Goal: Information Seeking & Learning: Learn about a topic

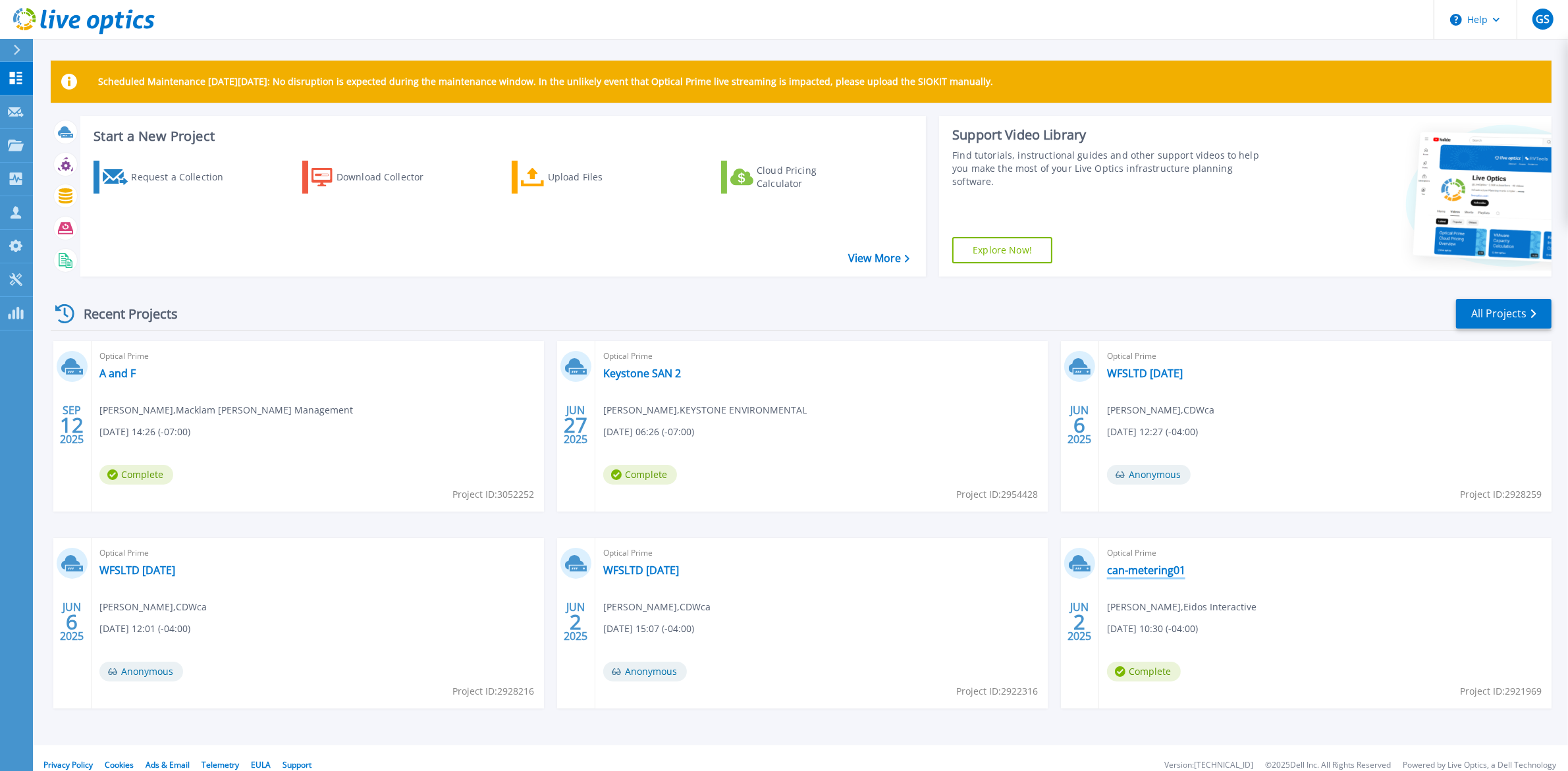
click at [1168, 577] on div "Optical Prime can-metering01 Mark Sajatovic , Eidos Interactive 06/02/2025, 10:…" at bounding box center [1325, 623] width 453 height 170
click at [1166, 572] on link "can-metering01" at bounding box center [1146, 570] width 79 height 13
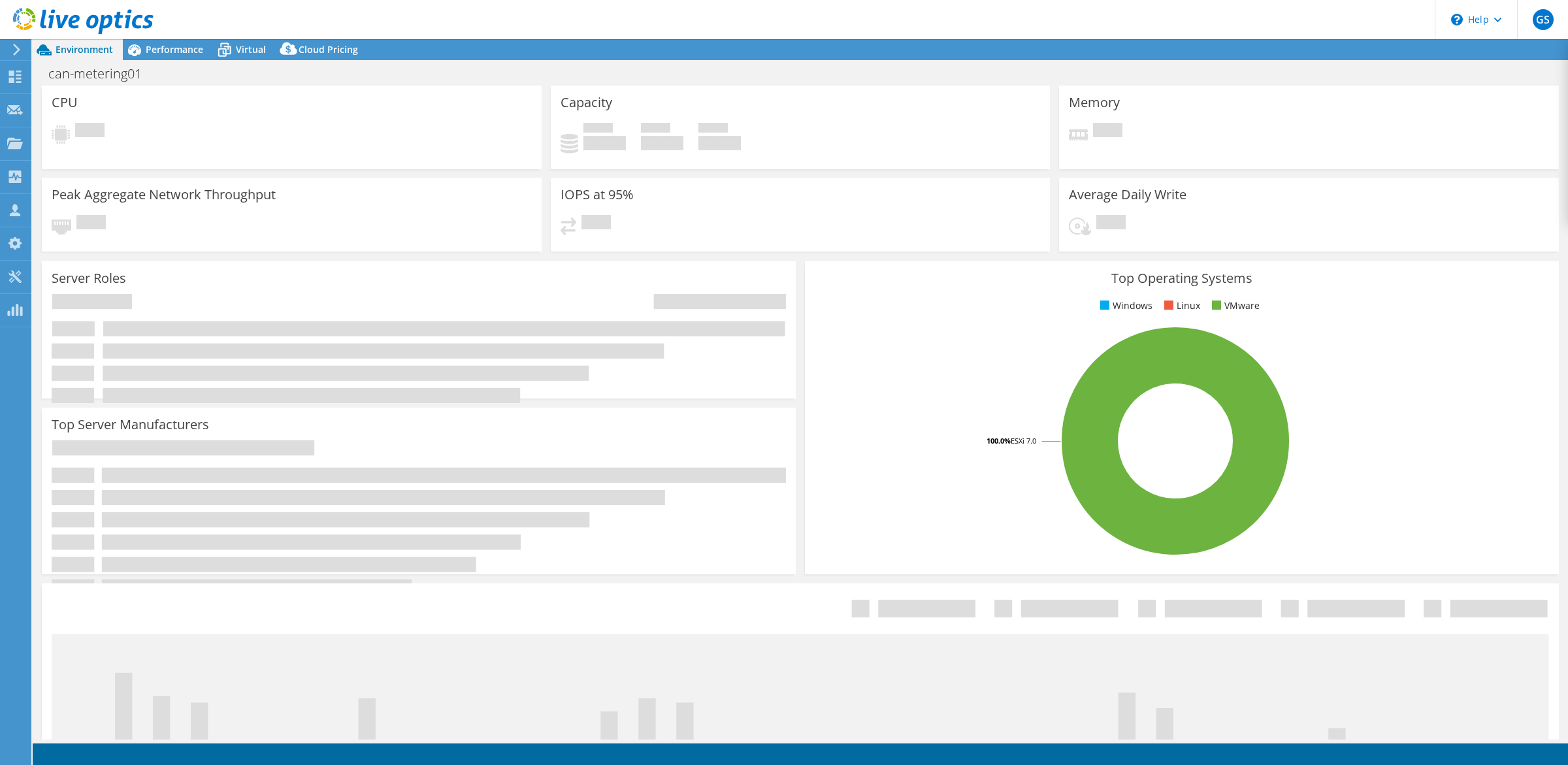
select select "[GEOGRAPHIC_DATA]"
select select "USD"
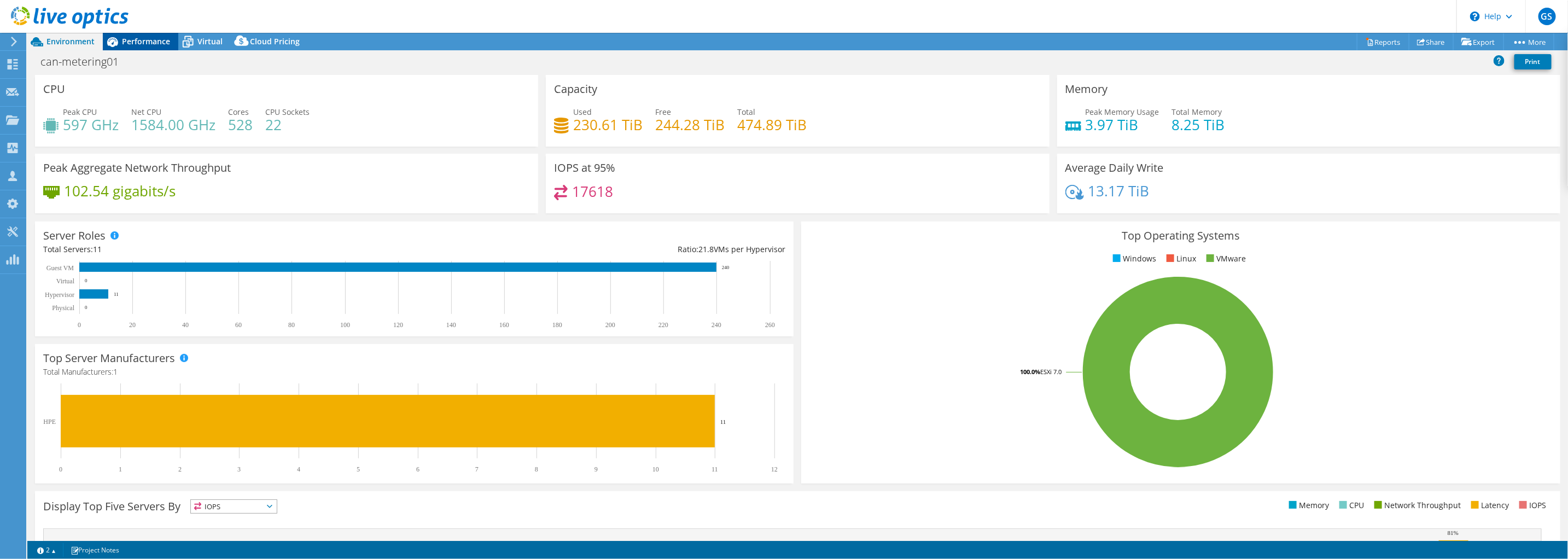
click at [134, 39] on span "Performance" at bounding box center [146, 42] width 48 height 11
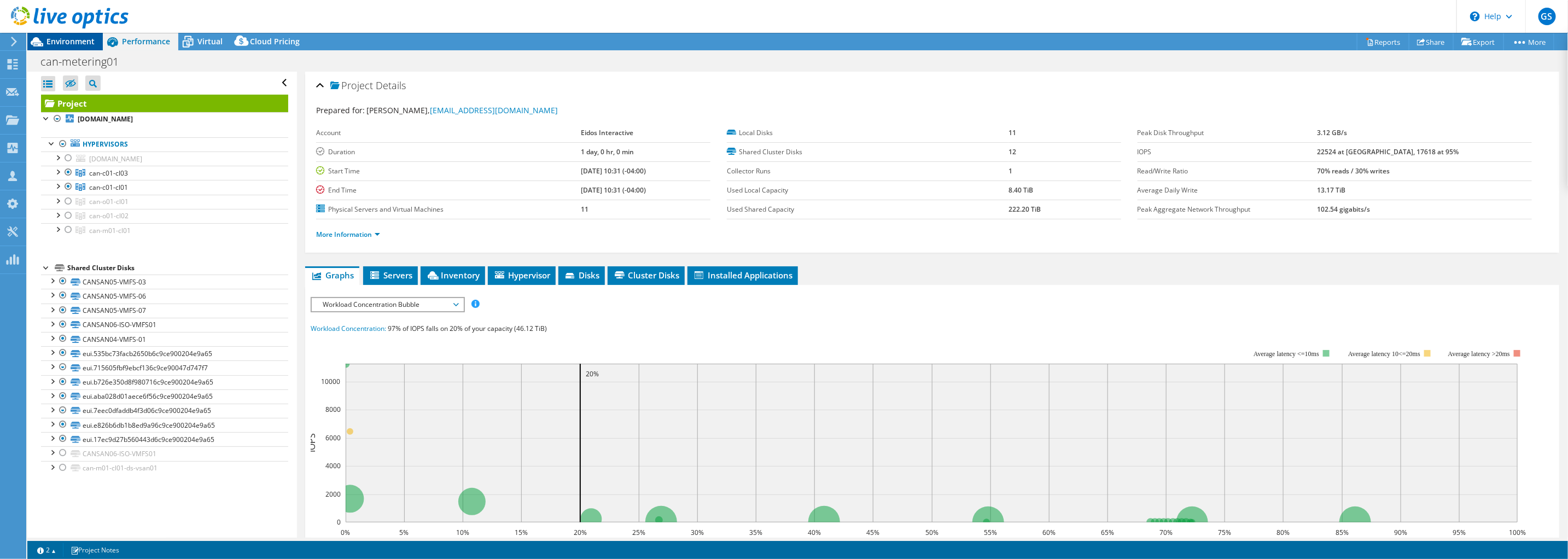
click at [77, 44] on span "Environment" at bounding box center [70, 42] width 48 height 11
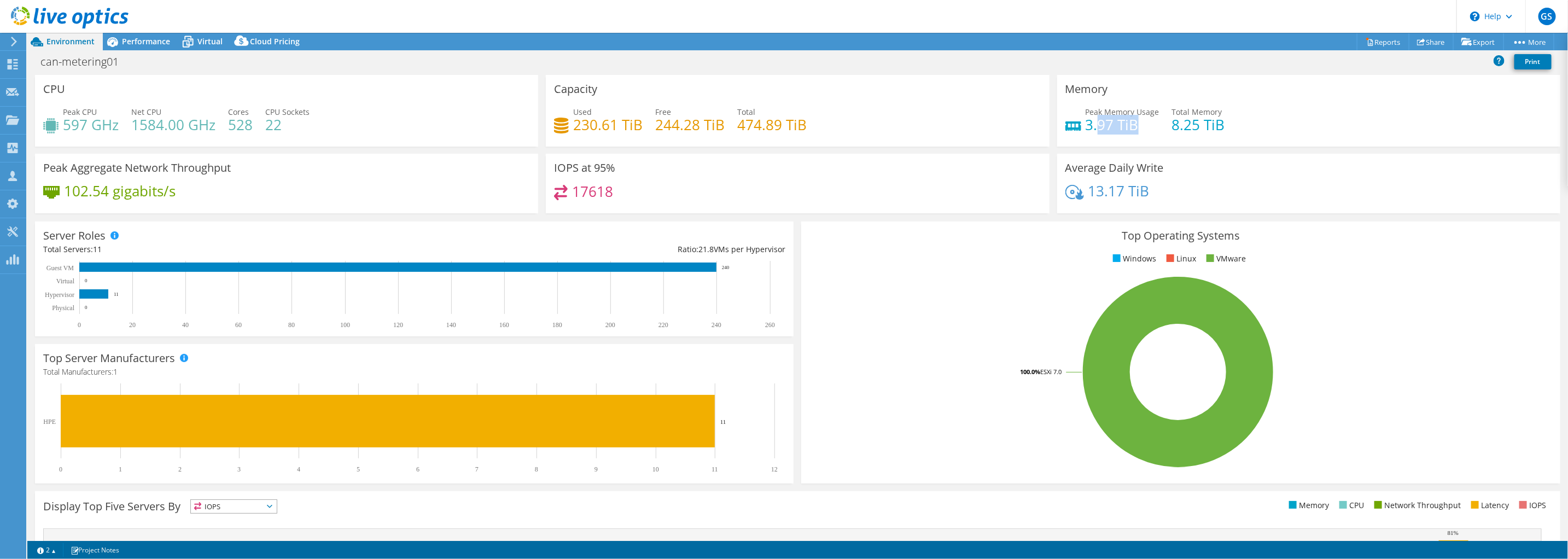
drag, startPoint x: 1131, startPoint y: 125, endPoint x: 1088, endPoint y: 119, distance: 43.4
click at [1088, 119] on h4 "3.97 TiB" at bounding box center [1123, 125] width 74 height 12
drag, startPoint x: 64, startPoint y: 125, endPoint x: 291, endPoint y: 128, distance: 227.0
click at [291, 128] on div "Peak CPU 597 GHz Net CPU 1584.00 GHz Cores 528 CPU Sockets 22" at bounding box center [286, 124] width 487 height 35
click at [292, 130] on h4 "22" at bounding box center [287, 125] width 45 height 12
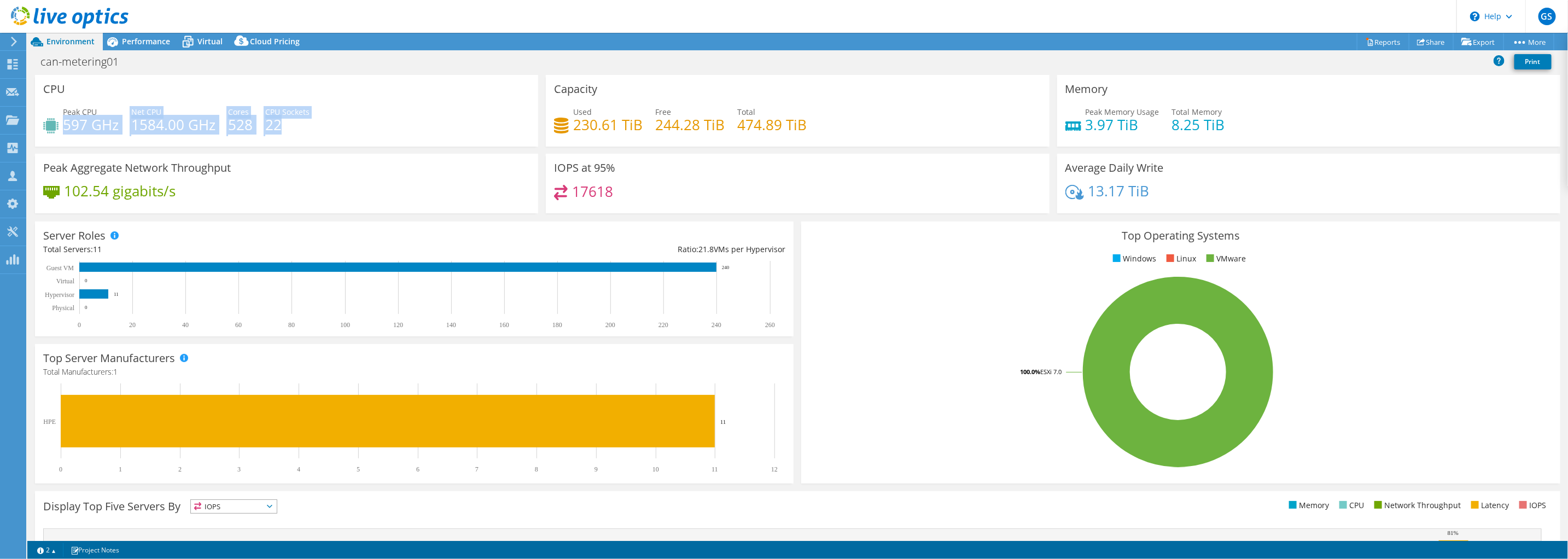
click at [352, 121] on div "Peak CPU 597 GHz Net CPU 1584.00 GHz Cores 528 CPU Sockets 22" at bounding box center [286, 124] width 487 height 35
drag, startPoint x: 62, startPoint y: 121, endPoint x: 274, endPoint y: 131, distance: 212.2
click at [274, 131] on div "Peak CPU 597 GHz Net CPU 1584.00 GHz Cores 528 CPU Sockets 22" at bounding box center [286, 124] width 487 height 35
drag, startPoint x: 274, startPoint y: 131, endPoint x: 281, endPoint y: 130, distance: 7.1
click at [281, 130] on h4 "22" at bounding box center [287, 125] width 45 height 12
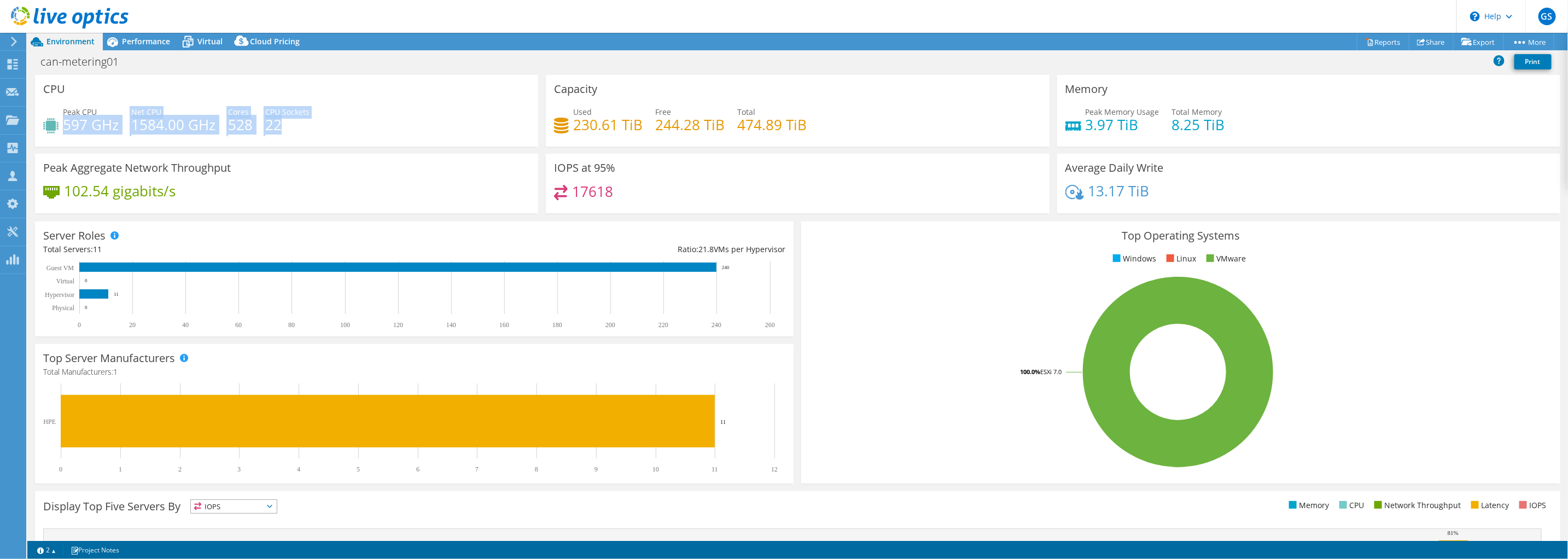
drag, startPoint x: 282, startPoint y: 125, endPoint x: 65, endPoint y: 119, distance: 217.1
click at [65, 119] on div "Peak CPU 597 GHz Net CPU 1584.00 GHz Cores 528 CPU Sockets 22" at bounding box center [286, 124] width 487 height 35
click at [62, 121] on div "Peak CPU 597 GHz" at bounding box center [81, 118] width 75 height 25
click at [191, 38] on icon at bounding box center [188, 42] width 19 height 19
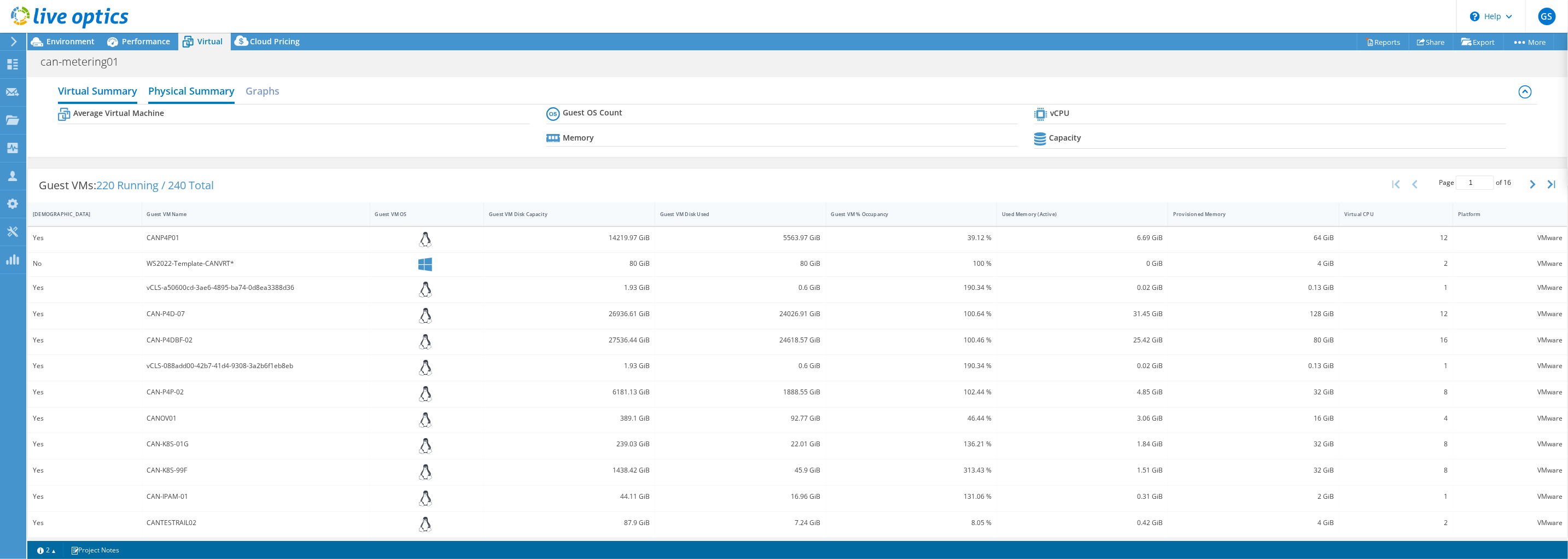
click at [183, 97] on h2 "Physical Summary" at bounding box center [191, 92] width 86 height 24
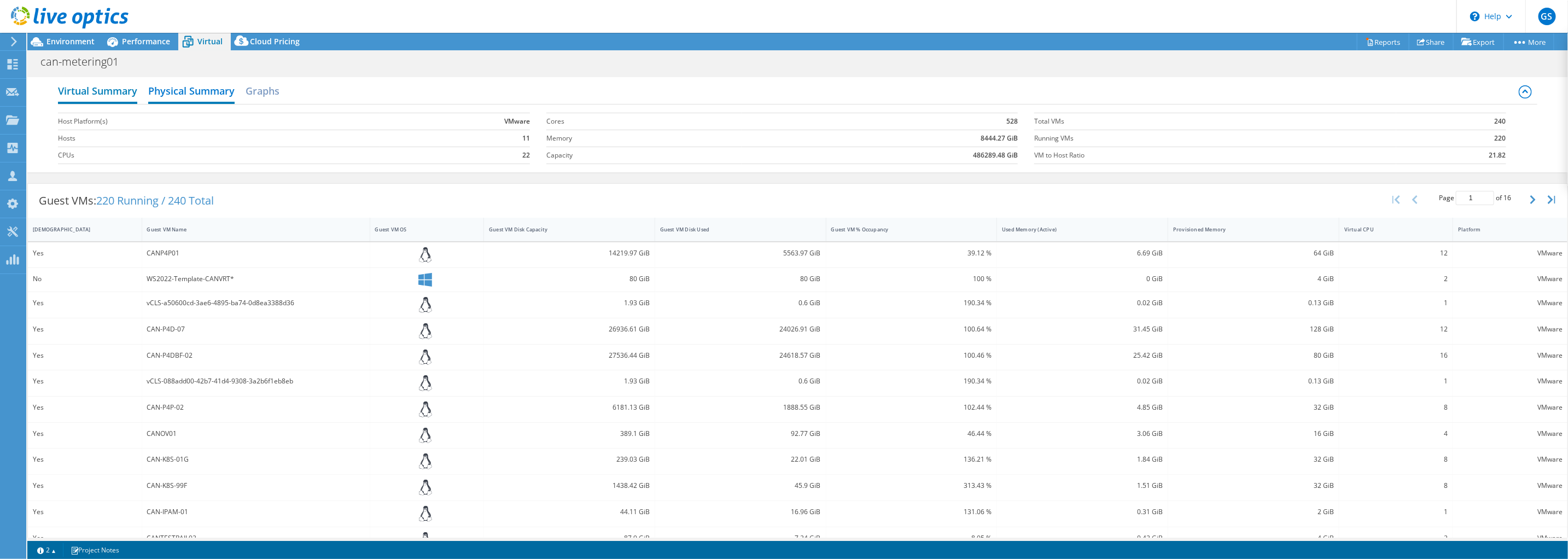
click at [105, 95] on h2 "Virtual Summary" at bounding box center [97, 92] width 79 height 24
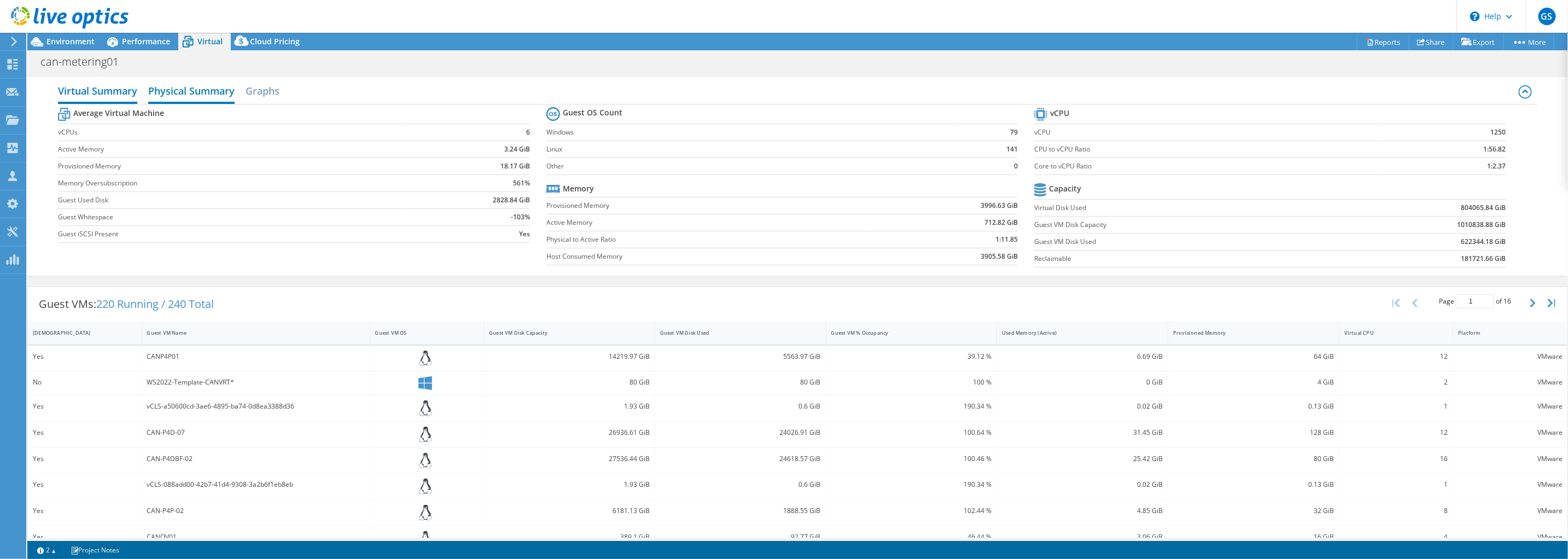
click at [175, 90] on h2 "Physical Summary" at bounding box center [191, 92] width 86 height 24
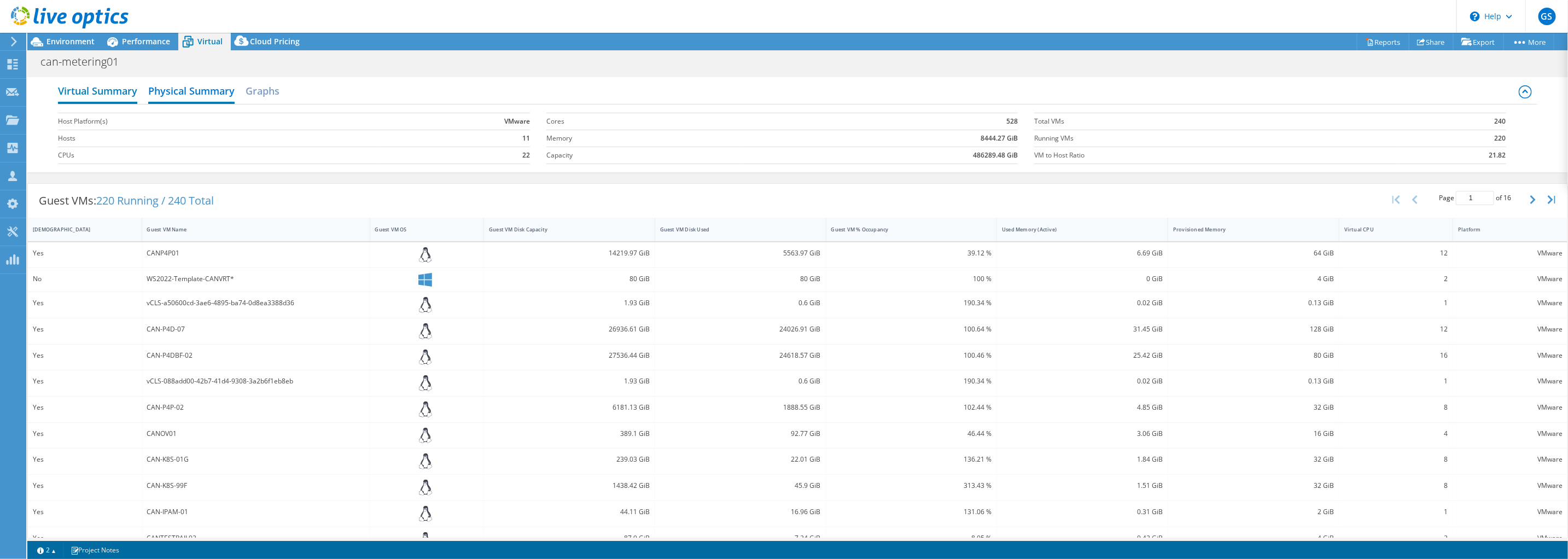
click at [104, 89] on h2 "Virtual Summary" at bounding box center [97, 92] width 79 height 24
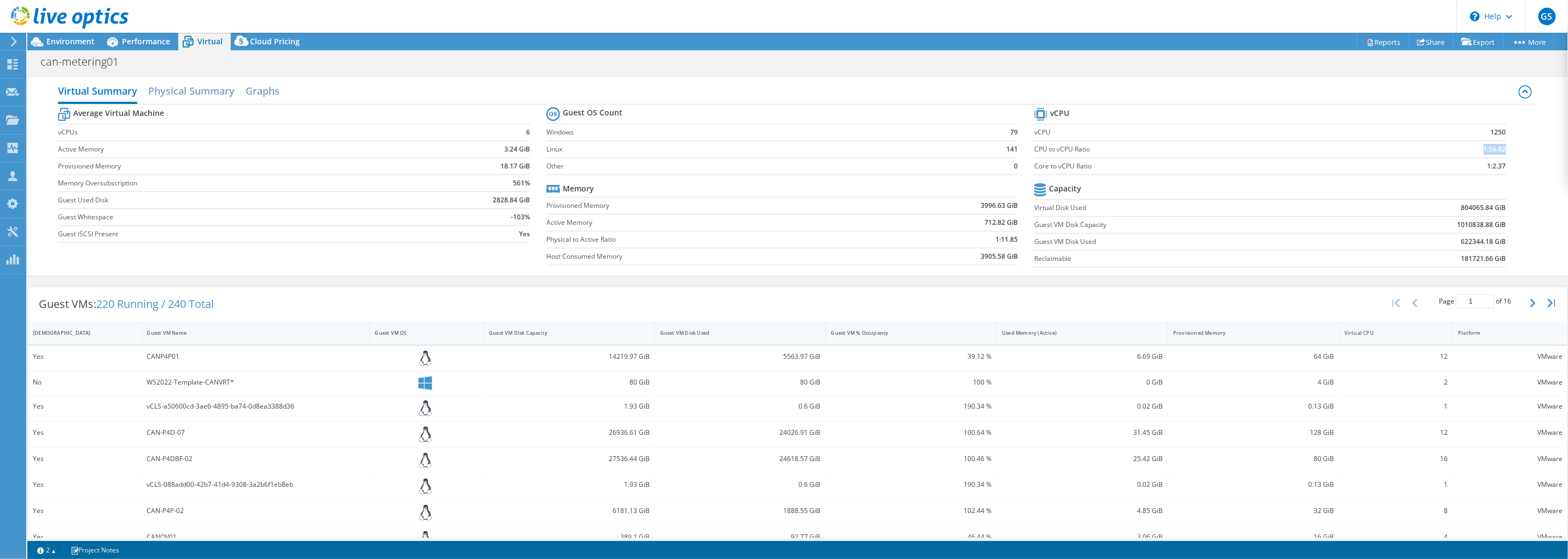
drag, startPoint x: 1472, startPoint y: 149, endPoint x: 1496, endPoint y: 150, distance: 24.0
click at [1312, 150] on td "1:56.82" at bounding box center [1444, 149] width 125 height 17
drag, startPoint x: 1495, startPoint y: 150, endPoint x: 1464, endPoint y: 174, distance: 39.2
click at [1312, 174] on section "vCPU vCPU 1250 CPU to vCPU Ratio 1:56.82 Core to vCPU Ratio 1:2.37 Capacity Vir…" at bounding box center [1278, 189] width 488 height 168
drag, startPoint x: 1477, startPoint y: 166, endPoint x: 1503, endPoint y: 169, distance: 26.2
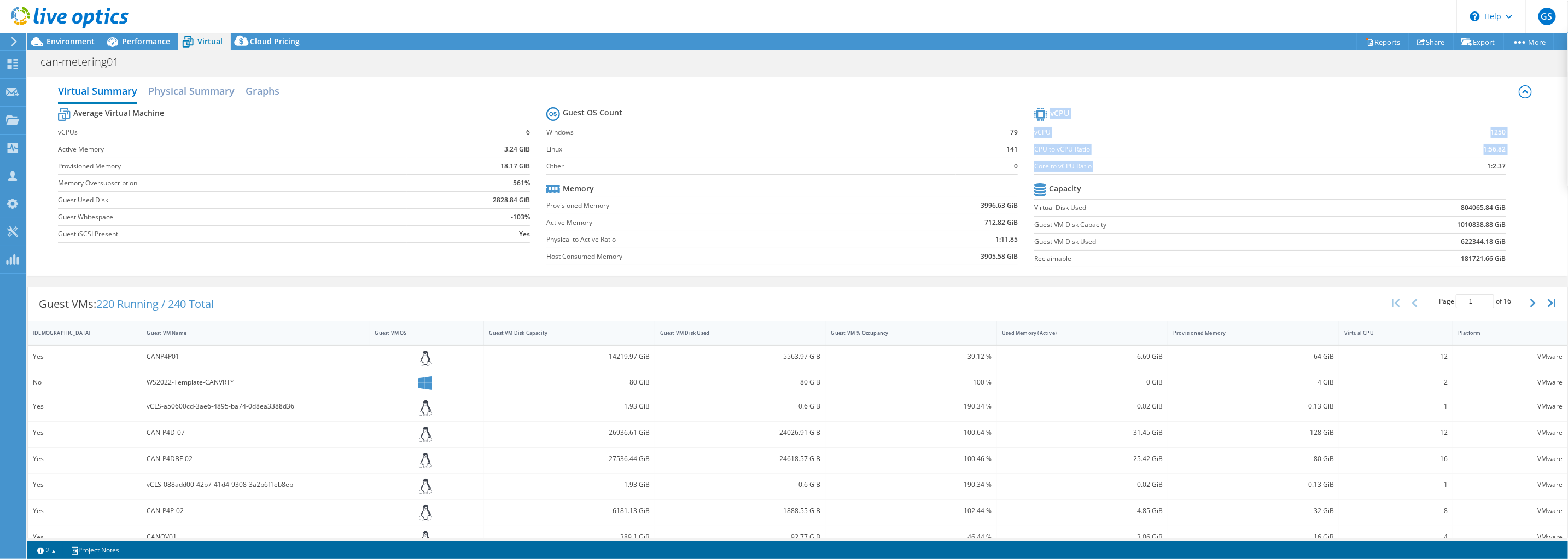
click at [1312, 169] on section "vCPU vCPU 1250 CPU to vCPU Ratio 1:56.82 Core to vCPU Ratio 1:2.37 Capacity Vir…" at bounding box center [1278, 189] width 488 height 168
drag, startPoint x: 1503, startPoint y: 168, endPoint x: 1496, endPoint y: 171, distance: 7.6
click at [1312, 170] on section "vCPU vCPU 1250 CPU to vCPU Ratio 1:56.82 Core to vCPU Ratio 1:2.37 Capacity Vir…" at bounding box center [1278, 189] width 488 height 168
click at [1312, 168] on section "vCPU vCPU 1250 CPU to vCPU Ratio 1:56.82 Core to vCPU Ratio 1:2.37 Capacity Vir…" at bounding box center [1278, 189] width 488 height 168
click at [93, 44] on span "Environment" at bounding box center [70, 42] width 48 height 11
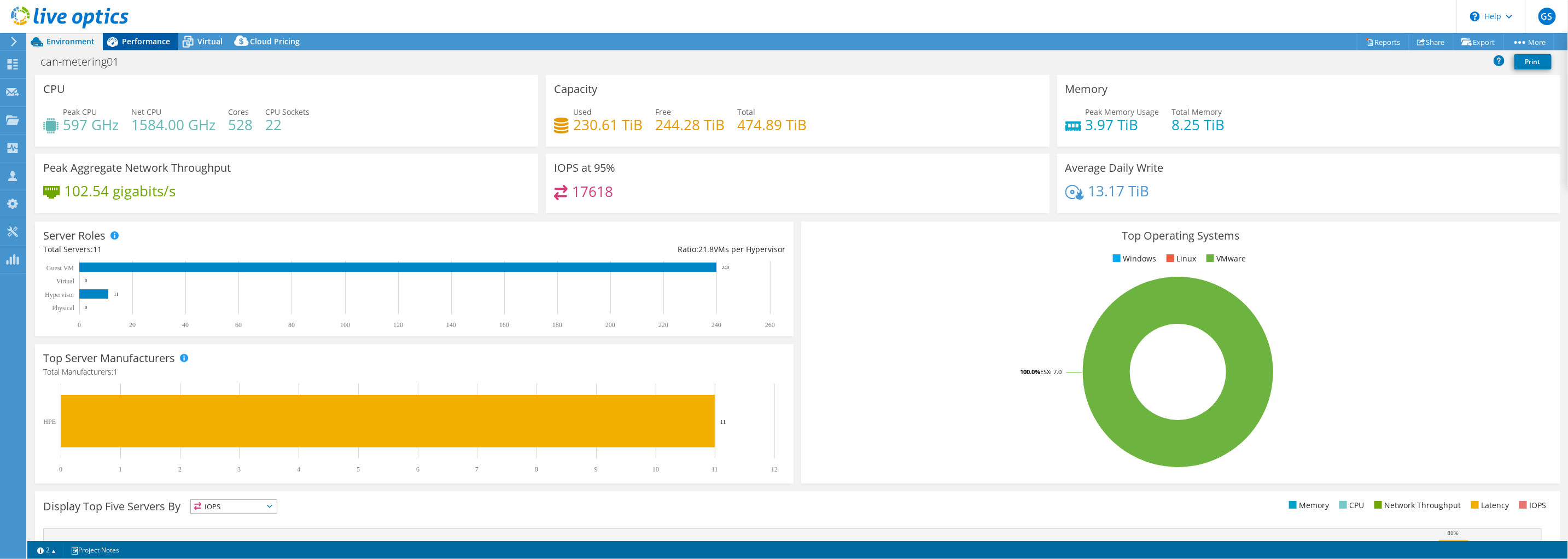
click at [128, 45] on span "Performance" at bounding box center [146, 42] width 48 height 11
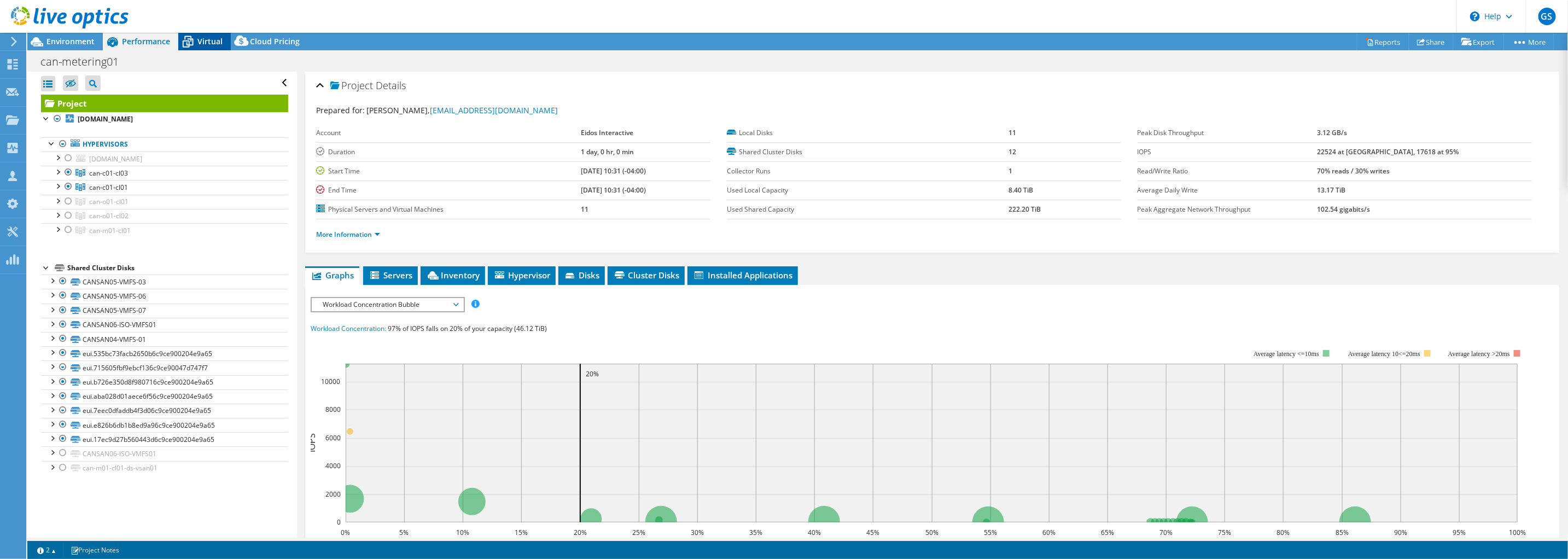
click at [204, 38] on span "Virtual" at bounding box center [210, 42] width 25 height 11
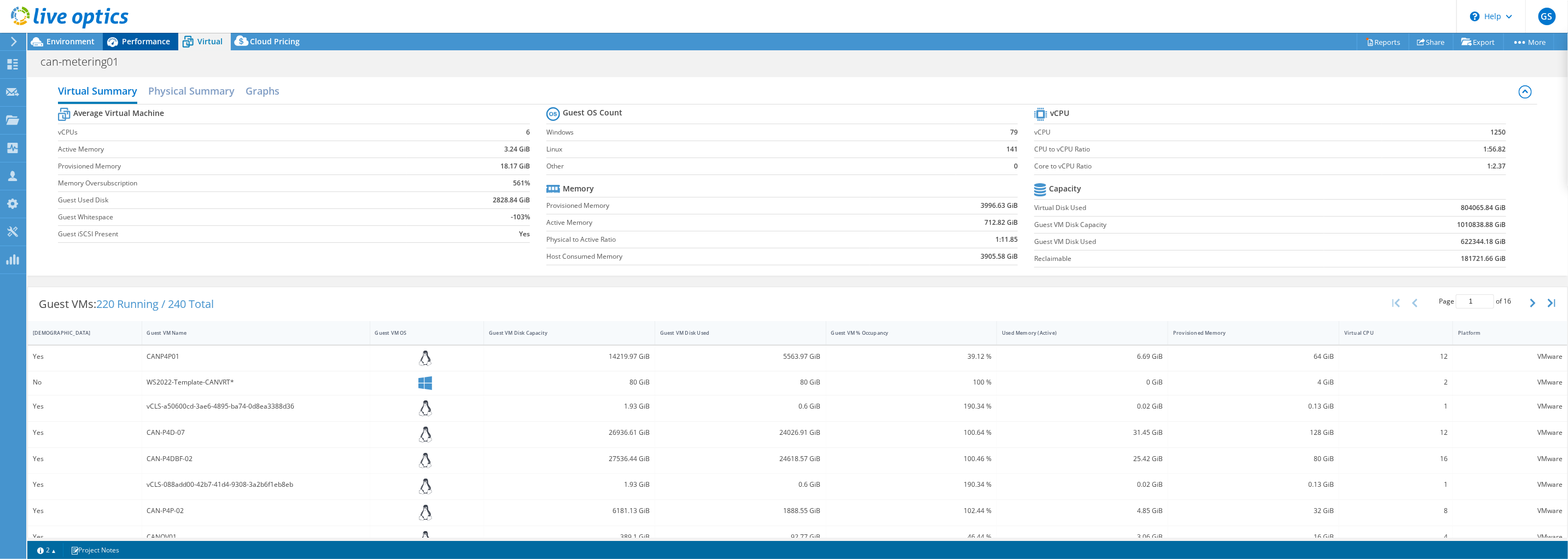
click at [153, 45] on span "Performance" at bounding box center [146, 42] width 48 height 11
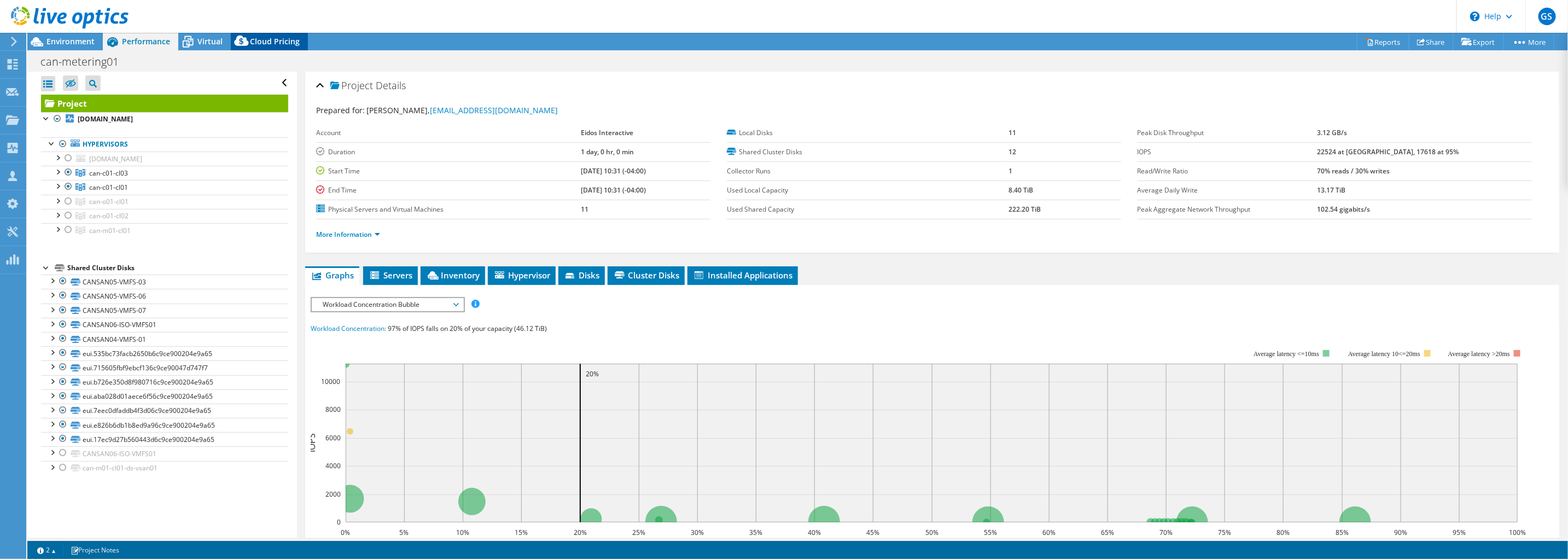
click at [251, 39] on span "Cloud Pricing" at bounding box center [274, 42] width 50 height 11
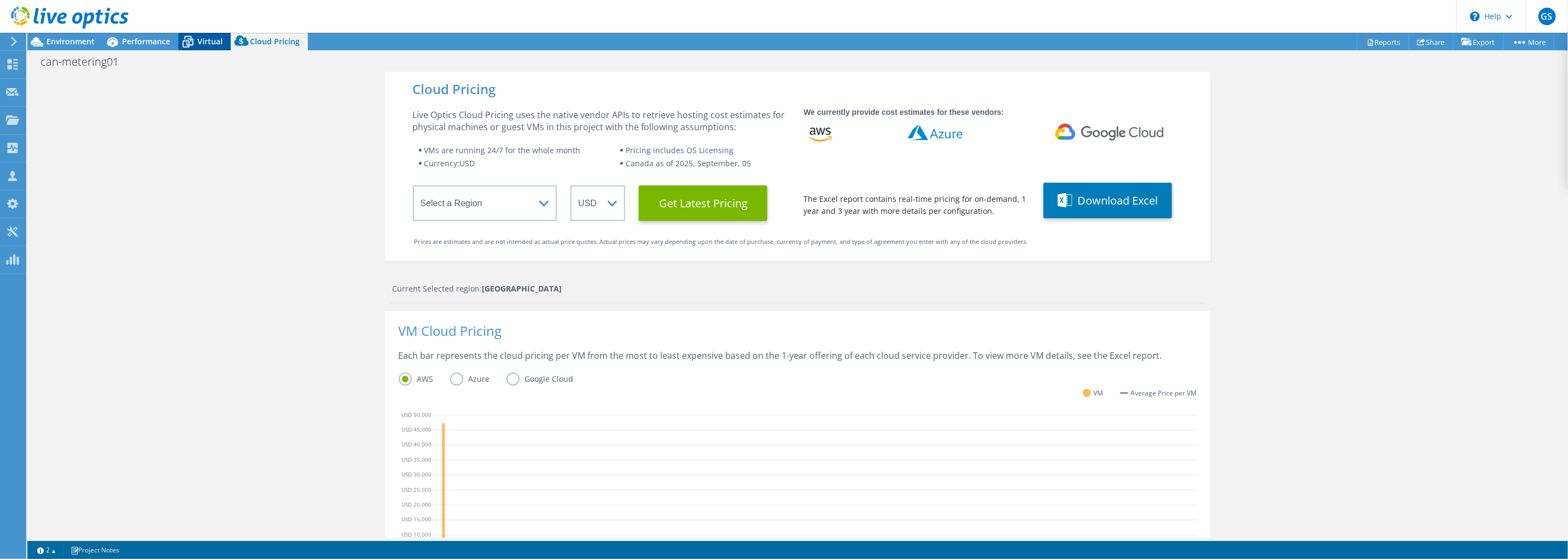
click at [196, 44] on icon at bounding box center [188, 42] width 19 height 19
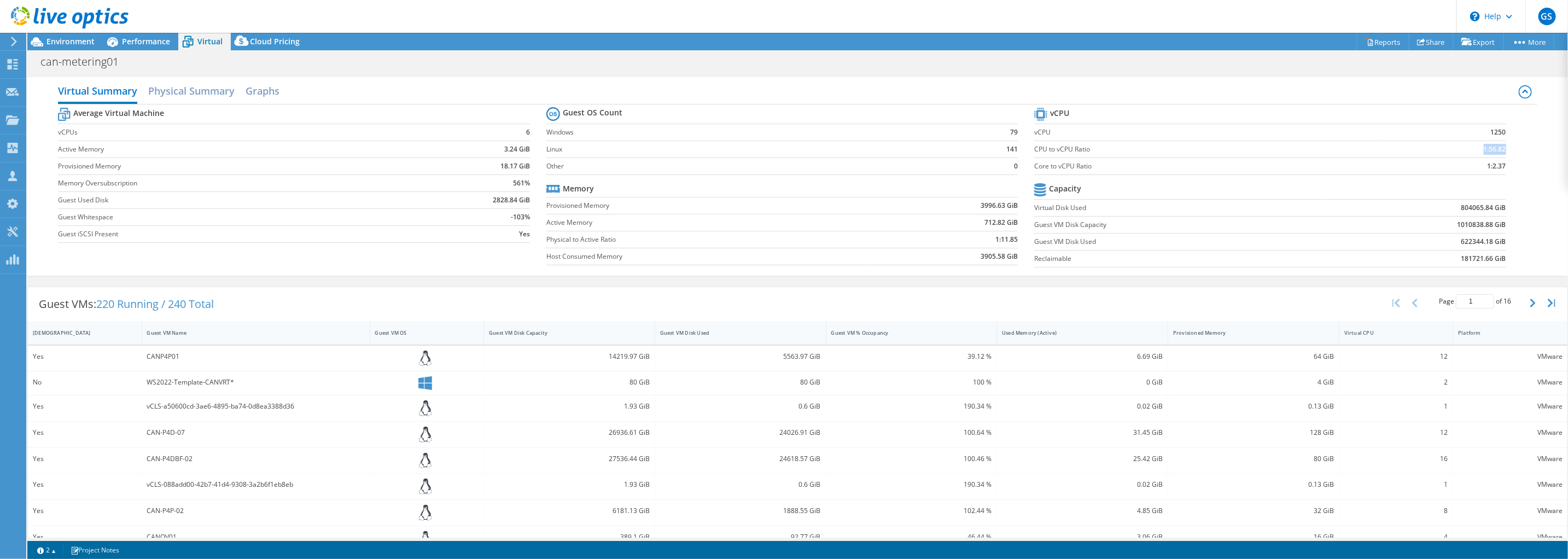
drag, startPoint x: 1474, startPoint y: 148, endPoint x: 1497, endPoint y: 145, distance: 23.2
click at [1312, 145] on section "vCPU vCPU 1250 CPU to vCPU Ratio 1:56.82 Core to vCPU Ratio 1:2.37 Capacity Vir…" at bounding box center [1278, 189] width 488 height 168
drag, startPoint x: 1497, startPoint y: 145, endPoint x: 1499, endPoint y: 151, distance: 6.3
click at [1312, 151] on section "vCPU vCPU 1250 CPU to vCPU Ratio 1:56.82 Core to vCPU Ratio 1:2.37 Capacity Vir…" at bounding box center [1278, 189] width 488 height 168
click at [1312, 146] on section "vCPU vCPU 1250 CPU to vCPU Ratio 1:56.82 Core to vCPU Ratio 1:2.37 Capacity Vir…" at bounding box center [1278, 189] width 488 height 168
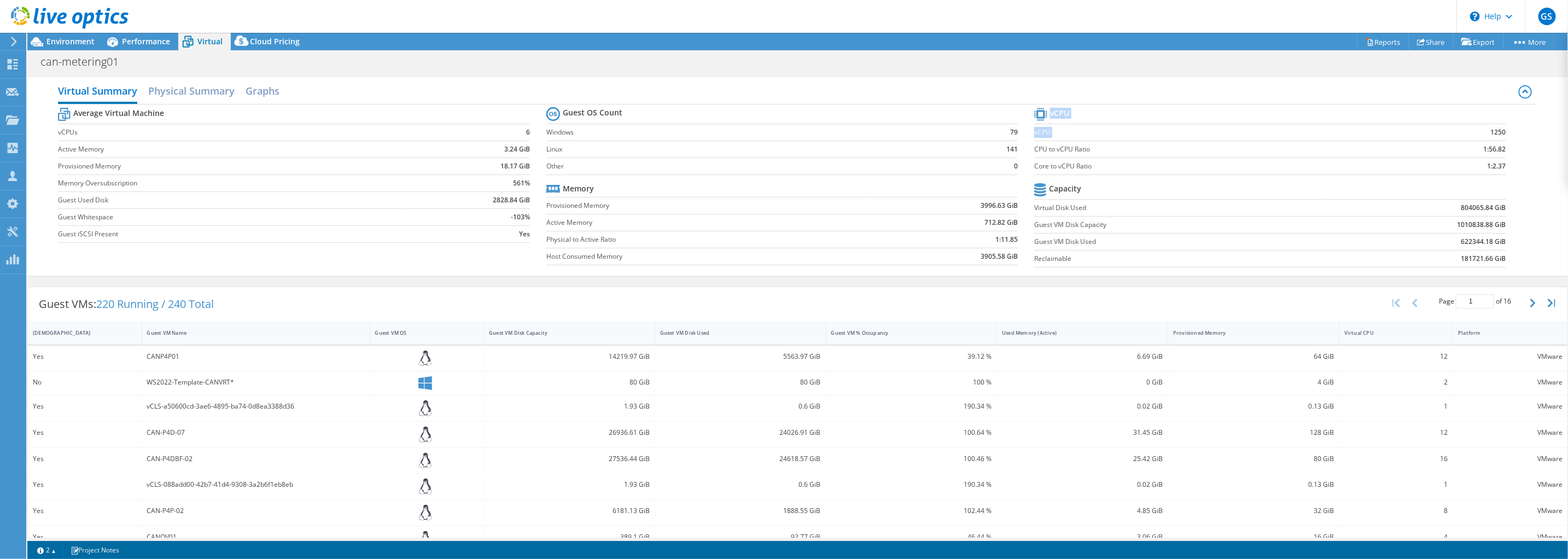
drag, startPoint x: 1480, startPoint y: 131, endPoint x: 1502, endPoint y: 131, distance: 22.0
click at [1312, 131] on section "vCPU vCPU 1250 CPU to vCPU Ratio 1:56.82 Core to vCPU Ratio 1:2.37 Capacity Vir…" at bounding box center [1278, 189] width 488 height 168
drag, startPoint x: 1501, startPoint y: 131, endPoint x: 1488, endPoint y: 134, distance: 13.3
click at [1312, 134] on b "1250" at bounding box center [1499, 132] width 15 height 11
click at [1312, 130] on b "1250" at bounding box center [1499, 132] width 15 height 11
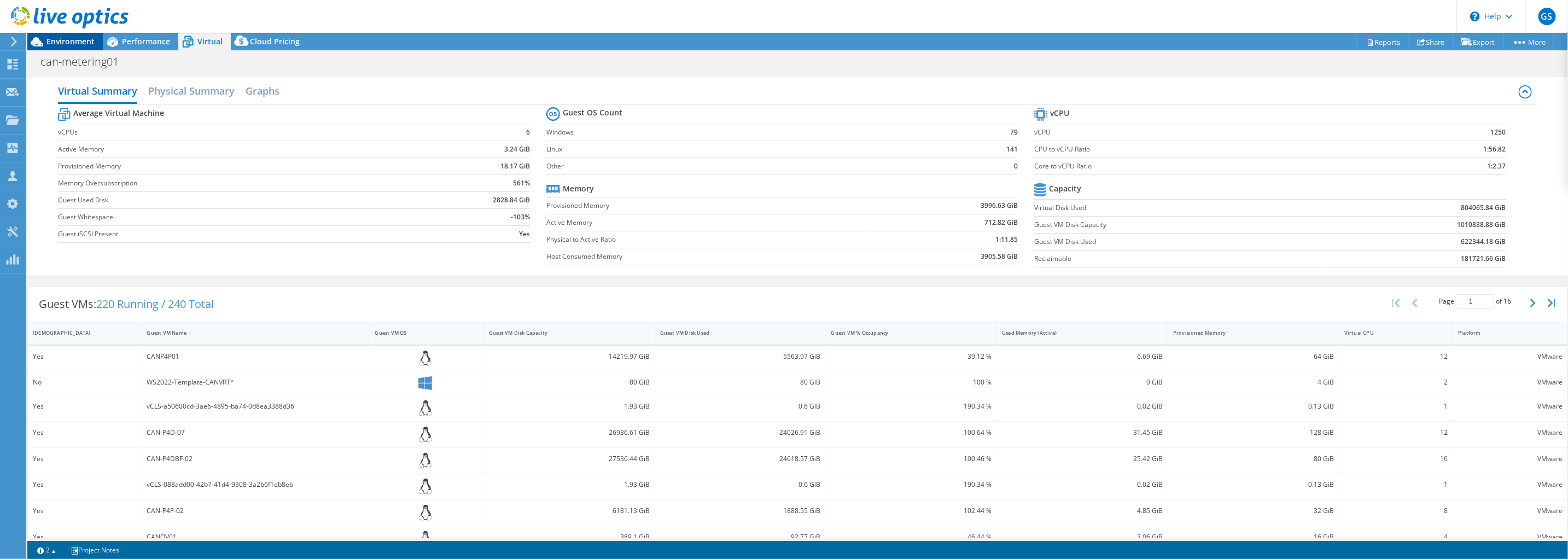
click at [81, 37] on span "Environment" at bounding box center [70, 42] width 48 height 11
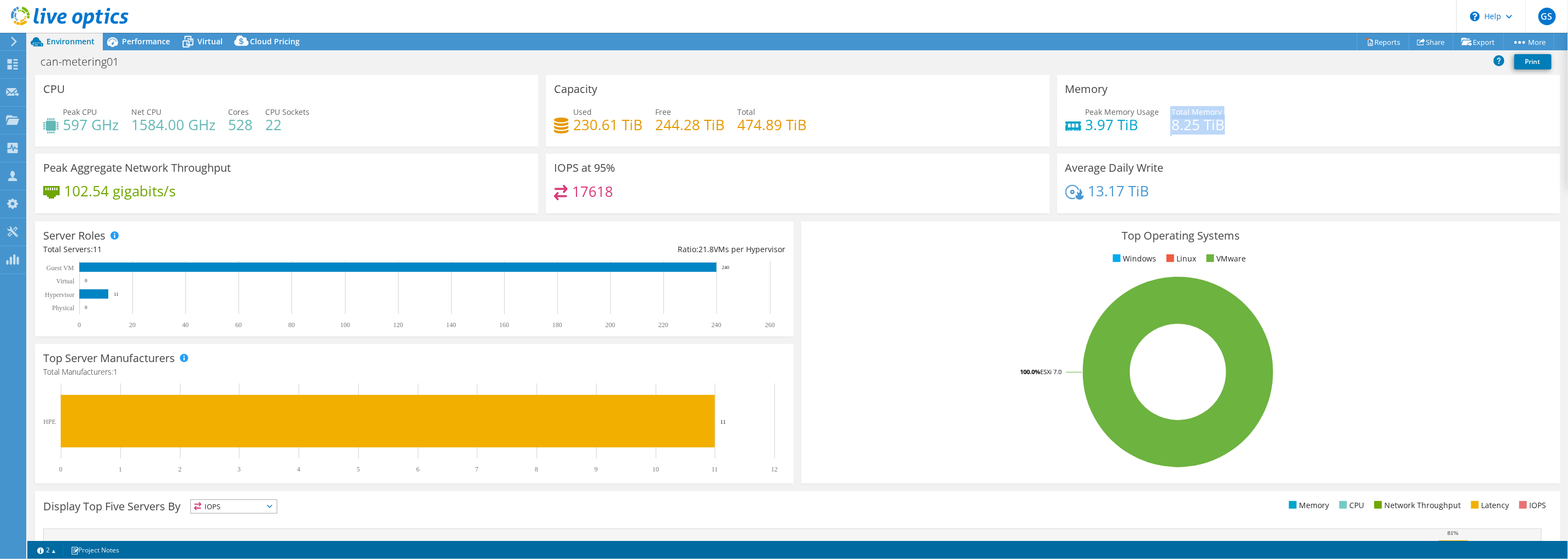
drag, startPoint x: 1162, startPoint y: 126, endPoint x: 1224, endPoint y: 127, distance: 62.0
click at [1224, 127] on div "Peak Memory Usage 3.97 TiB Total Memory 8.25 TiB" at bounding box center [1308, 124] width 487 height 35
click at [1221, 127] on div "Peak Memory Usage 3.97 TiB Total Memory 8.25 TiB" at bounding box center [1308, 124] width 487 height 35
click at [134, 47] on div "Performance" at bounding box center [141, 42] width 75 height 18
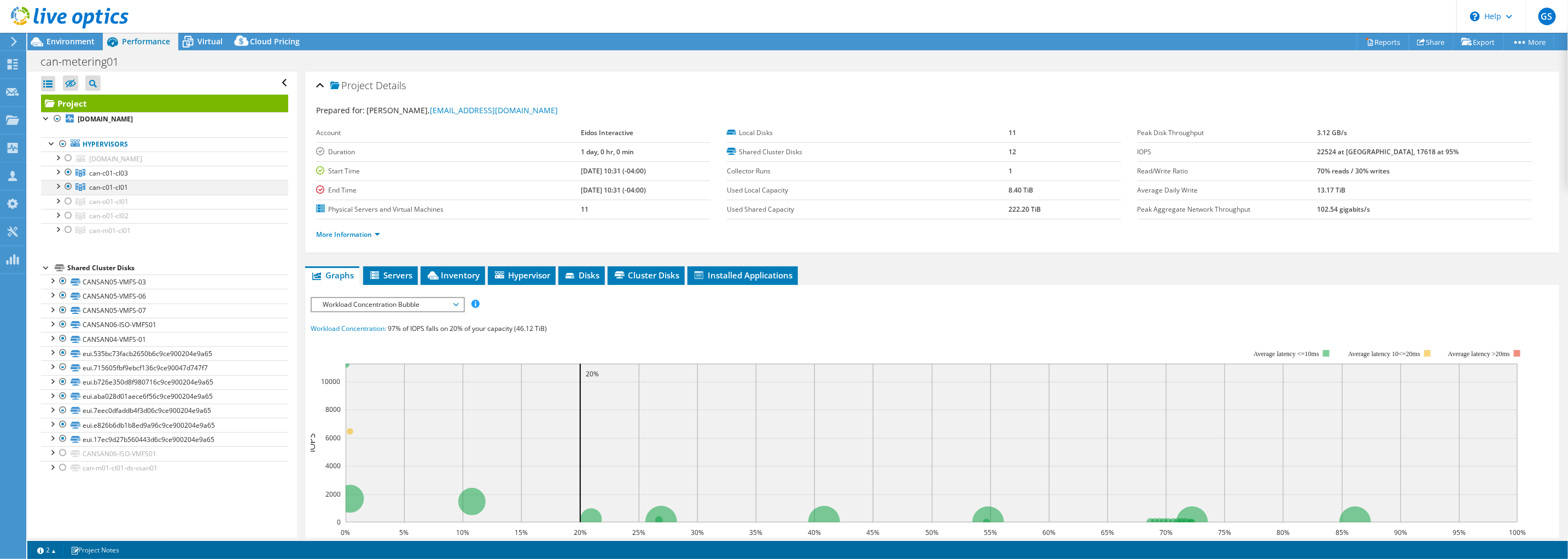
click at [58, 190] on div at bounding box center [58, 185] width 11 height 11
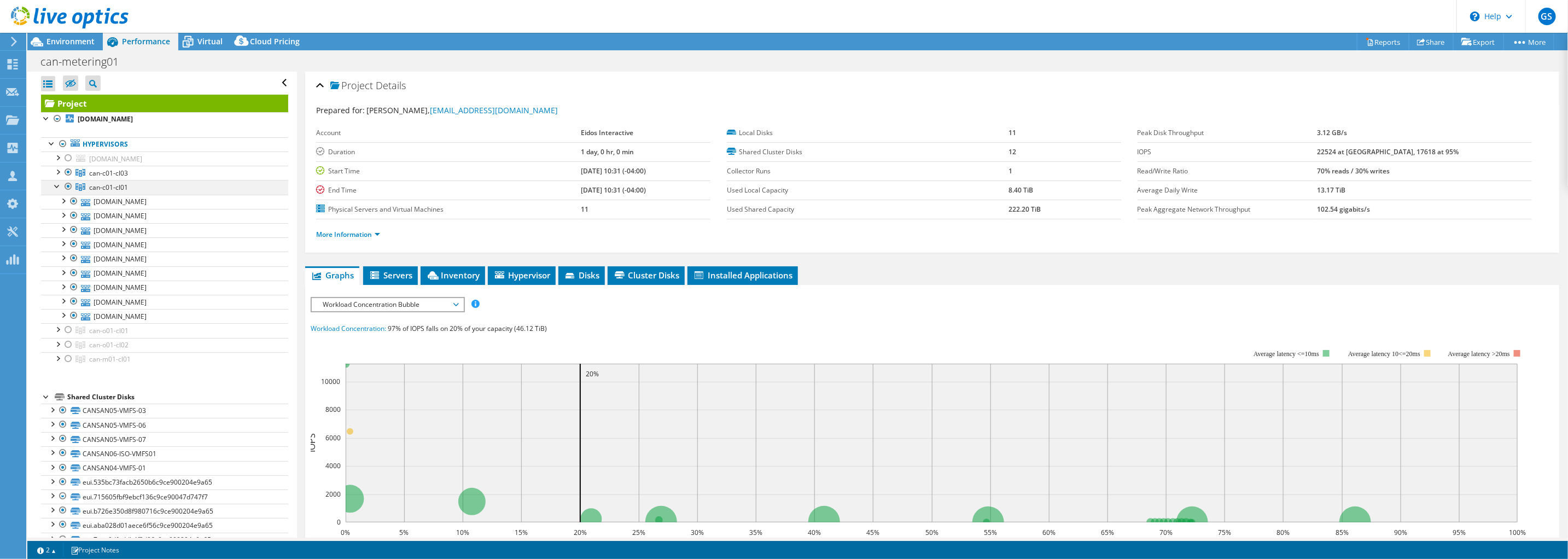
click at [58, 185] on div at bounding box center [58, 185] width 11 height 11
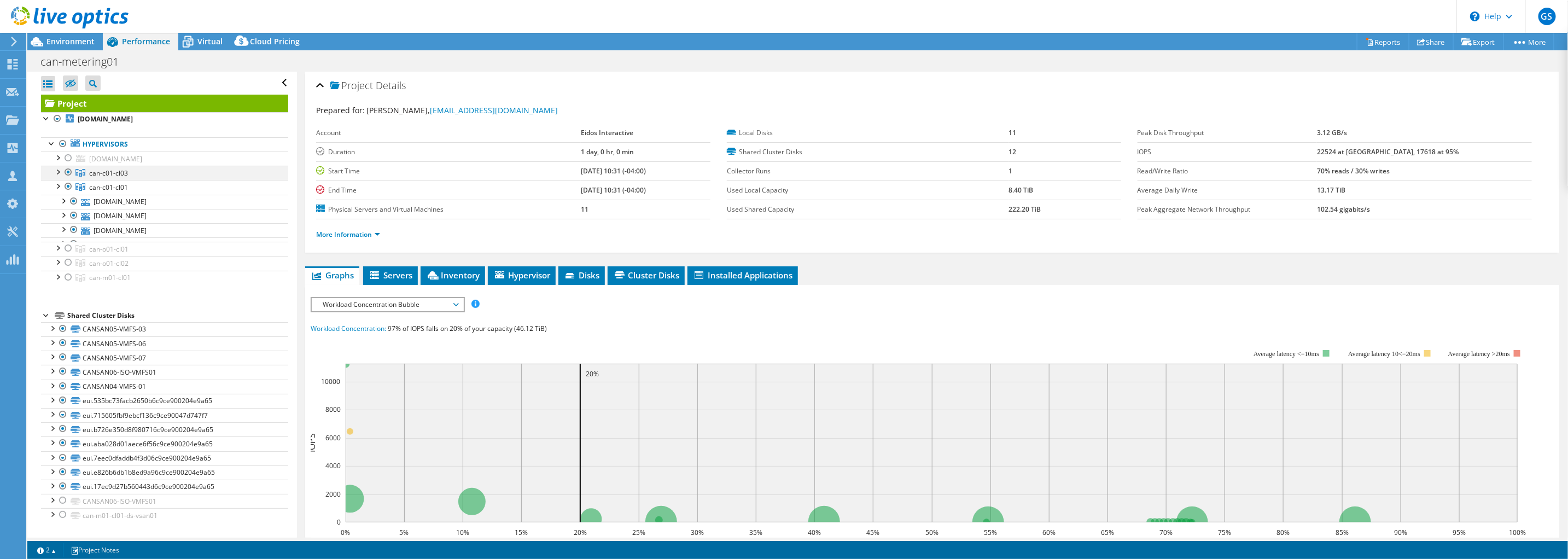
click at [59, 171] on div at bounding box center [58, 171] width 11 height 11
click at [55, 173] on div at bounding box center [58, 171] width 11 height 11
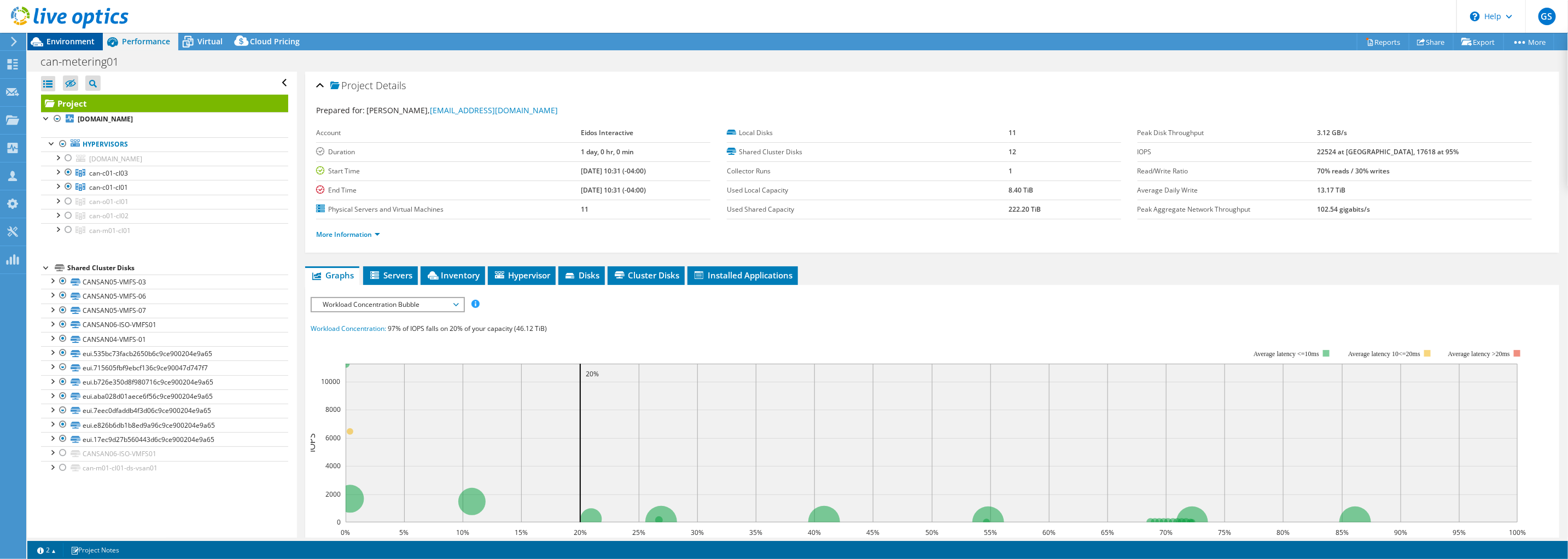
click at [75, 48] on div "Environment" at bounding box center [65, 42] width 75 height 18
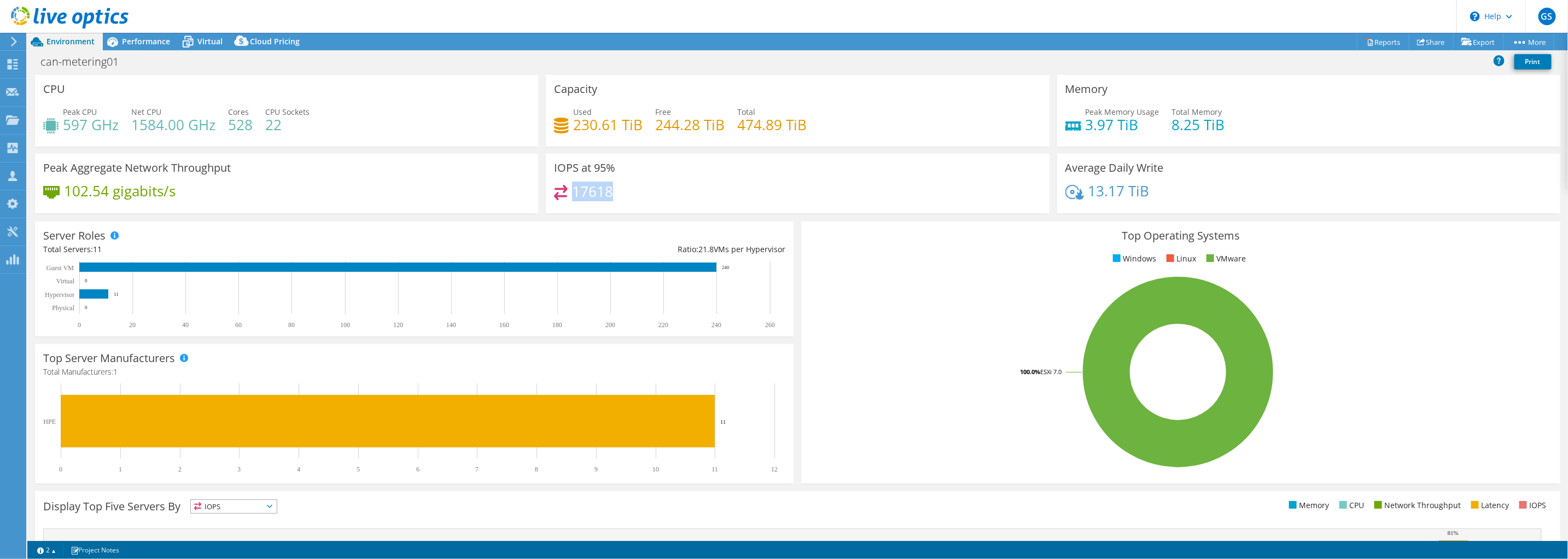
drag, startPoint x: 571, startPoint y: 190, endPoint x: 623, endPoint y: 192, distance: 52.0
click at [623, 192] on div "17618" at bounding box center [797, 197] width 487 height 24
click at [142, 39] on span "Performance" at bounding box center [146, 42] width 48 height 11
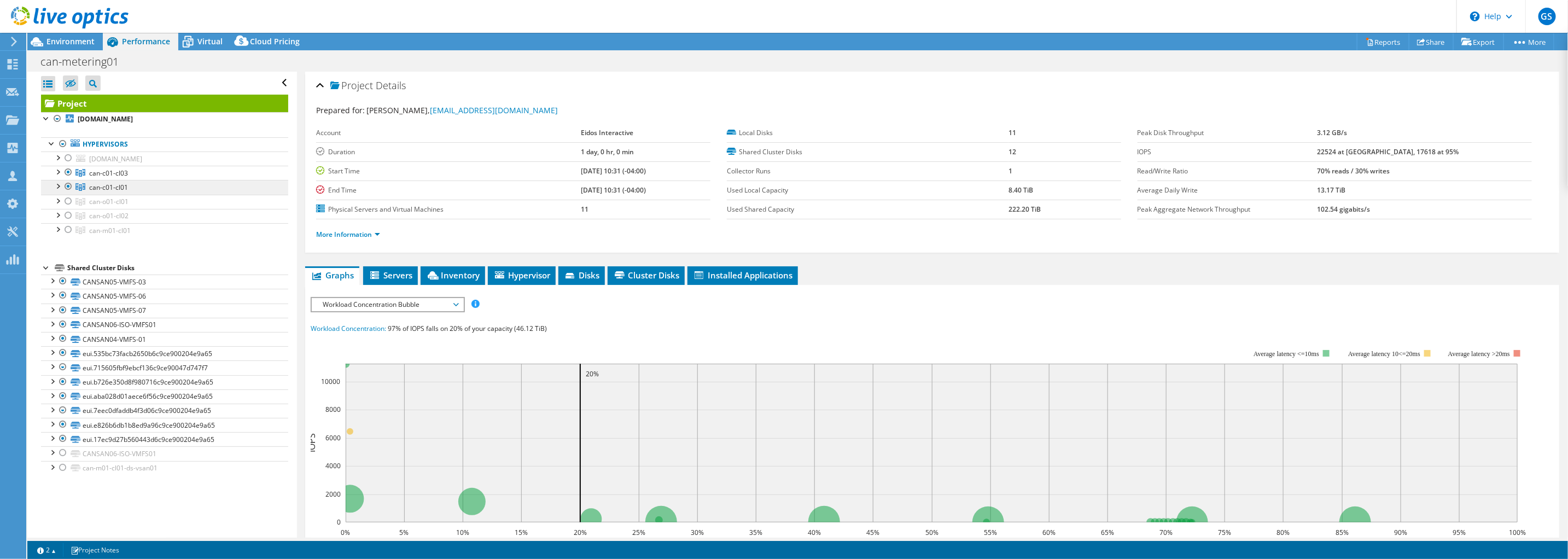
click at [51, 185] on link "can-c01-cl01" at bounding box center [164, 187] width 247 height 15
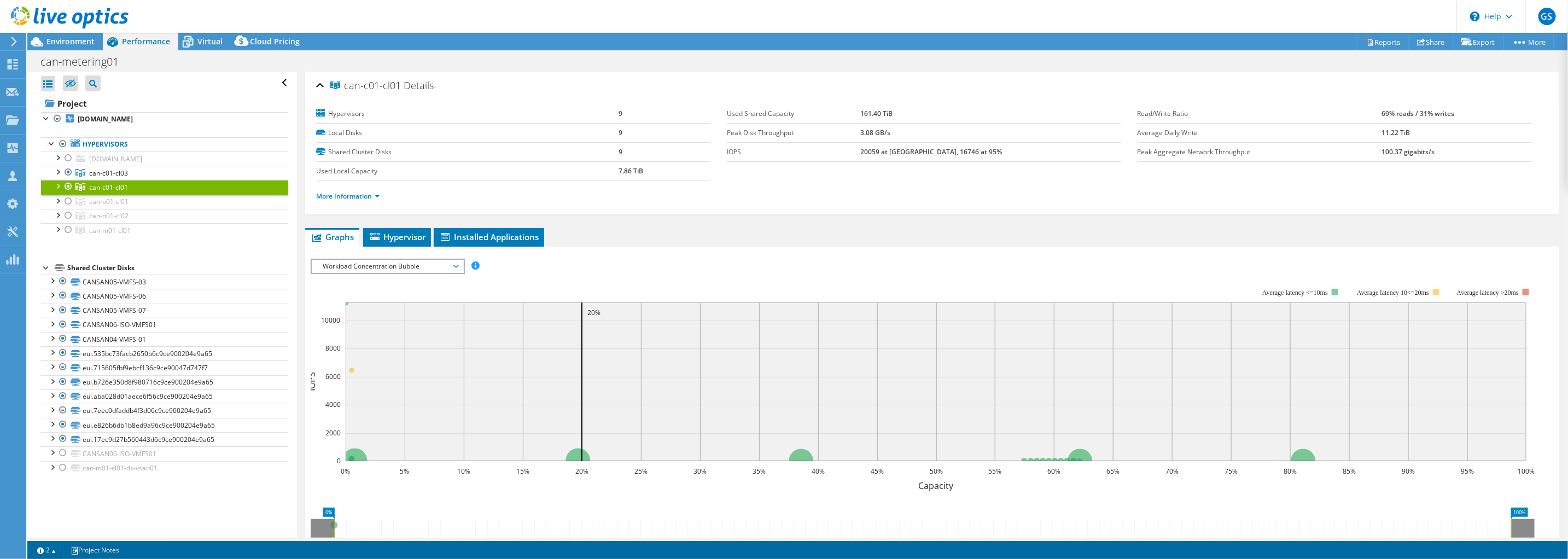
click at [56, 187] on div at bounding box center [58, 185] width 11 height 11
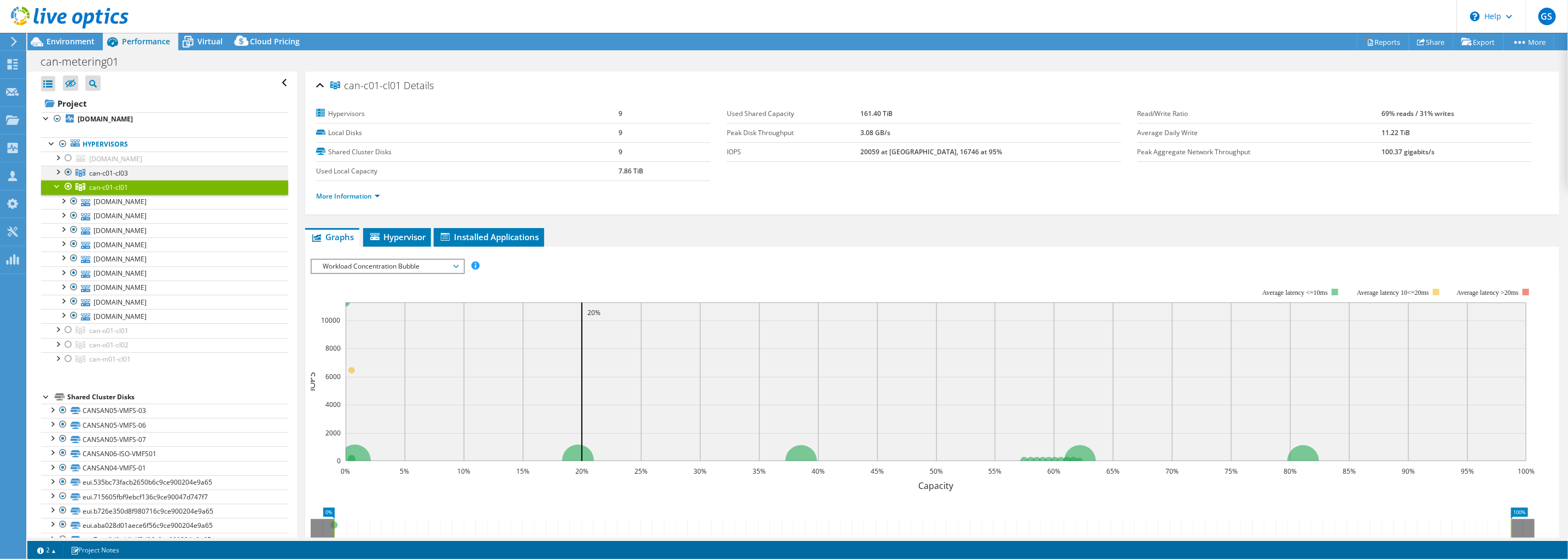
click at [58, 170] on div at bounding box center [58, 171] width 11 height 11
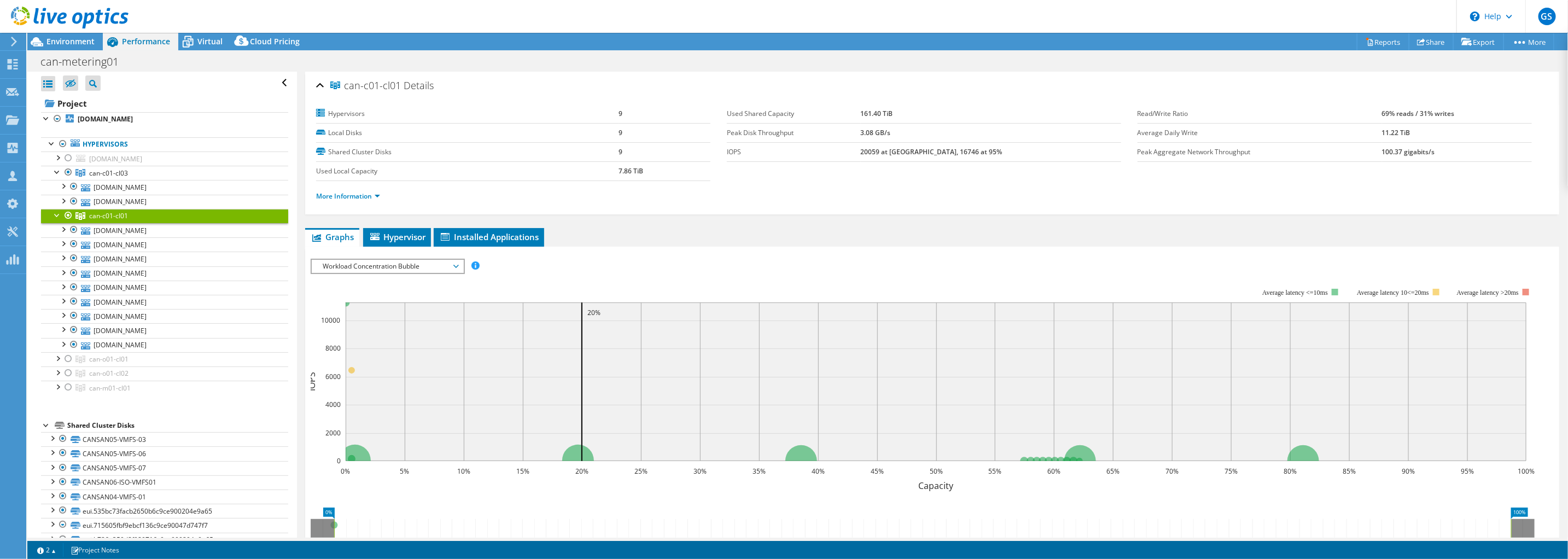
click at [56, 215] on div at bounding box center [58, 215] width 11 height 11
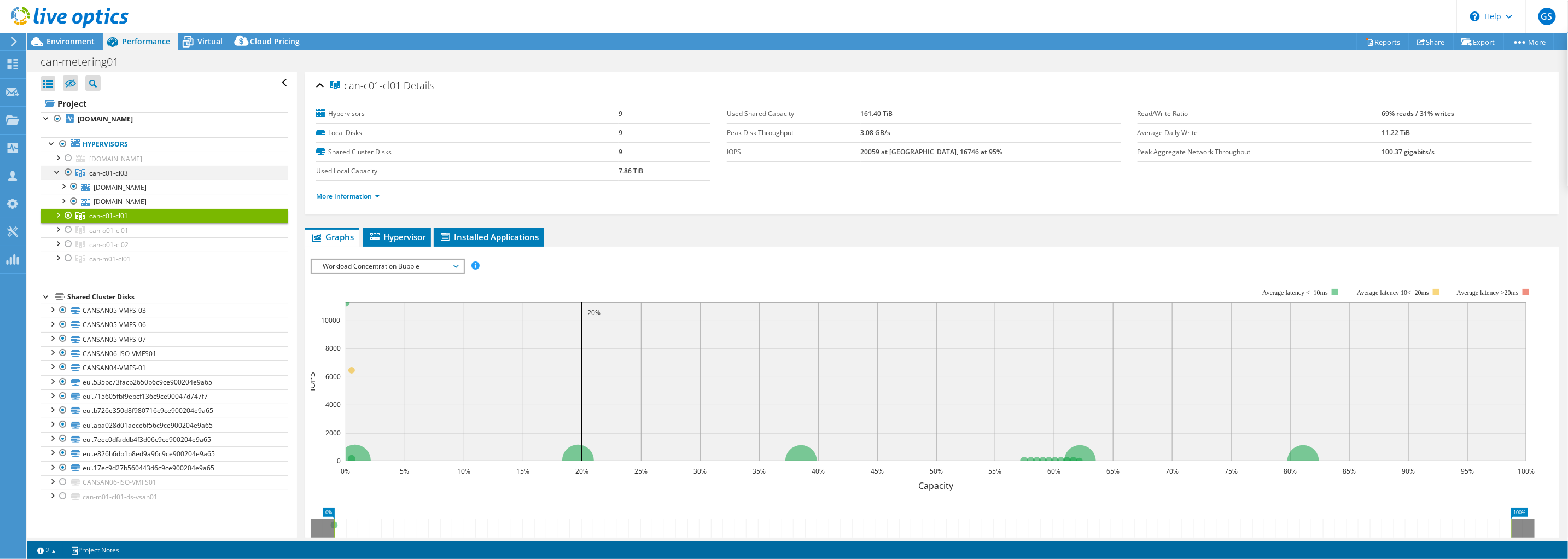
click at [56, 170] on div at bounding box center [58, 171] width 11 height 11
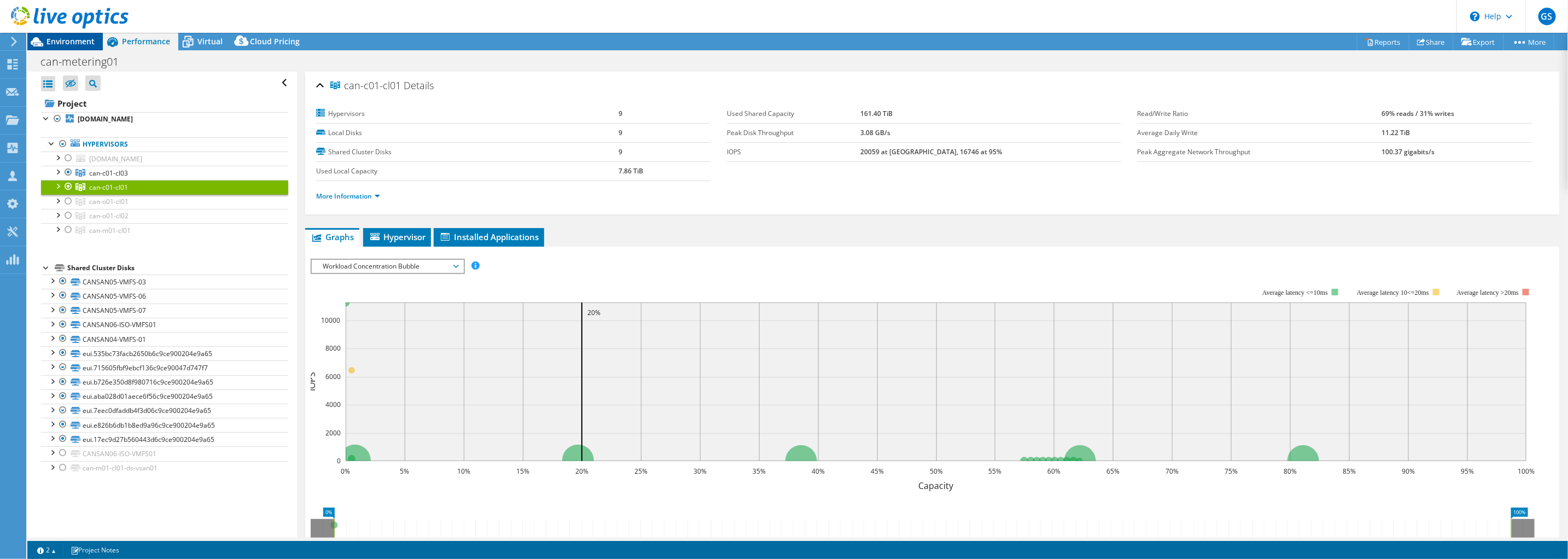
click at [55, 43] on span "Environment" at bounding box center [70, 42] width 48 height 11
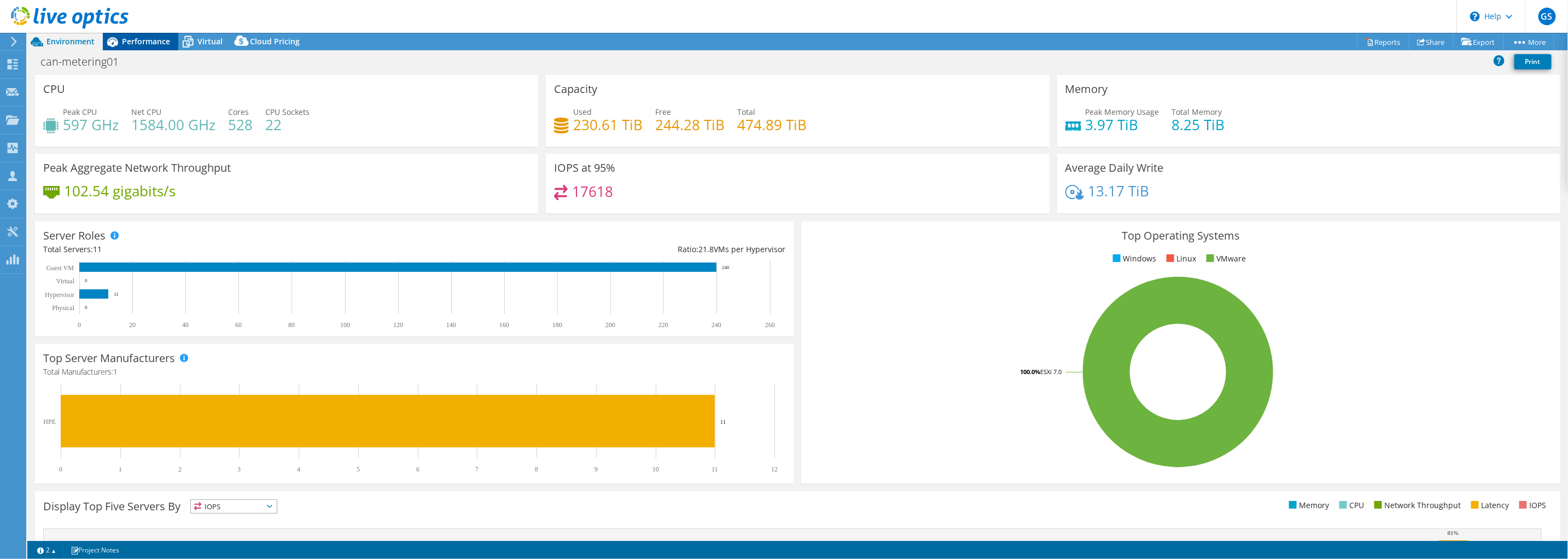
click at [131, 45] on span "Performance" at bounding box center [146, 42] width 48 height 11
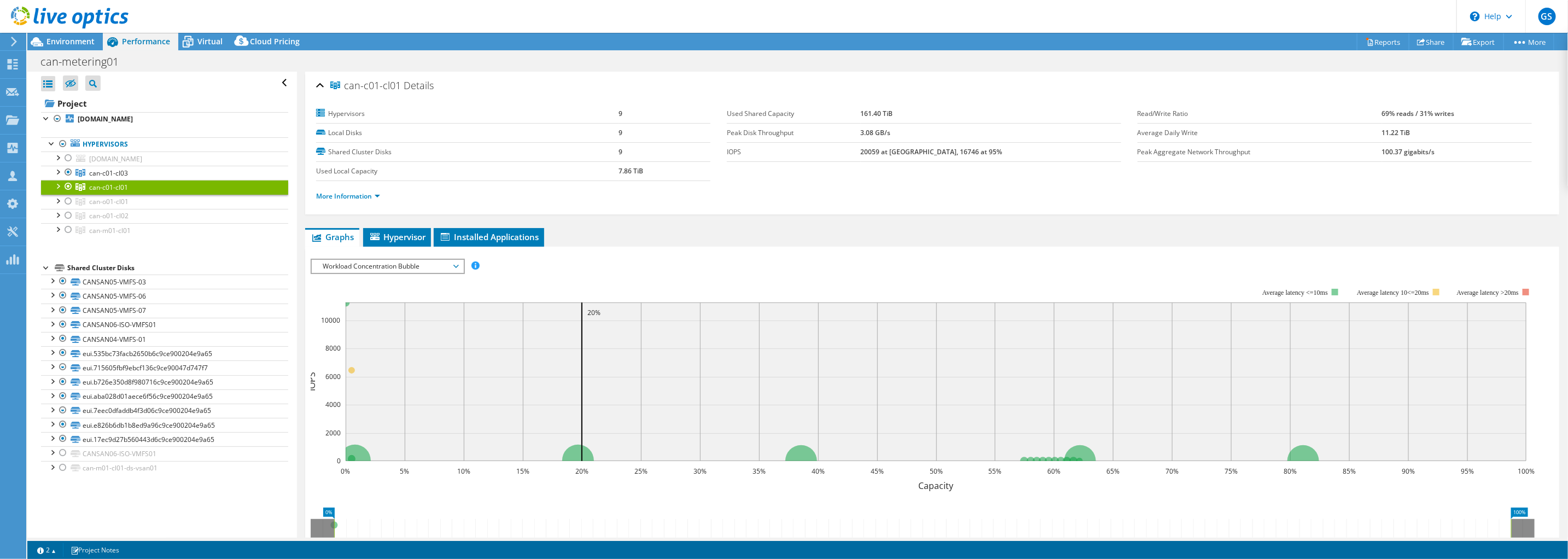
click at [57, 185] on div at bounding box center [58, 185] width 11 height 11
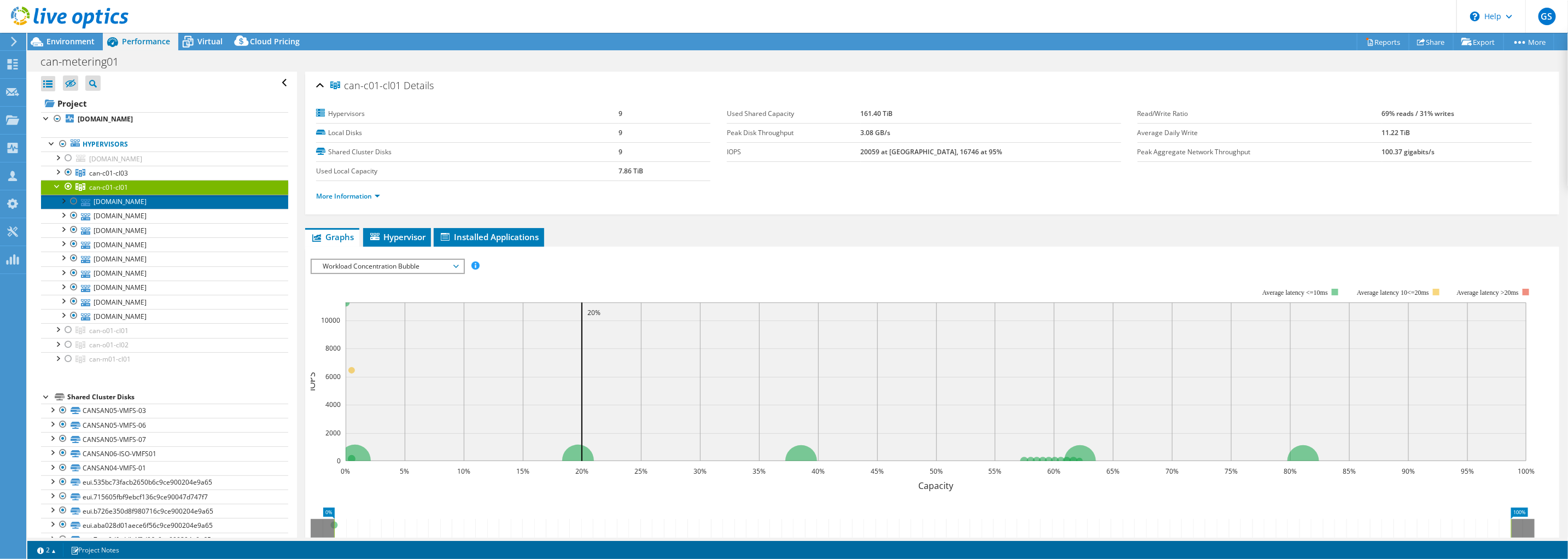
click at [125, 204] on link "[DOMAIN_NAME]" at bounding box center [164, 201] width 247 height 15
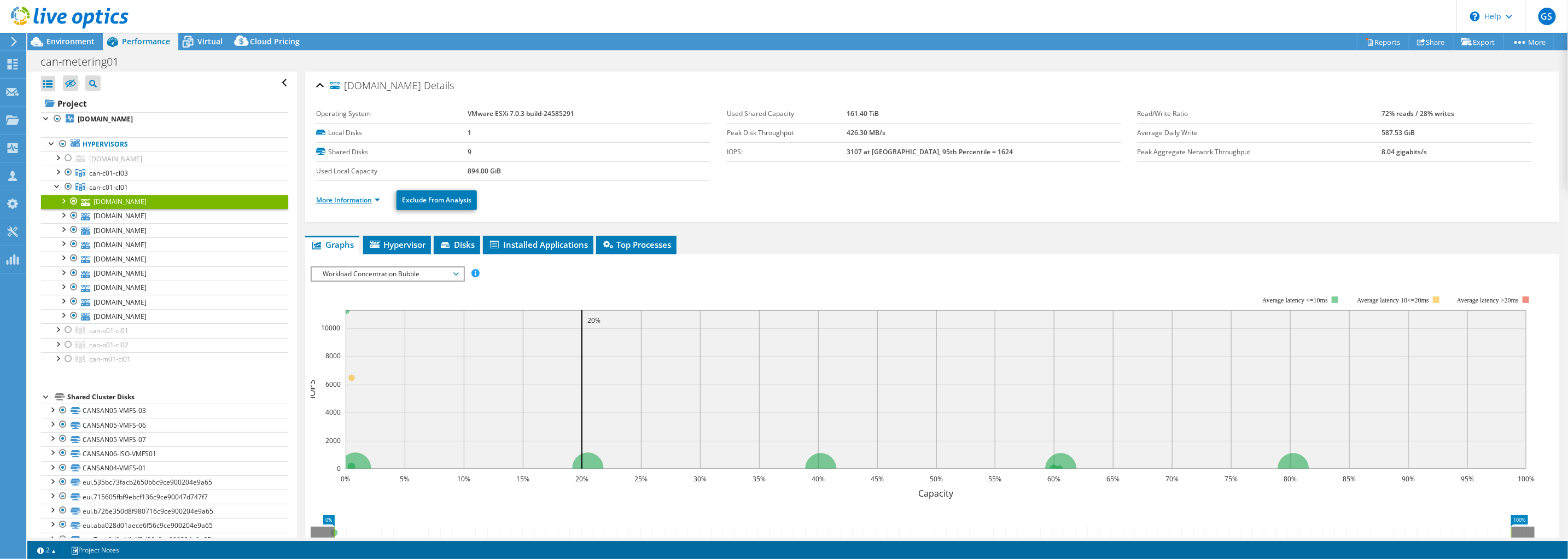
click at [366, 201] on link "More Information" at bounding box center [347, 200] width 64 height 9
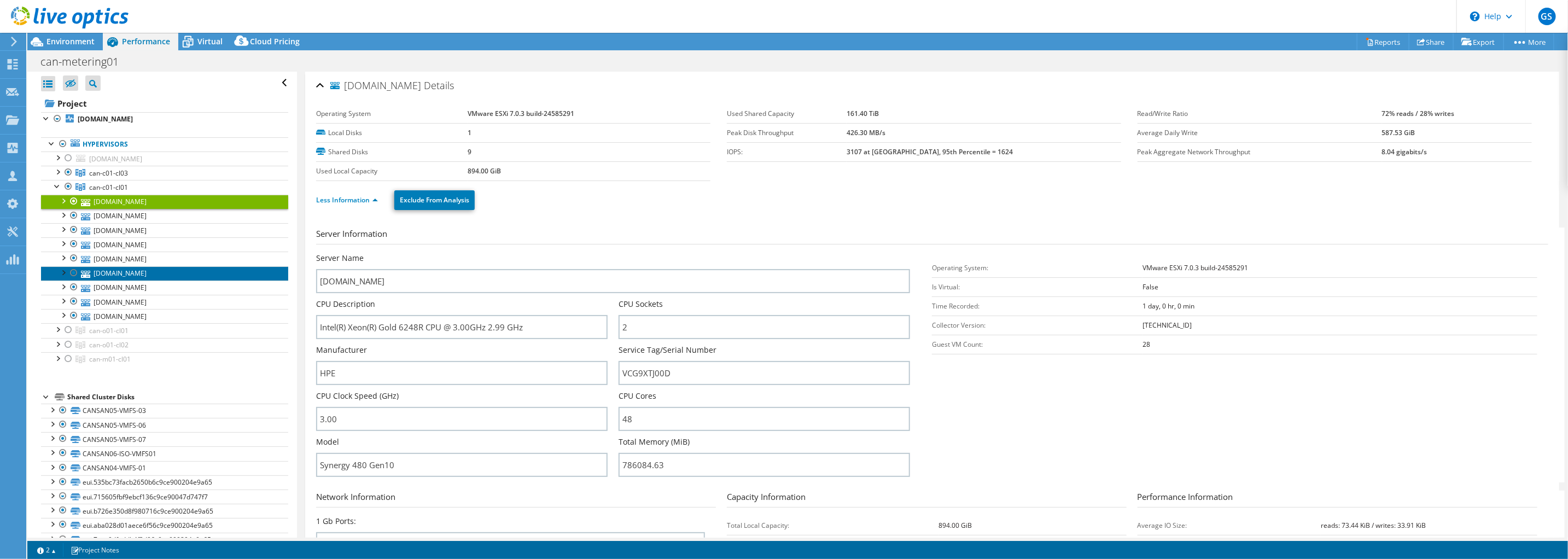
click at [162, 267] on link "[DOMAIN_NAME]" at bounding box center [164, 274] width 247 height 15
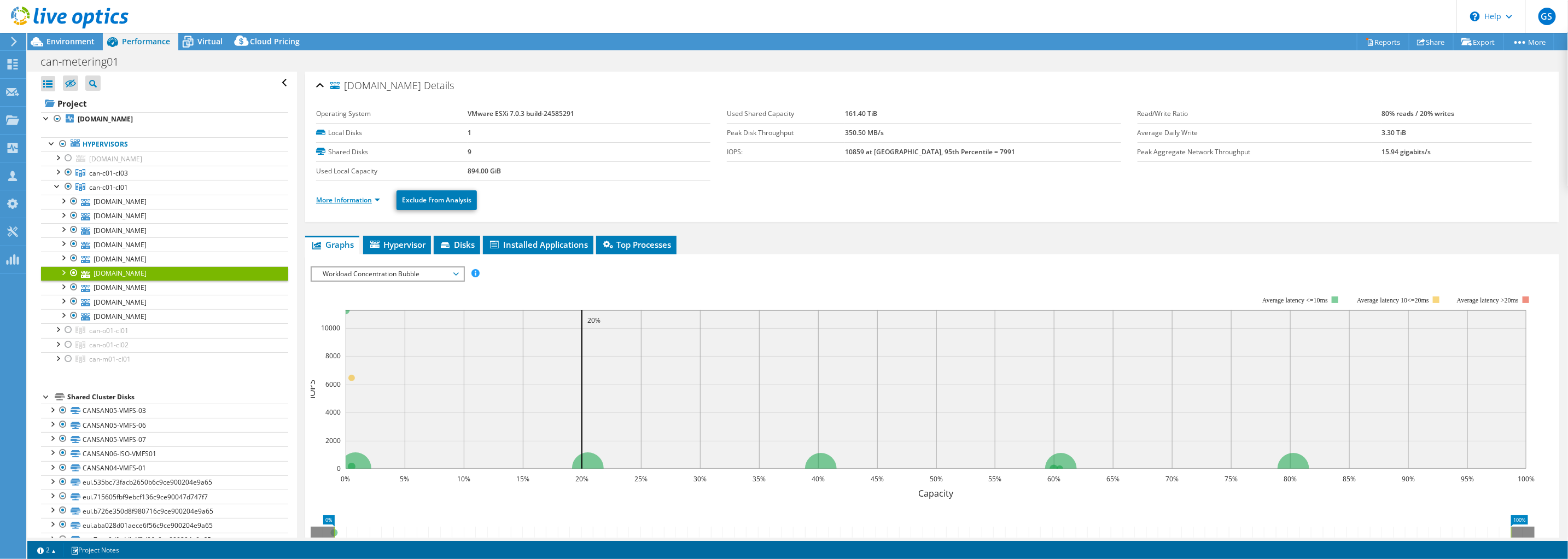
click at [364, 198] on link "More Information" at bounding box center [347, 200] width 64 height 9
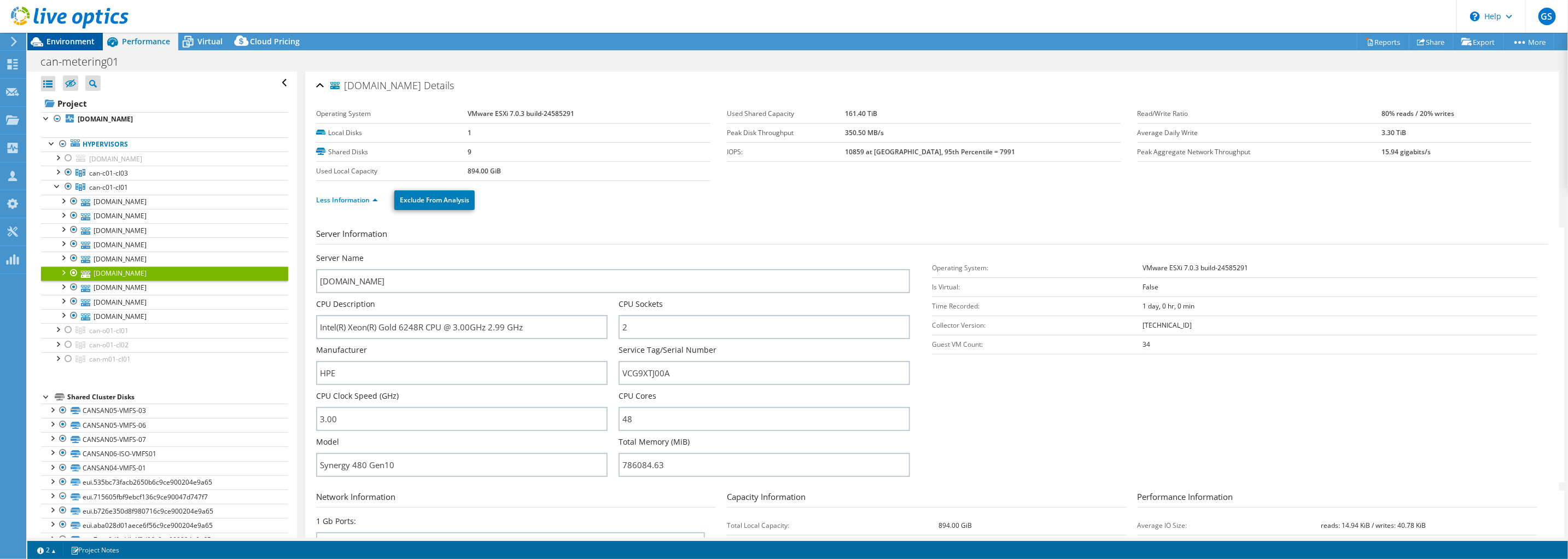
click at [82, 42] on span "Environment" at bounding box center [70, 42] width 48 height 11
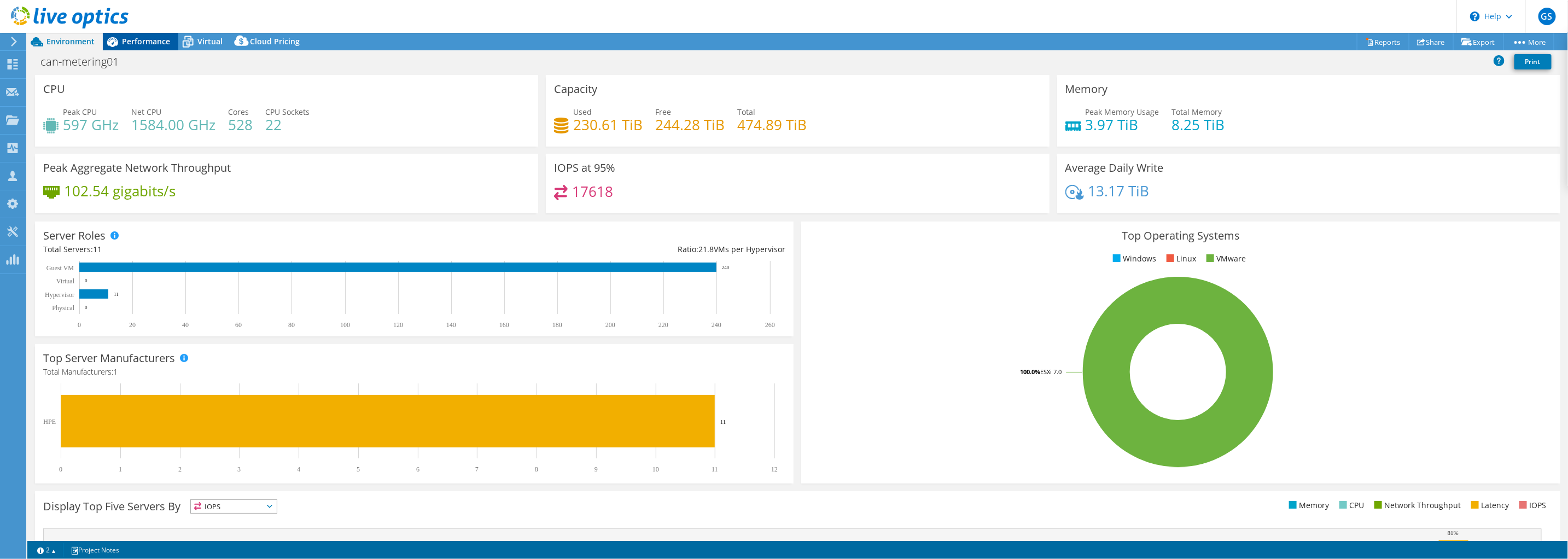
click at [139, 42] on span "Performance" at bounding box center [146, 42] width 48 height 11
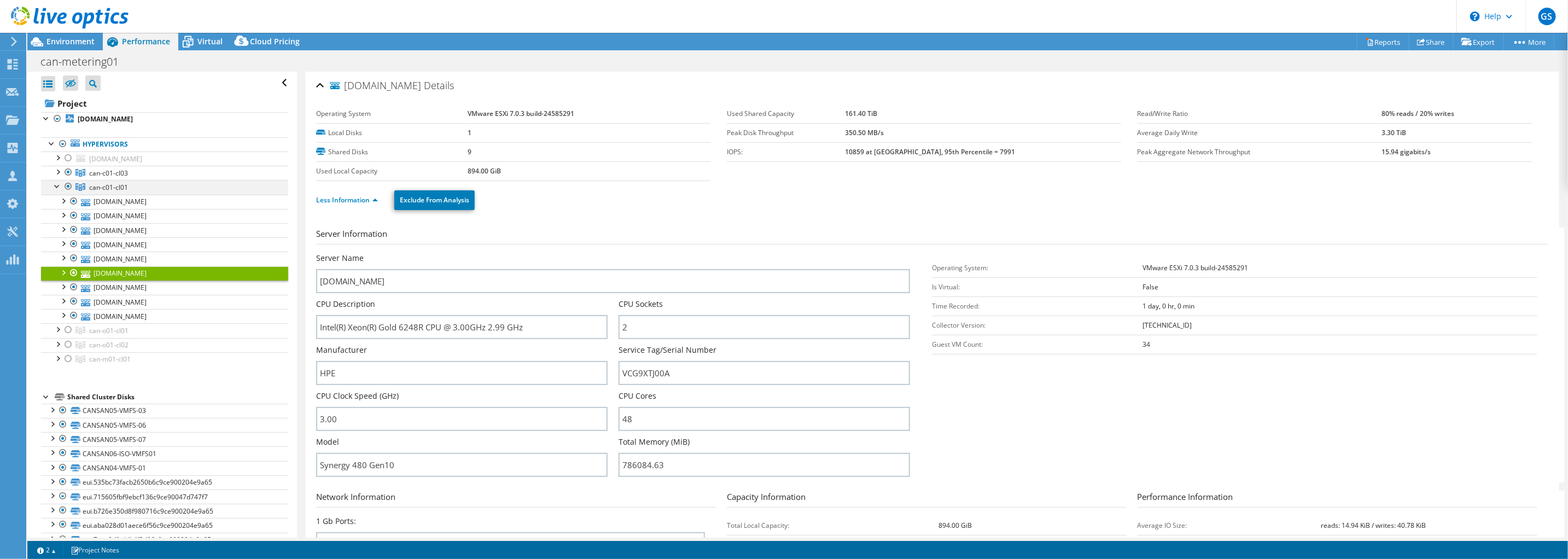
click at [58, 183] on div at bounding box center [58, 185] width 11 height 11
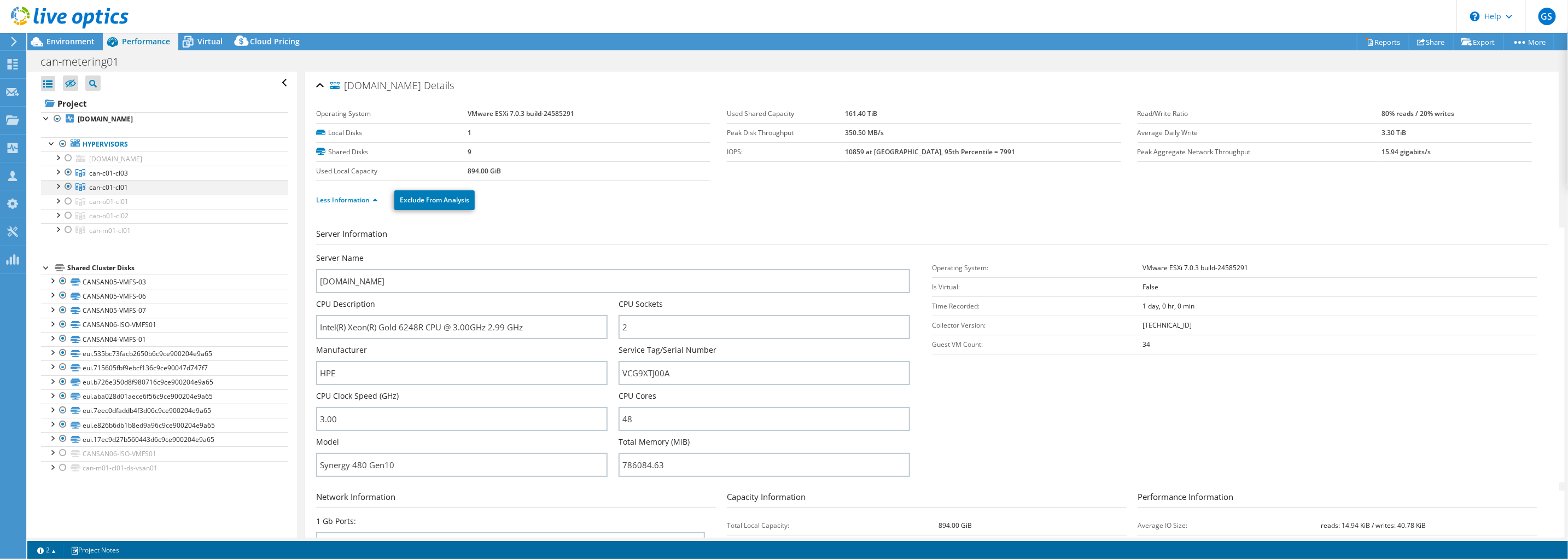
click at [68, 187] on div at bounding box center [68, 186] width 11 height 13
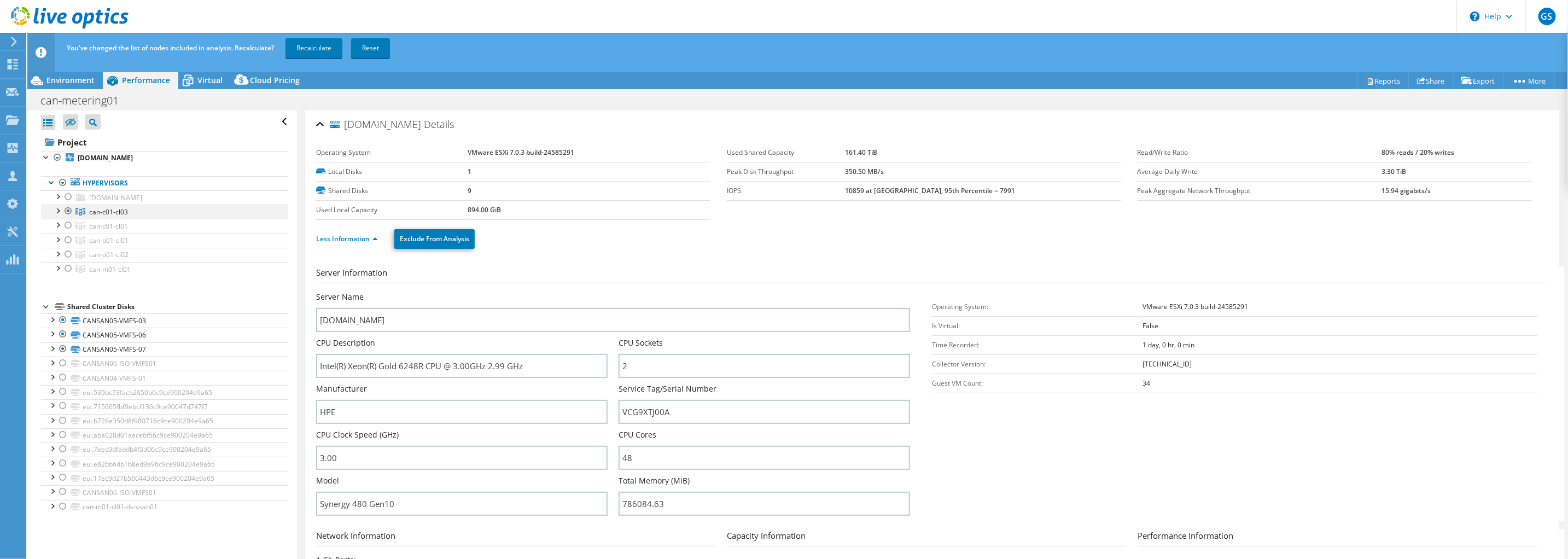
click at [67, 168] on ul "Hypervisors [DOMAIN_NAME] MTLVRT001-SSD-VMFS01" at bounding box center [164, 226] width 247 height 122
click at [68, 211] on div at bounding box center [68, 211] width 11 height 13
click at [67, 197] on div at bounding box center [68, 197] width 11 height 13
click at [302, 49] on link "Recalculate" at bounding box center [314, 48] width 57 height 20
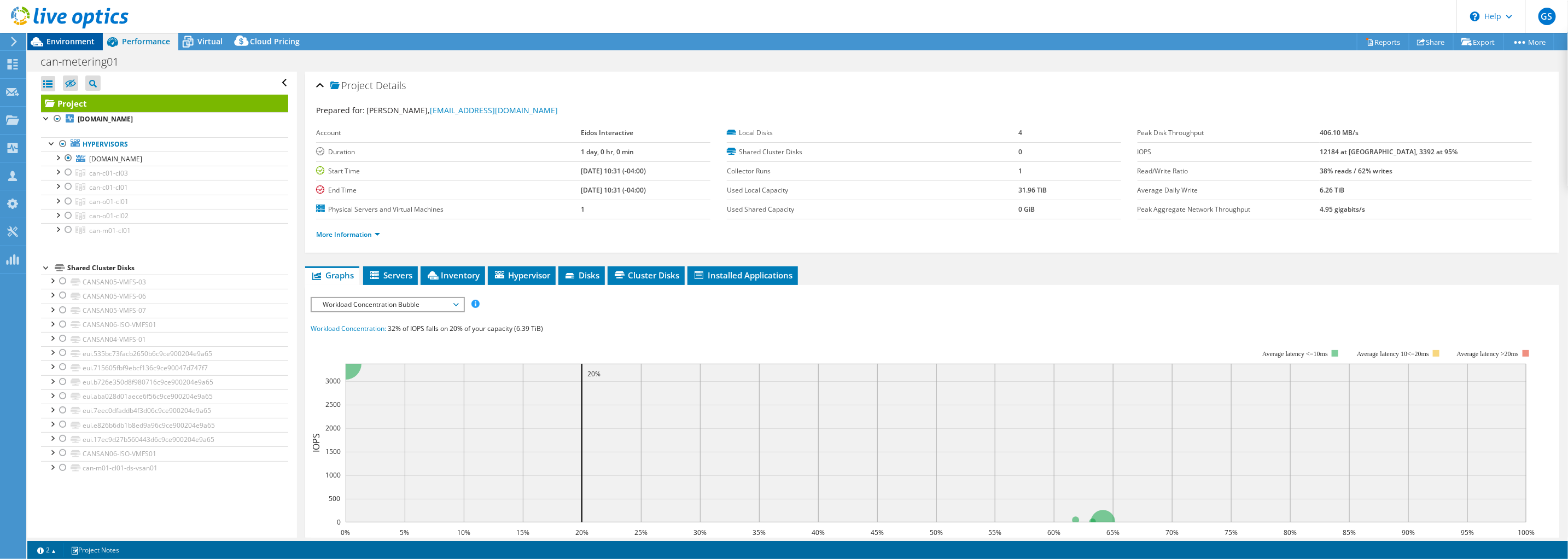
click at [72, 41] on span "Environment" at bounding box center [70, 42] width 48 height 11
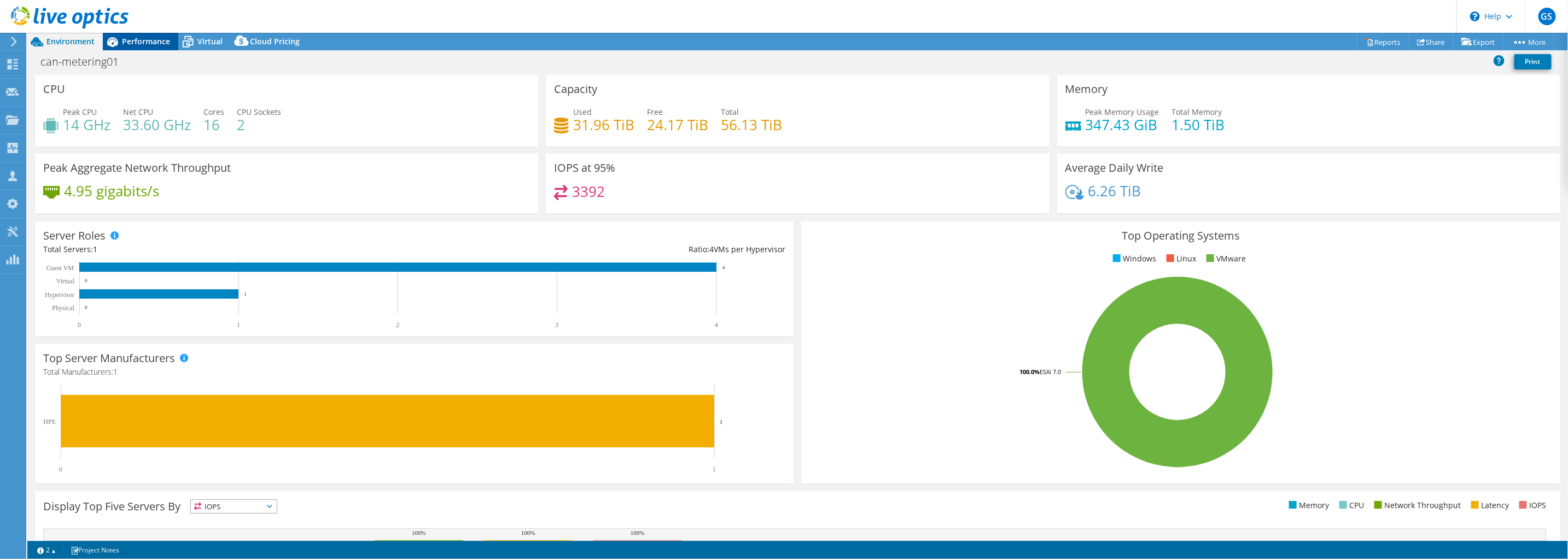
click at [138, 45] on span "Performance" at bounding box center [146, 42] width 48 height 11
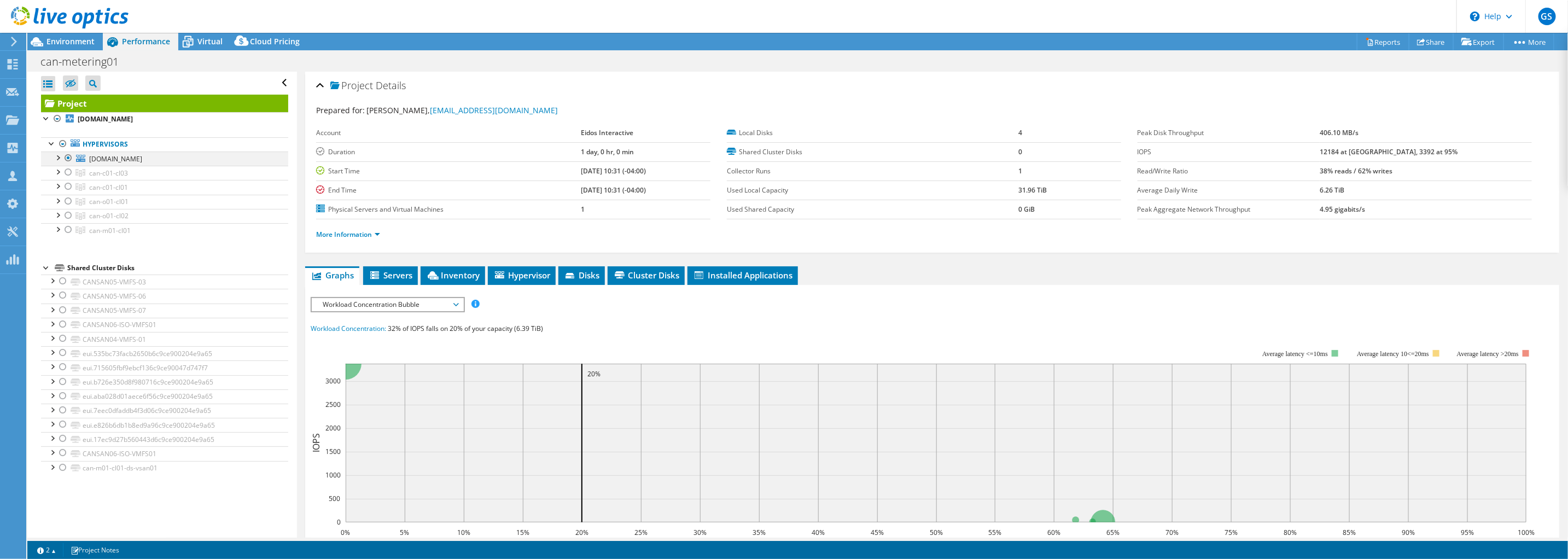
click at [60, 157] on div at bounding box center [58, 157] width 11 height 11
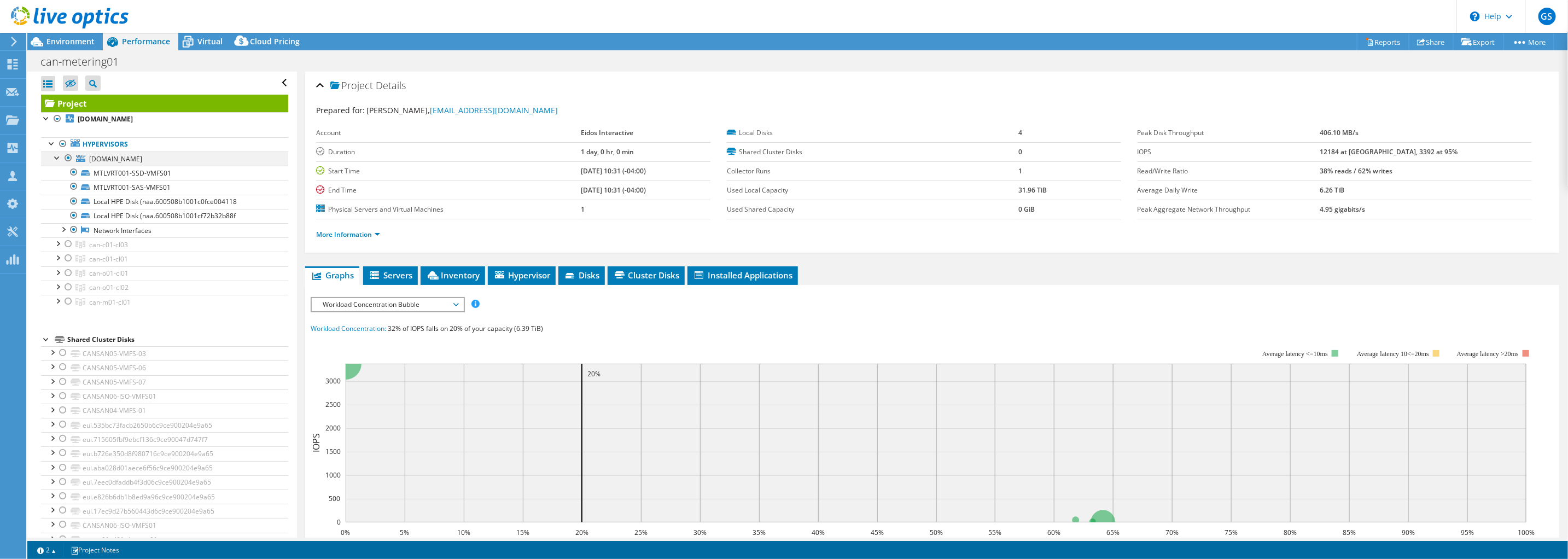
click at [60, 157] on div at bounding box center [58, 157] width 11 height 11
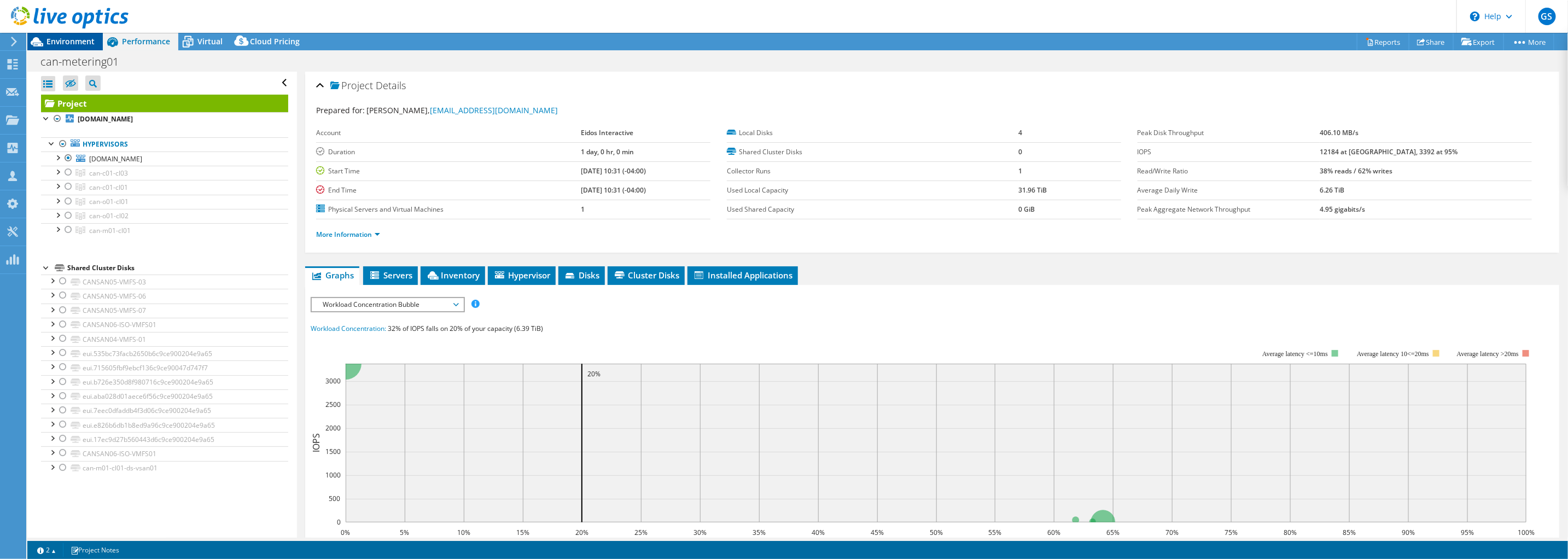
click at [78, 42] on span "Environment" at bounding box center [70, 42] width 48 height 11
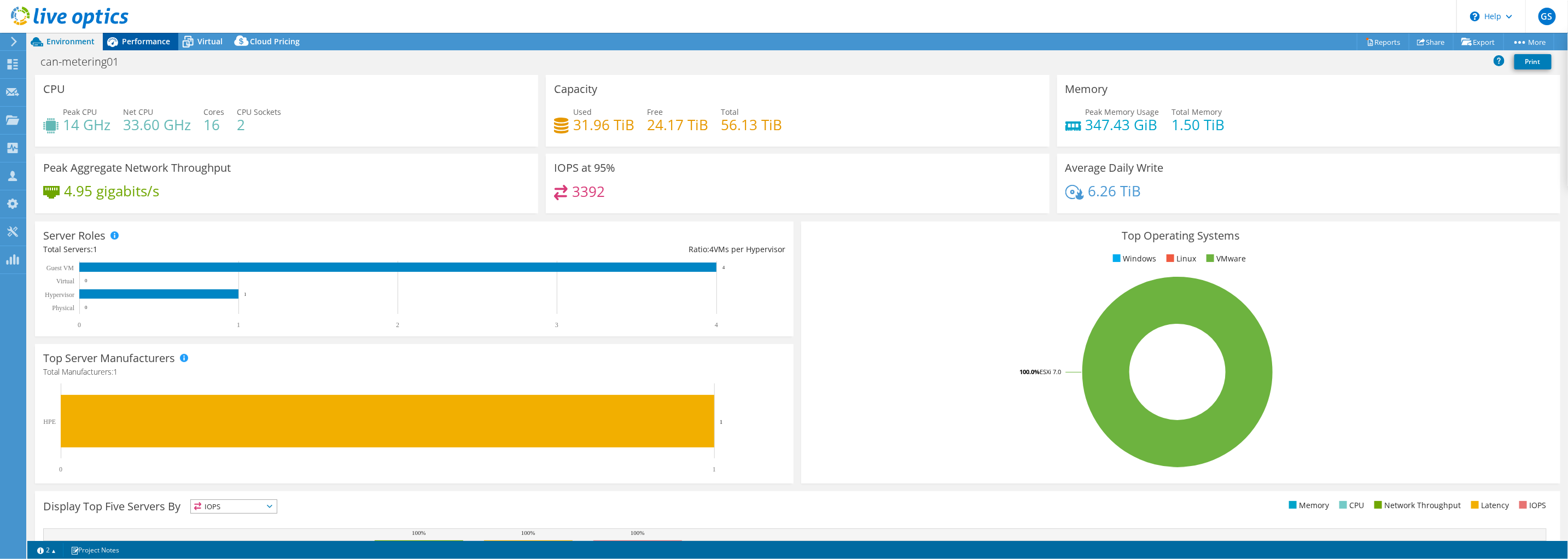
click at [157, 39] on span "Performance" at bounding box center [146, 42] width 48 height 11
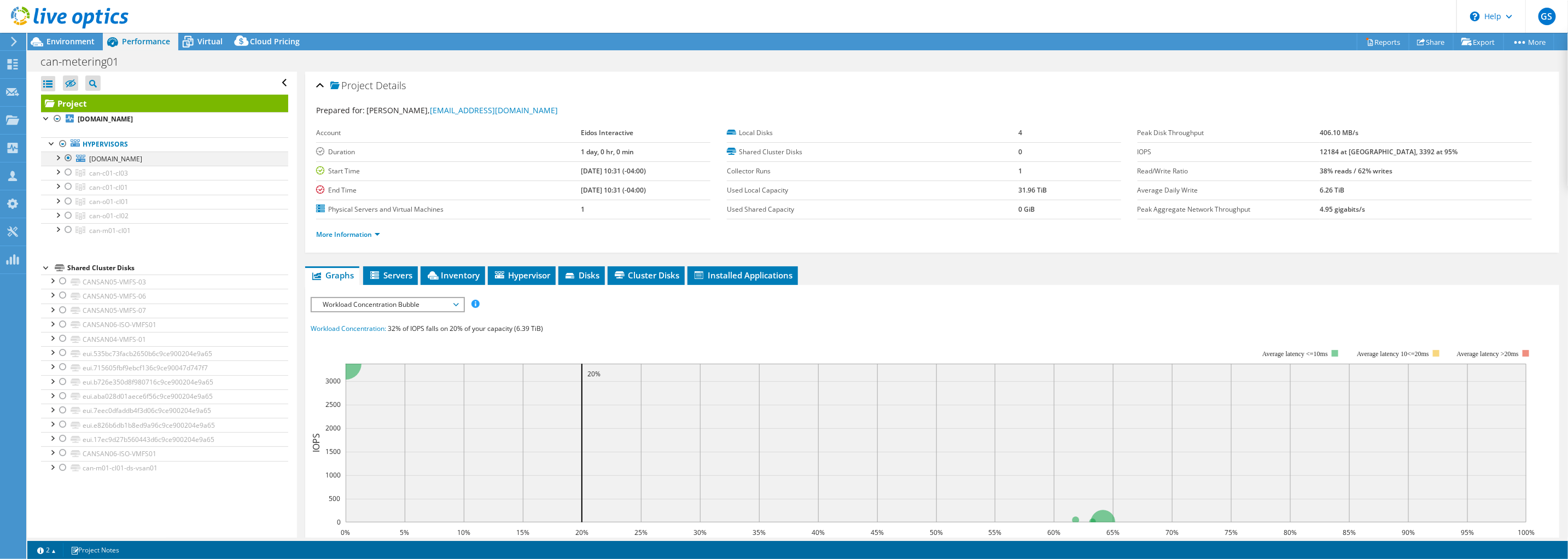
click at [55, 157] on div at bounding box center [58, 157] width 11 height 11
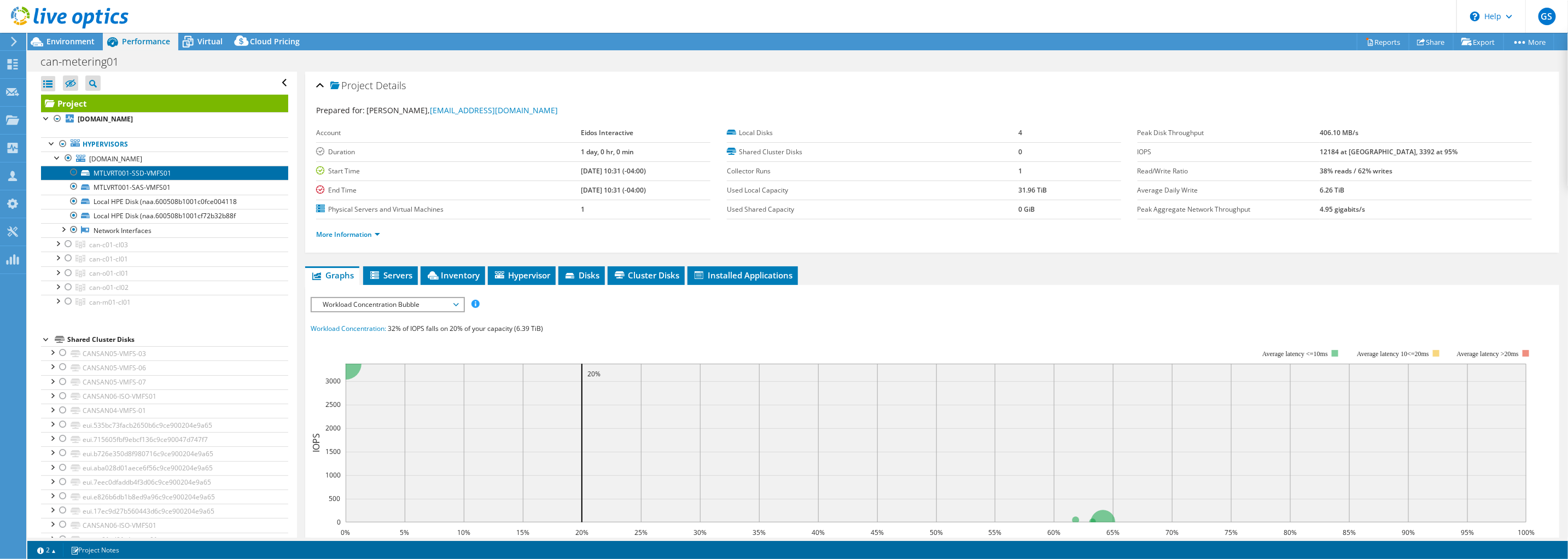
click at [117, 175] on link "MTLVRT001-SSD-VMFS01" at bounding box center [164, 173] width 247 height 15
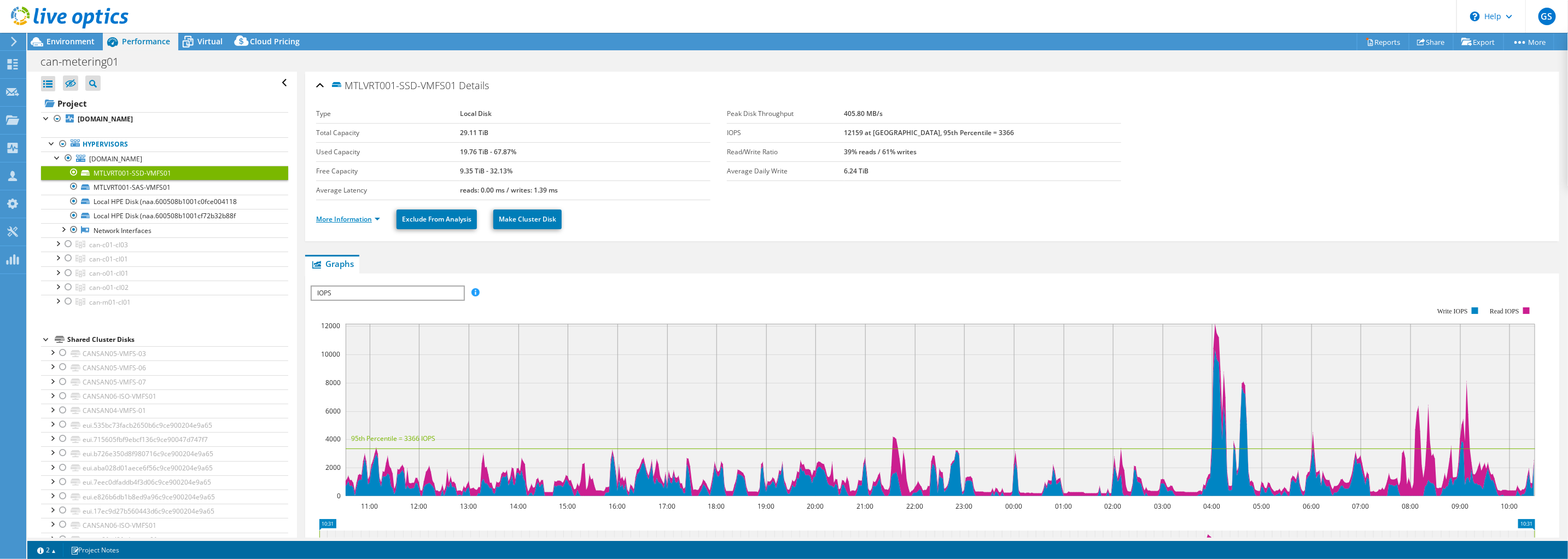
click at [342, 217] on link "More Information" at bounding box center [347, 219] width 64 height 9
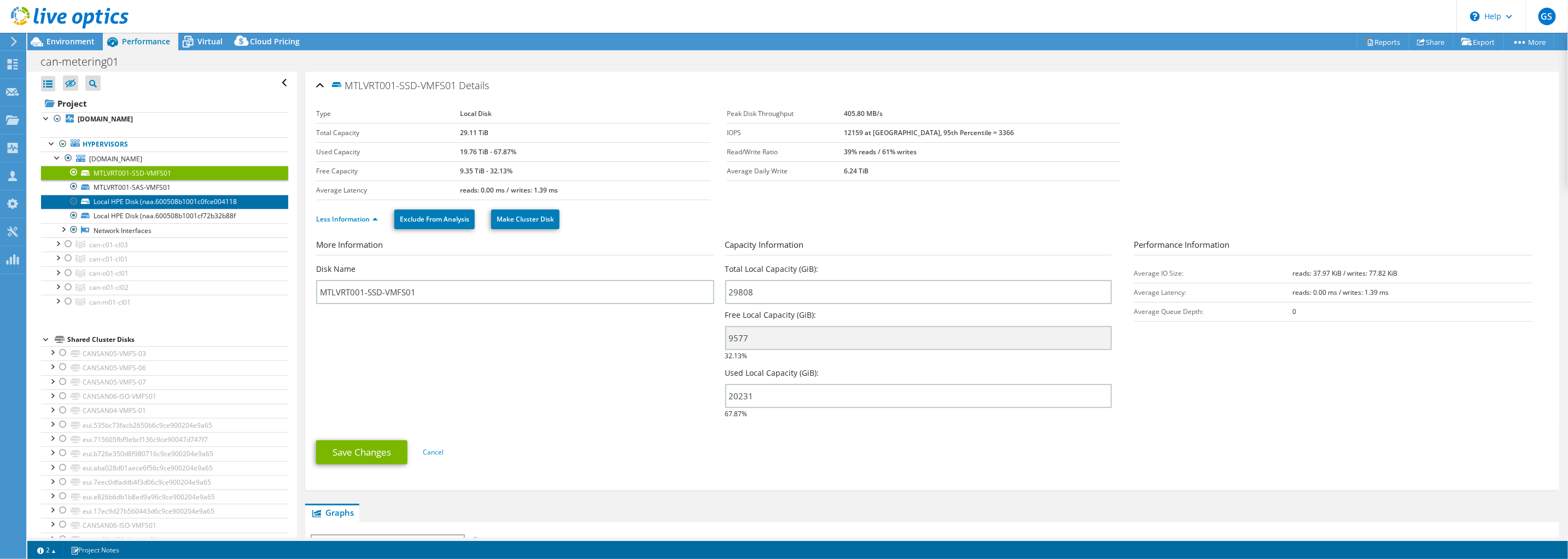
click at [128, 200] on link "Local HPE Disk (naa.600508b1001c0fce004118" at bounding box center [164, 201] width 247 height 15
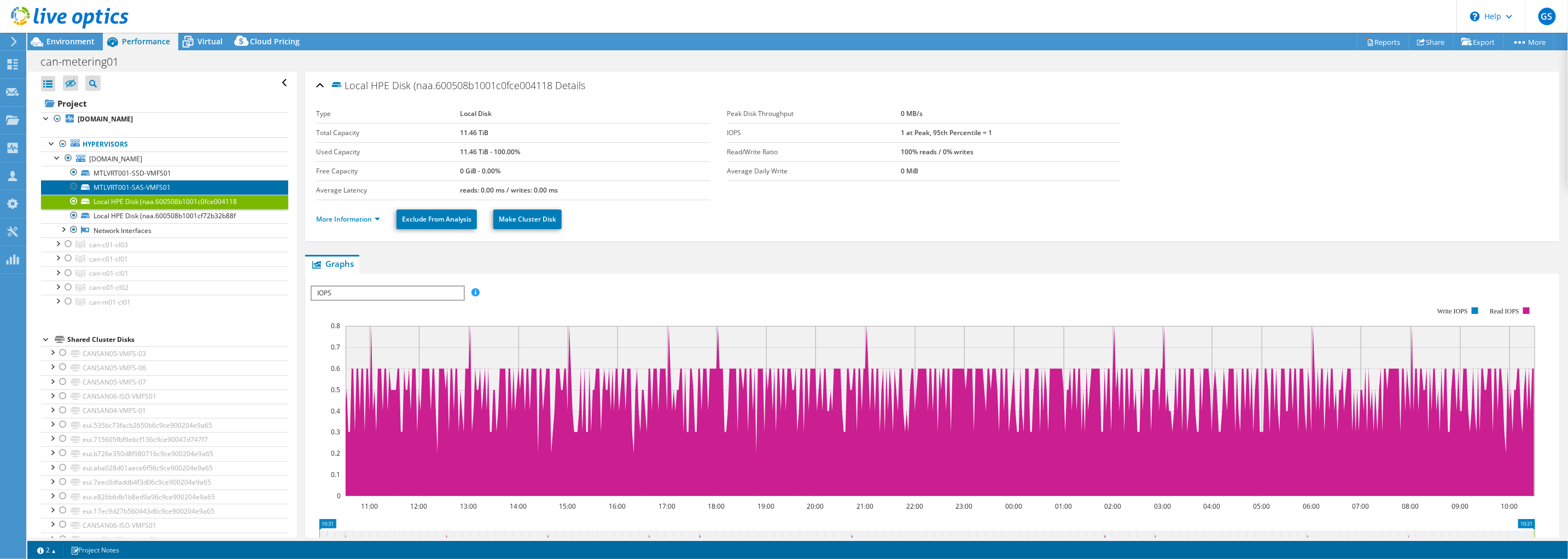
click at [126, 185] on link "MTLVRT001-SAS-VMFS01" at bounding box center [164, 187] width 247 height 15
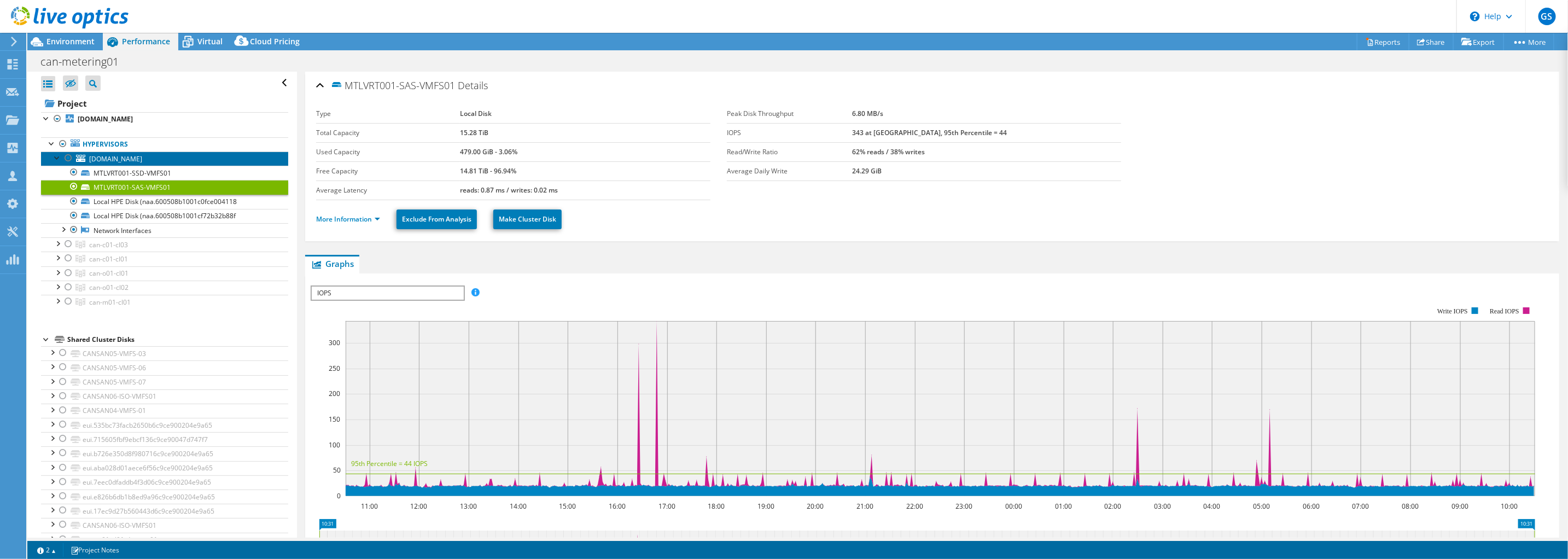
click at [125, 160] on span "[DOMAIN_NAME]" at bounding box center [115, 159] width 53 height 9
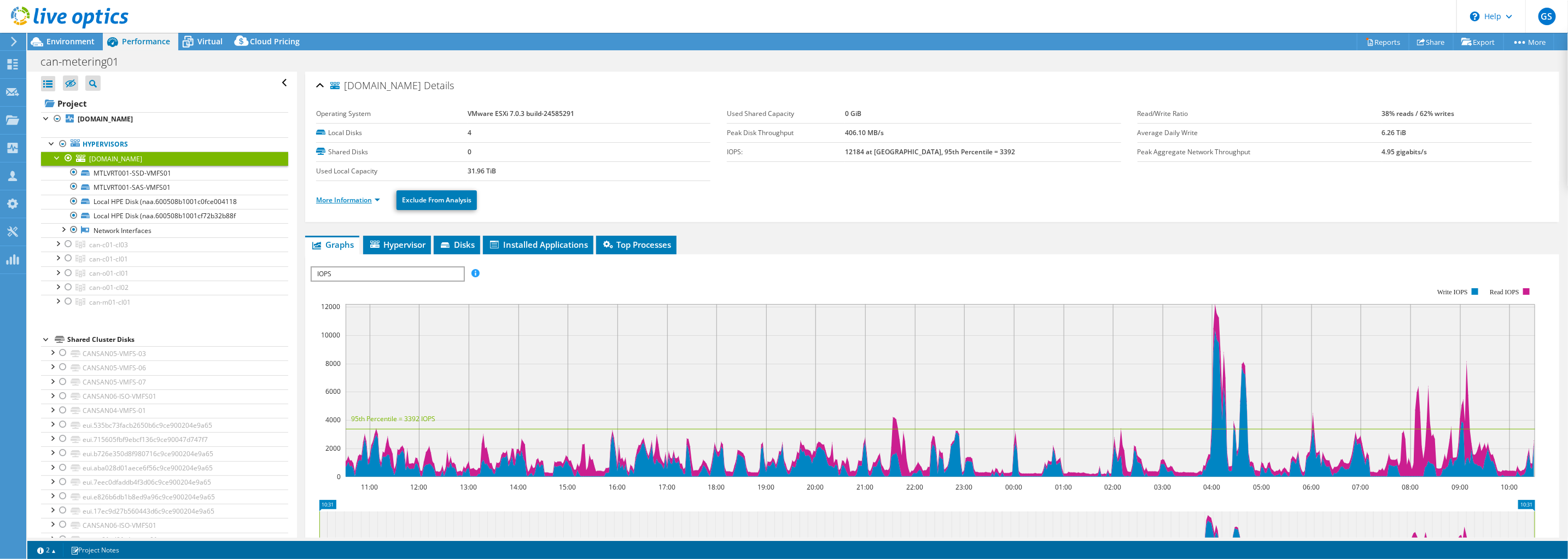
click at [361, 198] on link "More Information" at bounding box center [347, 200] width 64 height 9
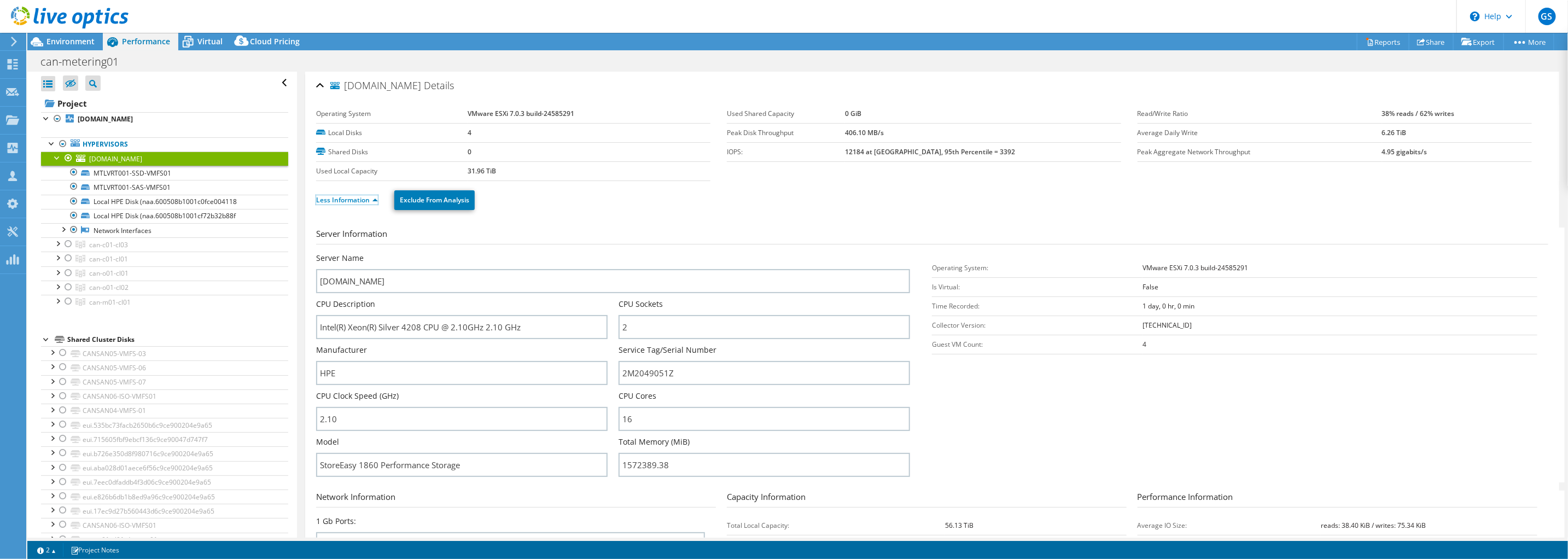
scroll to position [68, 0]
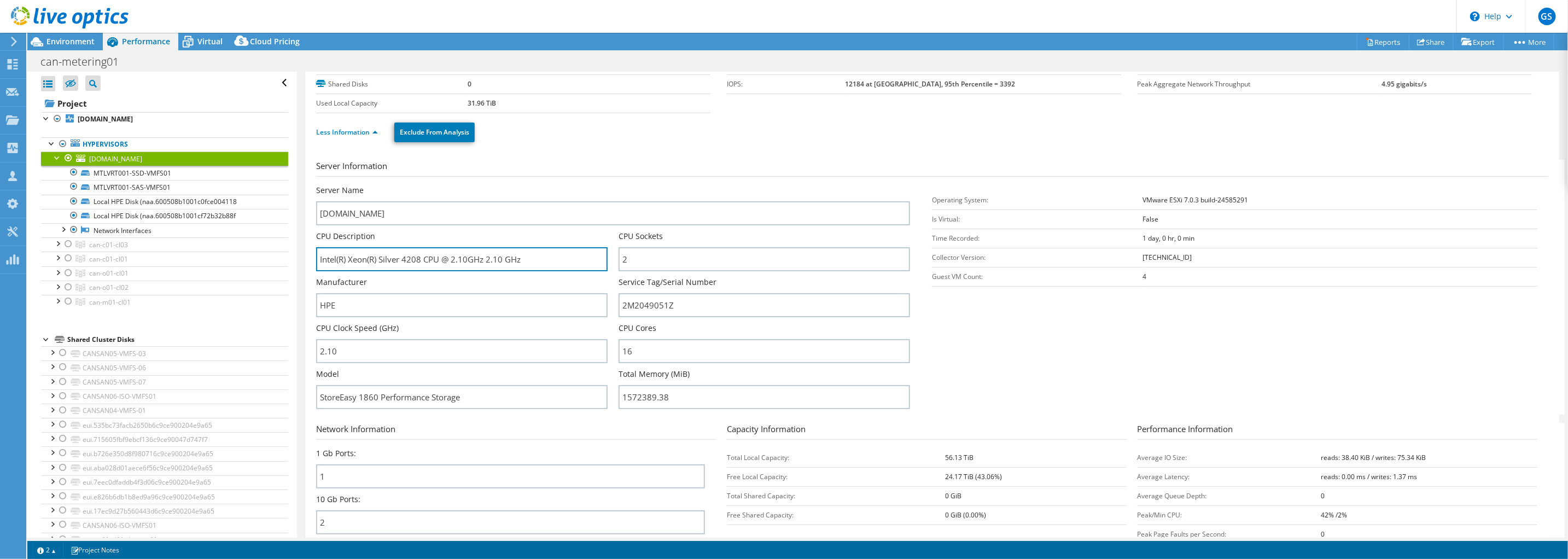
drag, startPoint x: 525, startPoint y: 258, endPoint x: 304, endPoint y: 259, distance: 221.0
click at [305, 259] on div "[DOMAIN_NAME] Details Operating System VMware ESXi 7.0.3 build-24585291 Local D…" at bounding box center [932, 327] width 1254 height 647
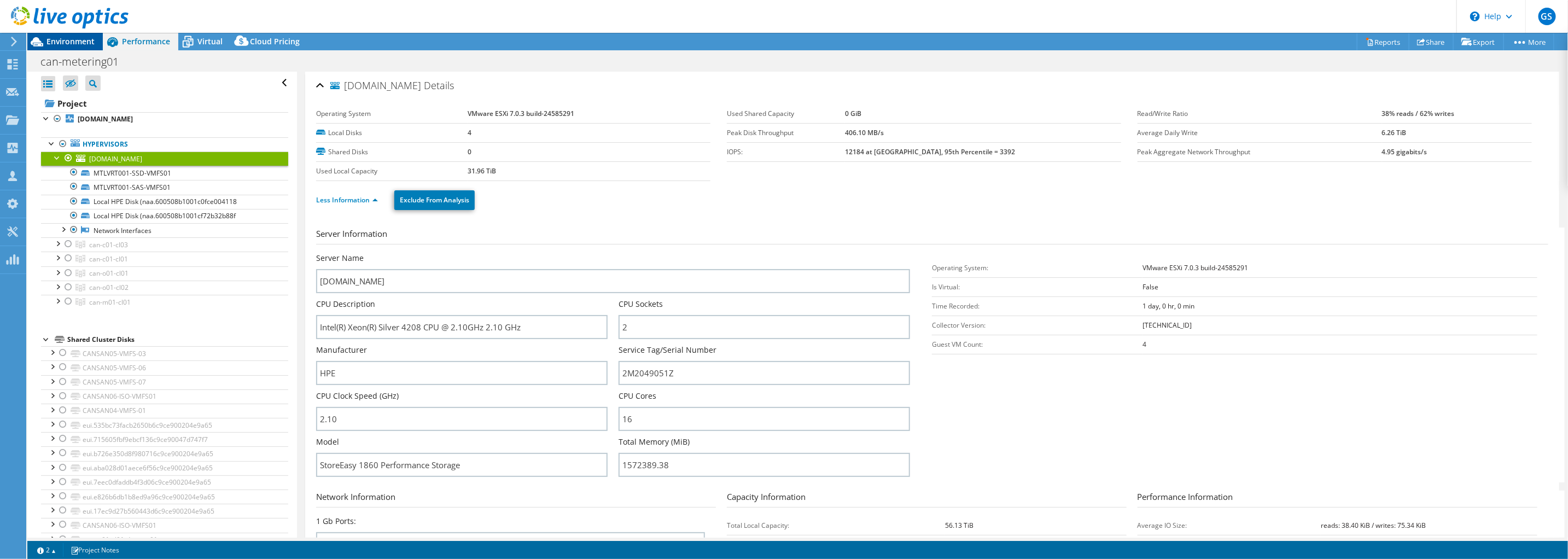
click at [76, 43] on span "Environment" at bounding box center [70, 42] width 48 height 11
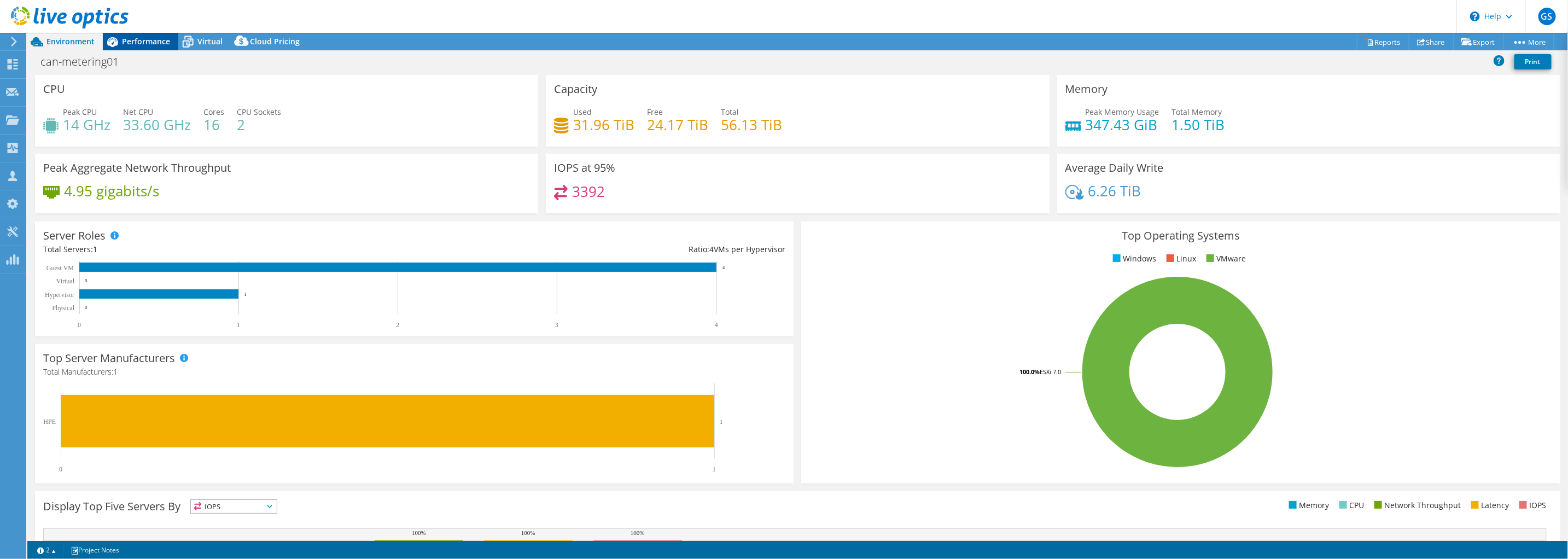
click at [137, 37] on span "Performance" at bounding box center [146, 42] width 48 height 11
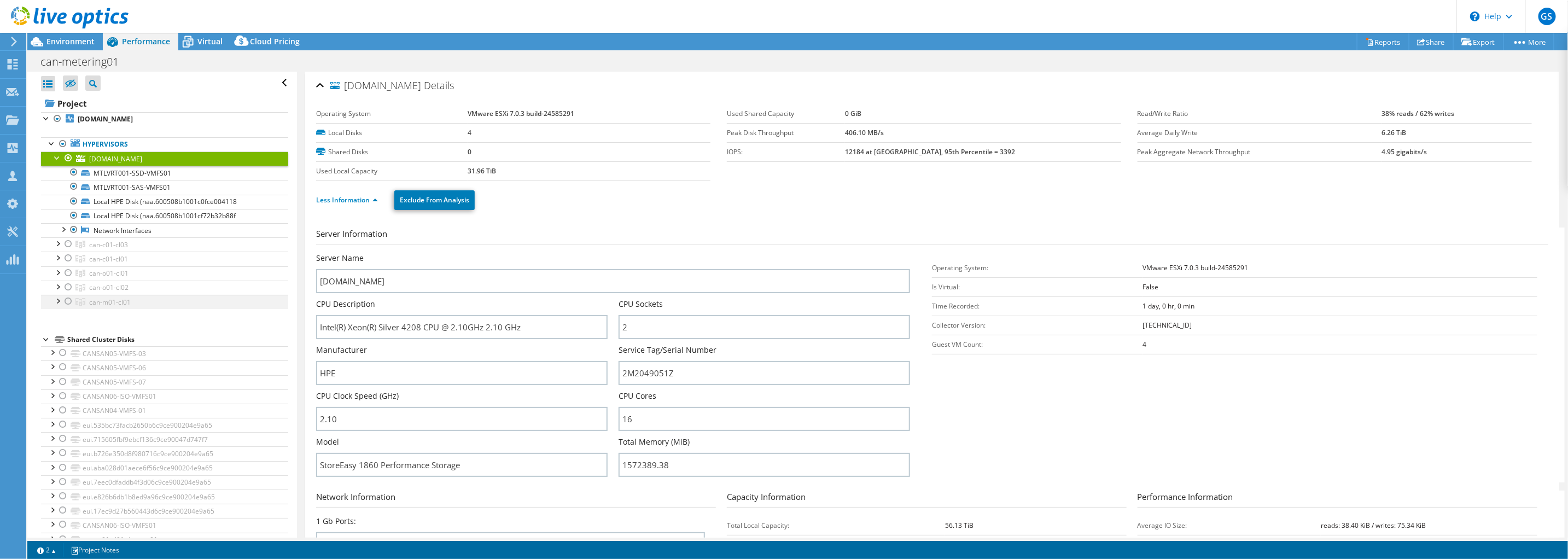
click at [57, 301] on div at bounding box center [58, 301] width 11 height 11
click at [61, 301] on div at bounding box center [58, 301] width 11 height 11
click at [79, 37] on span "Environment" at bounding box center [70, 42] width 48 height 11
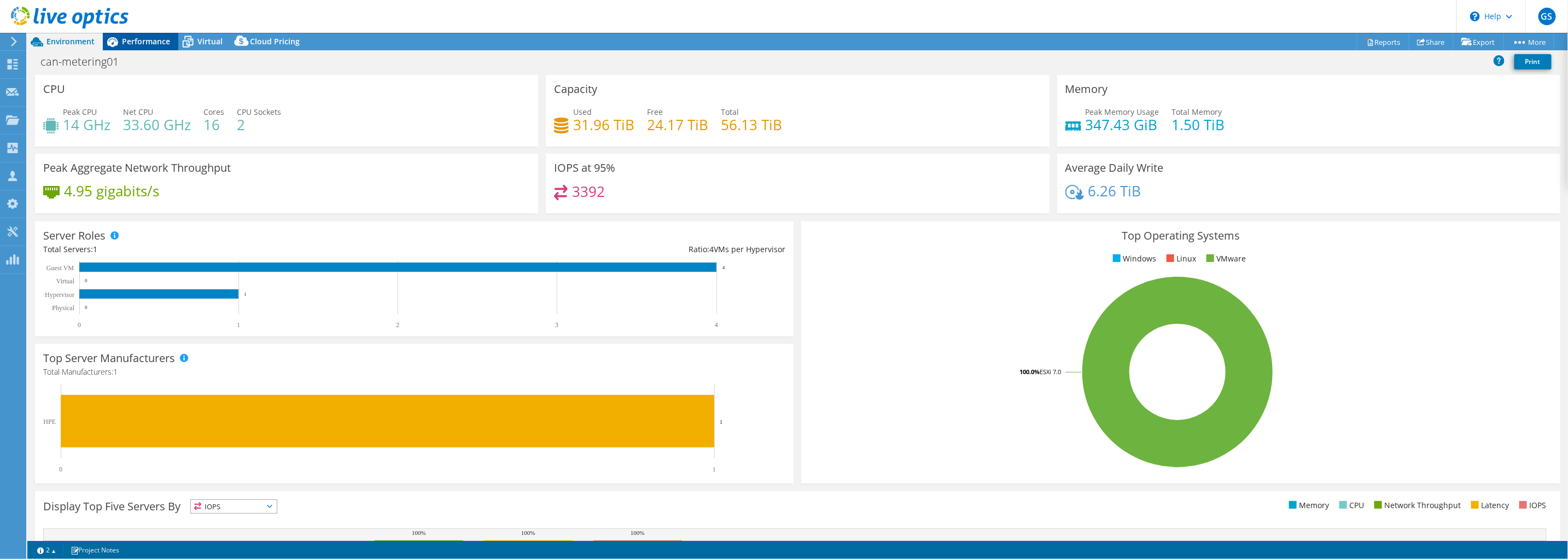
click at [147, 44] on span "Performance" at bounding box center [146, 42] width 48 height 11
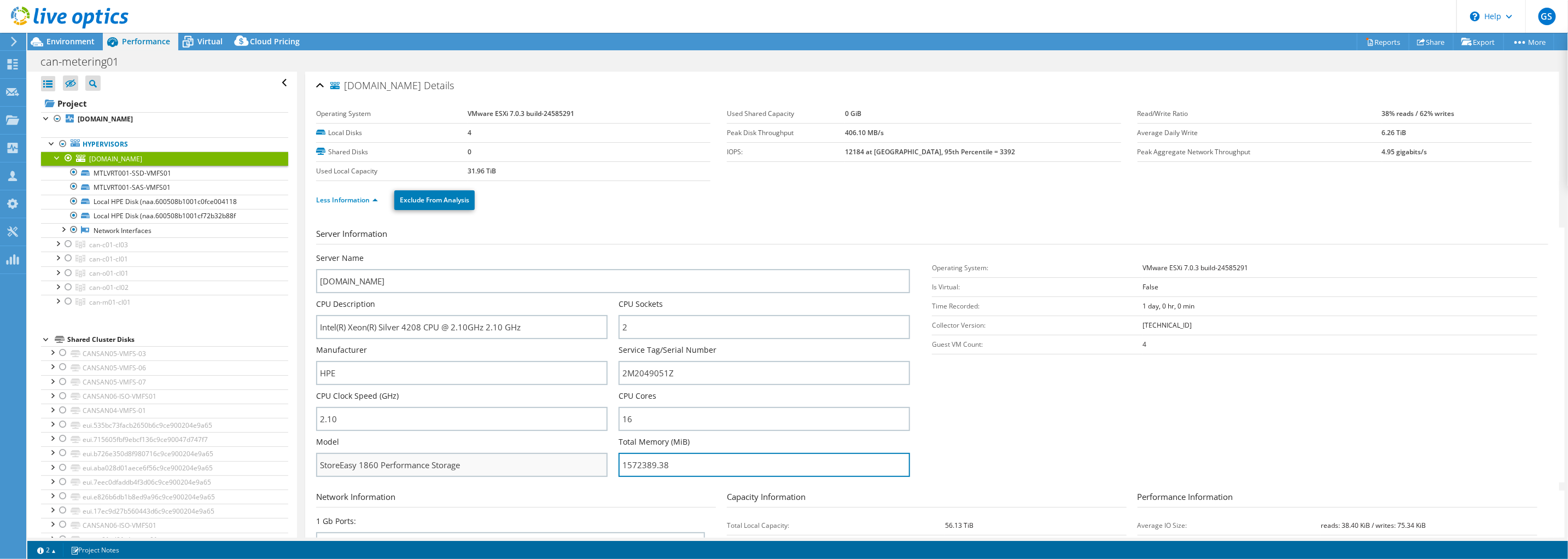
drag, startPoint x: 676, startPoint y: 464, endPoint x: 577, endPoint y: 464, distance: 99.0
click at [577, 253] on div "Server Name [DOMAIN_NAME] CPU Description Intel(R) Xeon(R) Silver 4208 CPU @ 2.…" at bounding box center [618, 253] width 605 height 0
click at [78, 42] on span "Environment" at bounding box center [70, 42] width 48 height 11
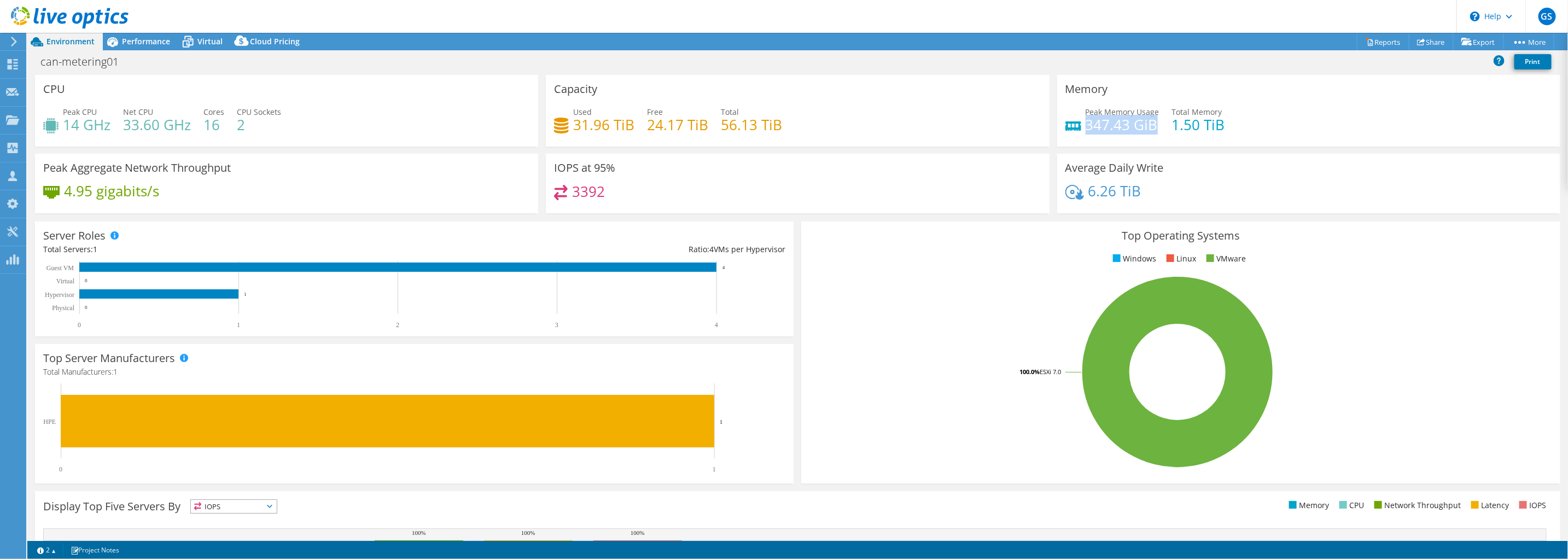
drag, startPoint x: 1087, startPoint y: 121, endPoint x: 1148, endPoint y: 131, distance: 61.8
click at [1148, 131] on h4 "347.43 GiB" at bounding box center [1123, 125] width 74 height 12
click at [136, 40] on span "Performance" at bounding box center [146, 42] width 48 height 11
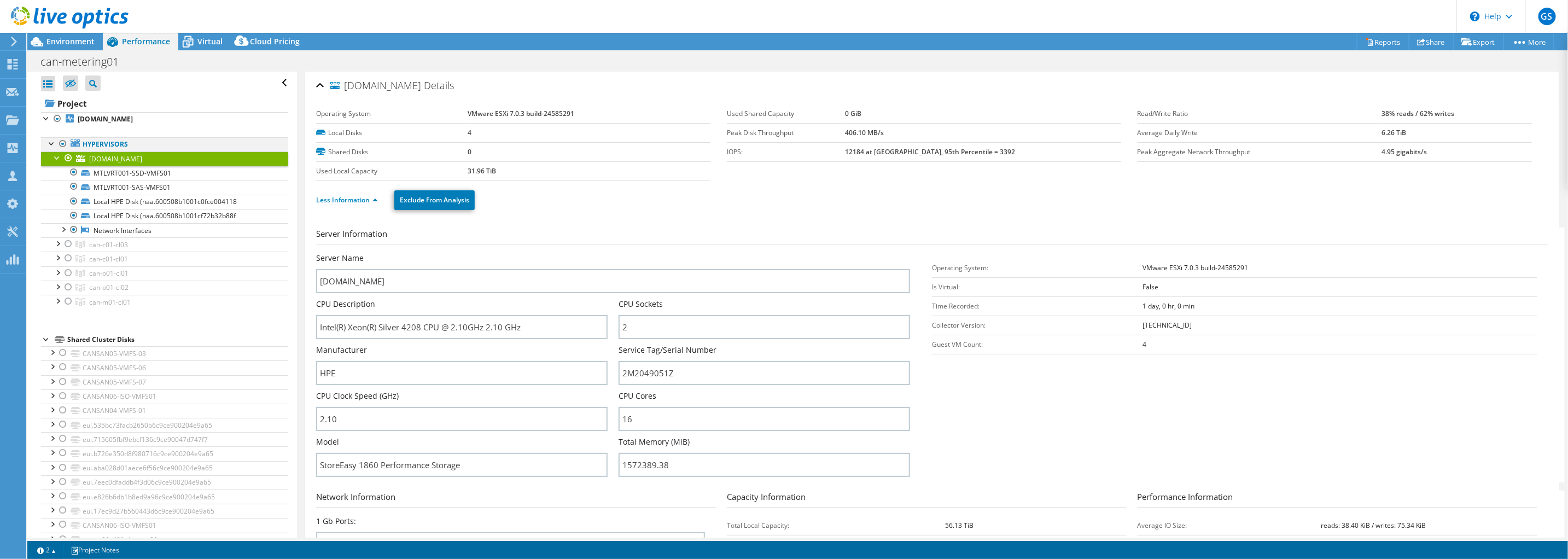
click at [51, 146] on div at bounding box center [51, 143] width 11 height 11
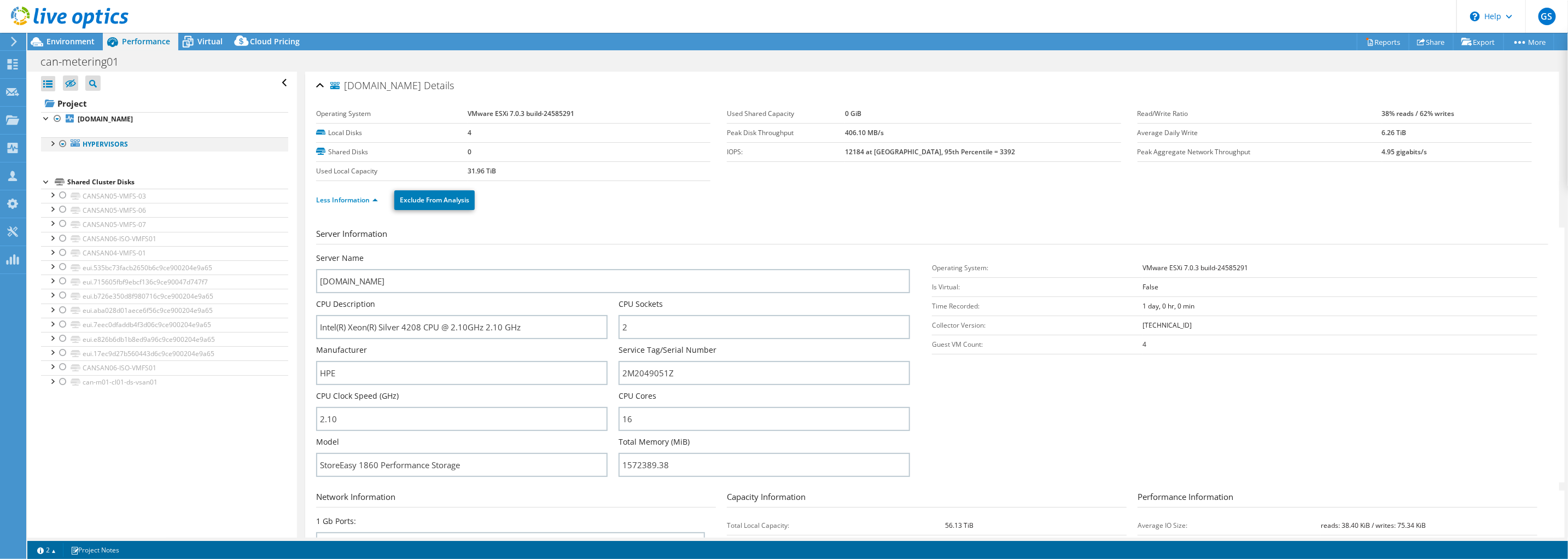
click at [59, 146] on div at bounding box center [63, 144] width 11 height 13
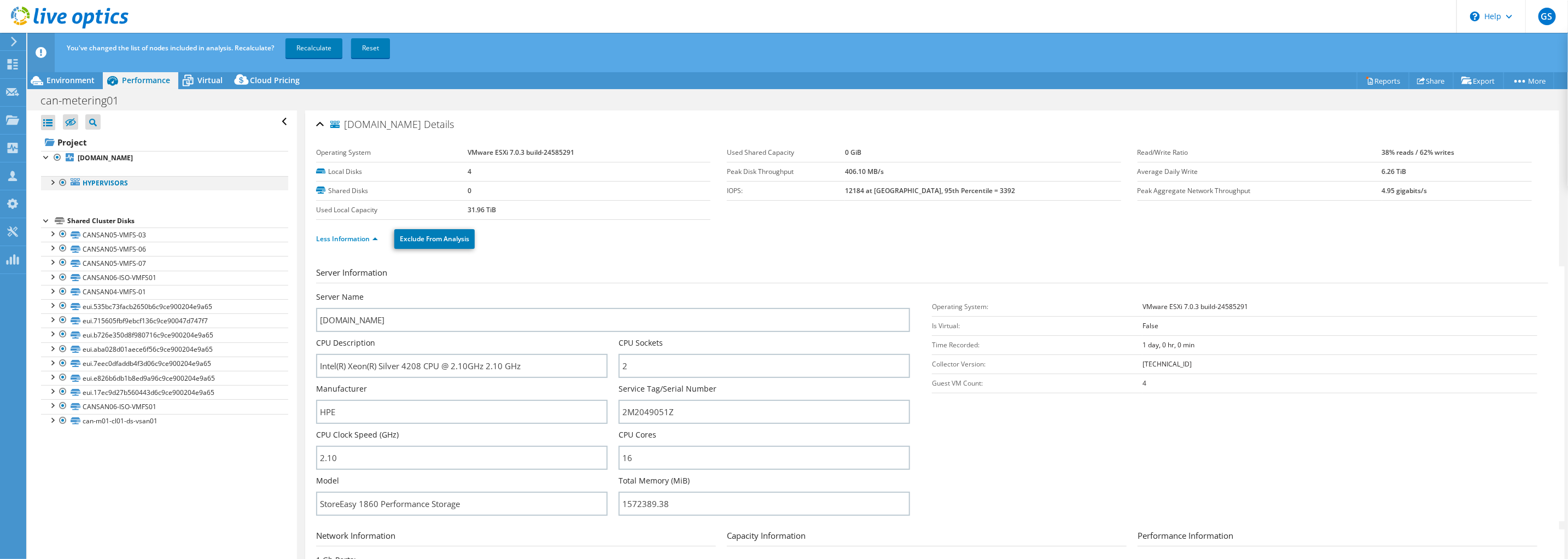
click at [52, 181] on div at bounding box center [51, 181] width 11 height 11
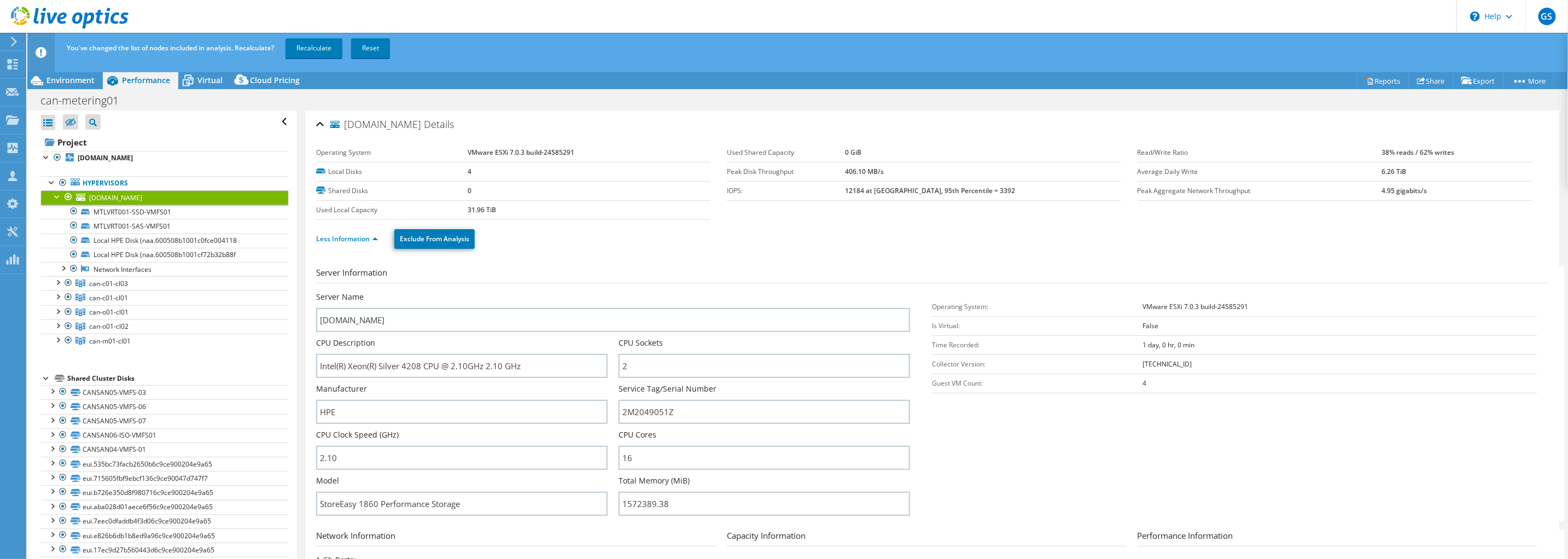
click at [68, 198] on div at bounding box center [68, 197] width 11 height 13
click at [69, 281] on div at bounding box center [68, 282] width 11 height 13
click at [69, 295] on div at bounding box center [68, 297] width 11 height 13
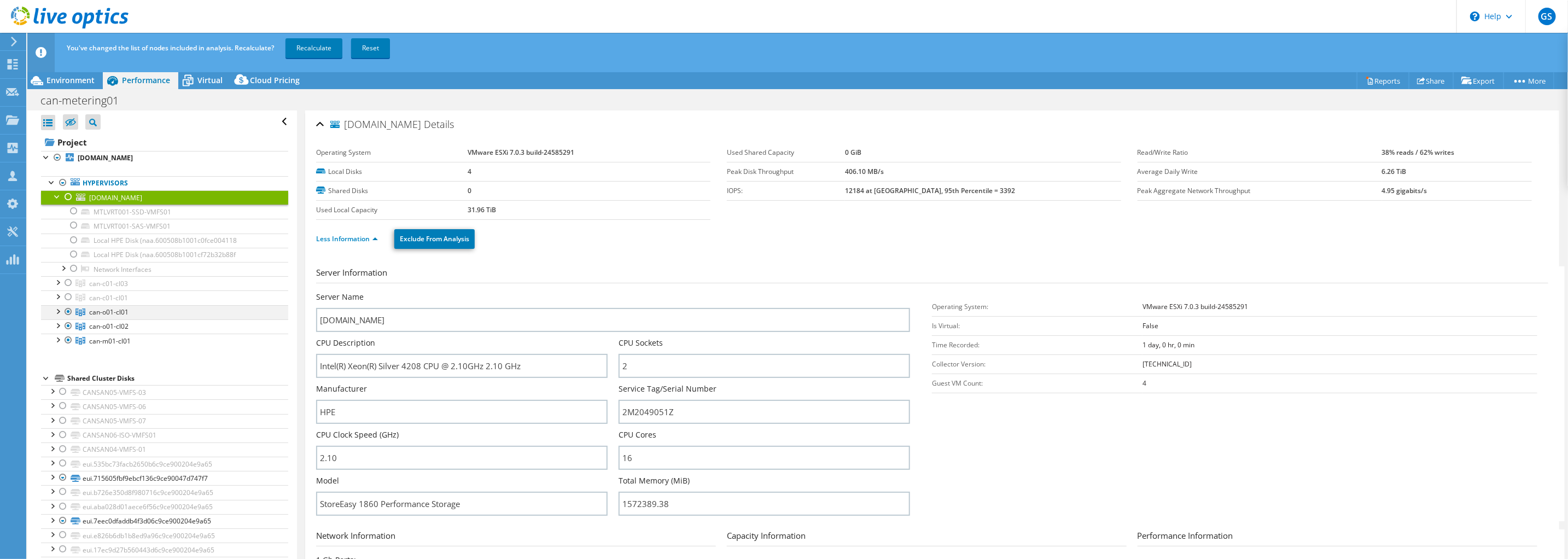
click at [69, 308] on div at bounding box center [68, 311] width 11 height 13
click at [69, 324] on div at bounding box center [68, 326] width 11 height 13
click at [315, 50] on link "Recalculate" at bounding box center [314, 48] width 57 height 20
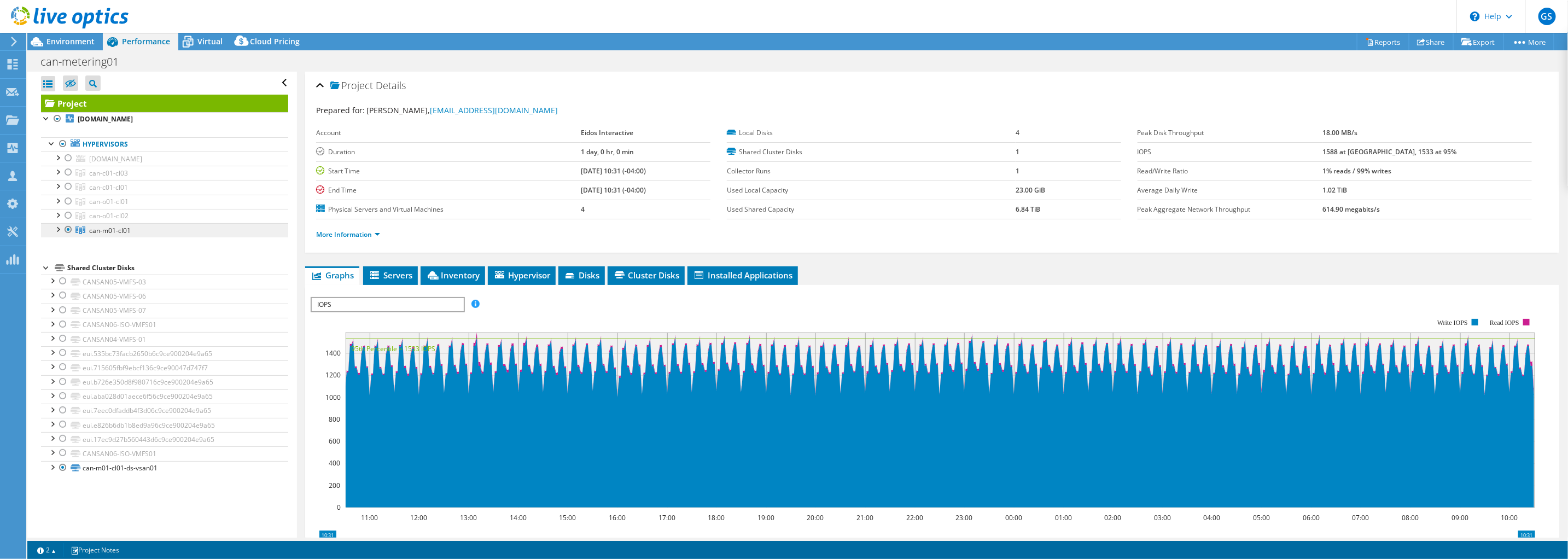
click at [115, 235] on link "can-m01-cl01" at bounding box center [164, 230] width 247 height 15
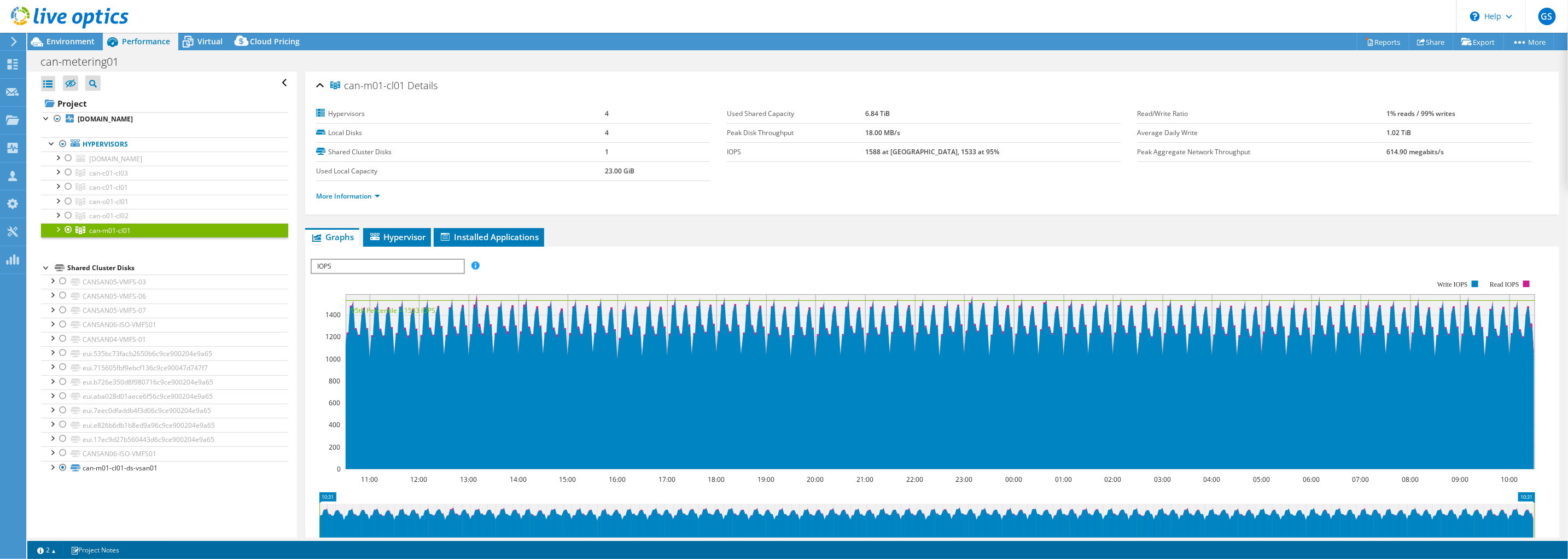
click at [54, 230] on div at bounding box center [58, 228] width 11 height 11
click at [63, 245] on div at bounding box center [63, 243] width 11 height 11
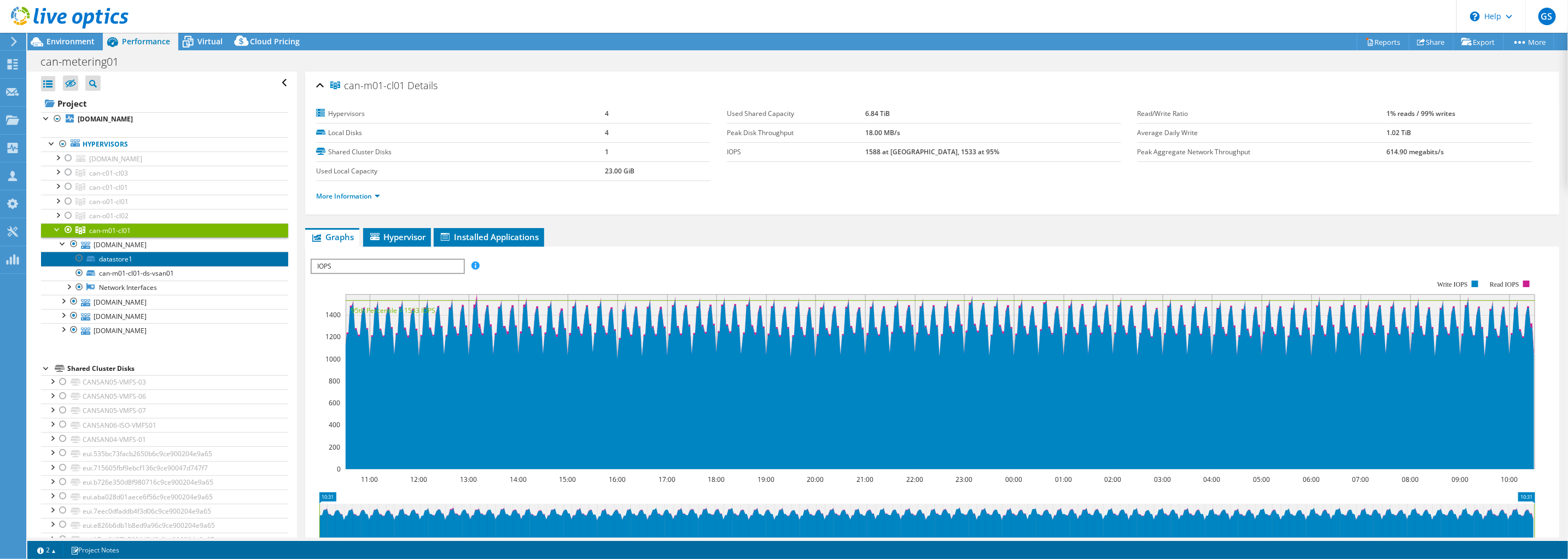
click at [118, 259] on link "datastore1" at bounding box center [164, 258] width 247 height 15
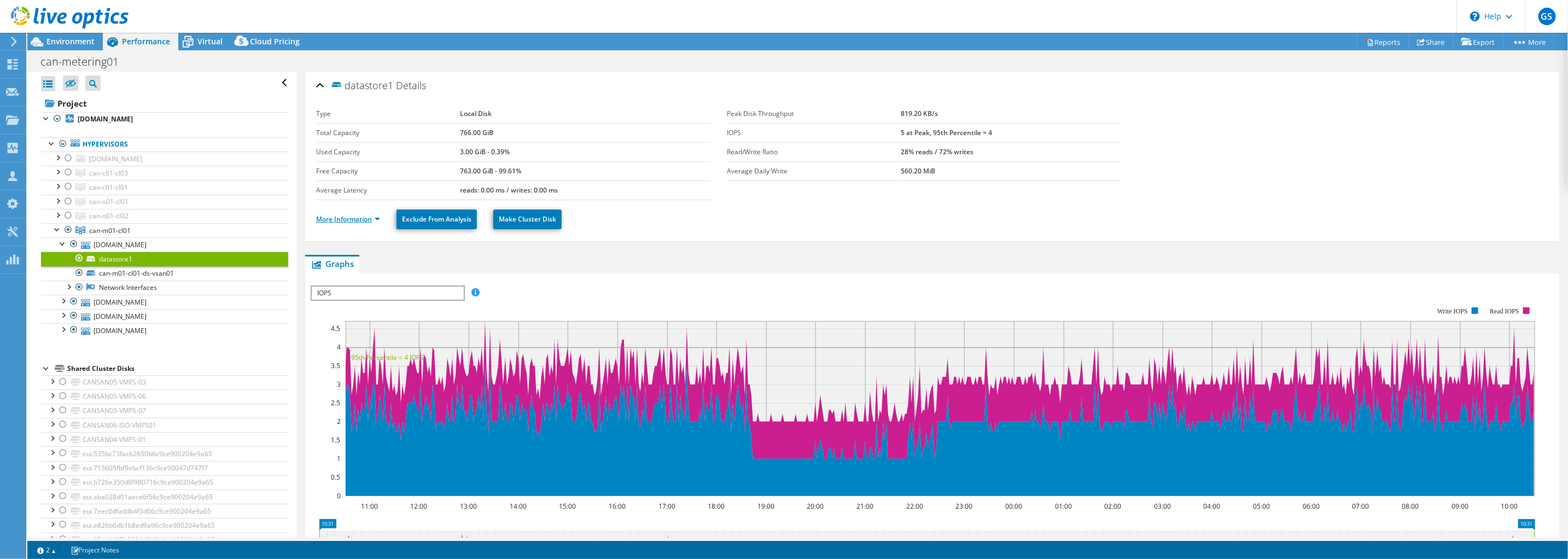
click at [361, 221] on link "More Information" at bounding box center [347, 219] width 64 height 9
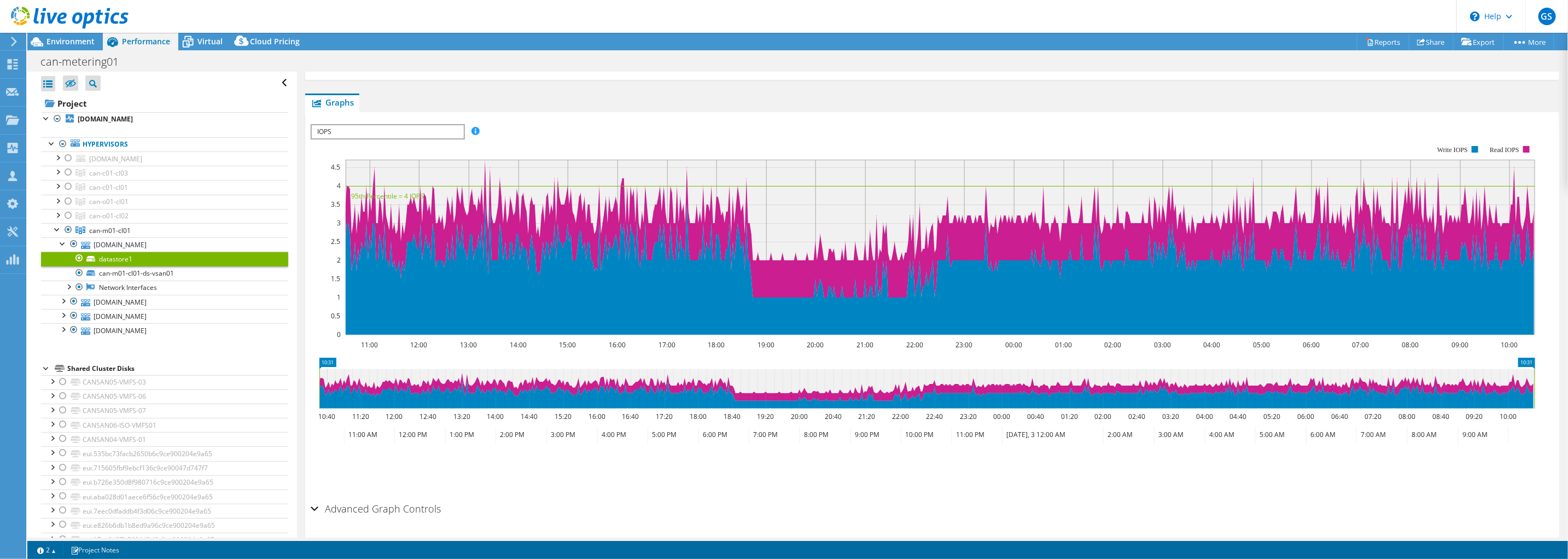
scroll to position [136, 0]
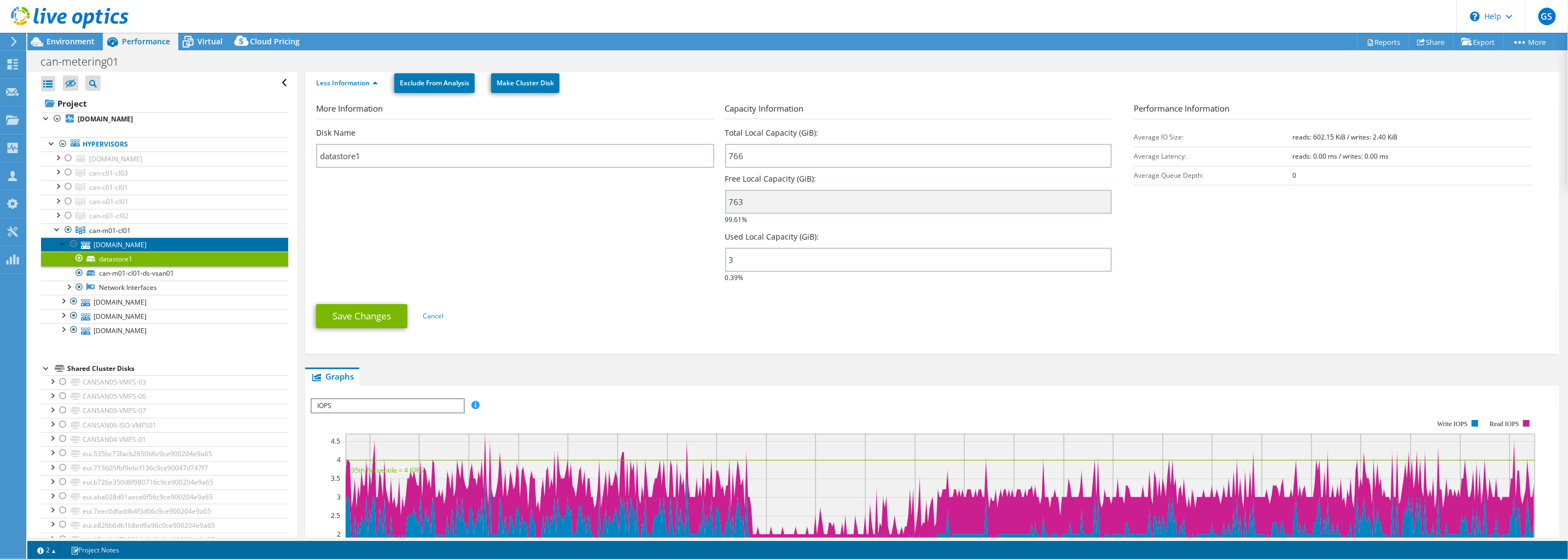
click at [112, 243] on link "[DOMAIN_NAME]" at bounding box center [164, 245] width 247 height 15
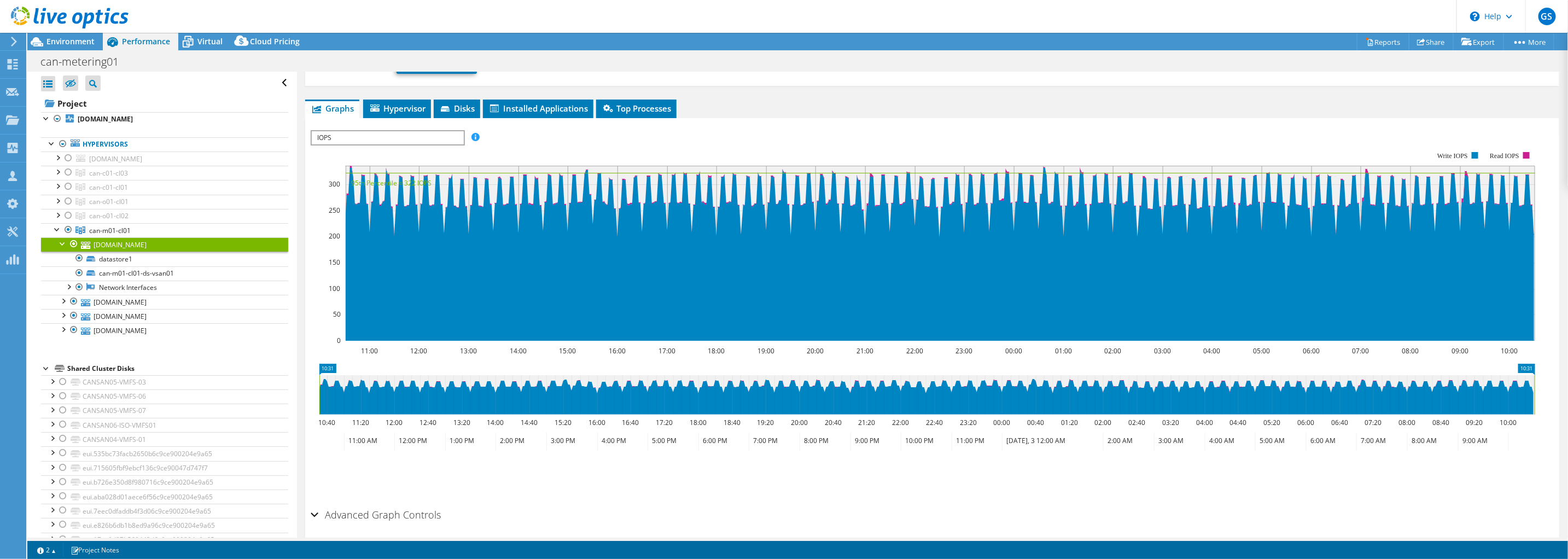
scroll to position [0, 0]
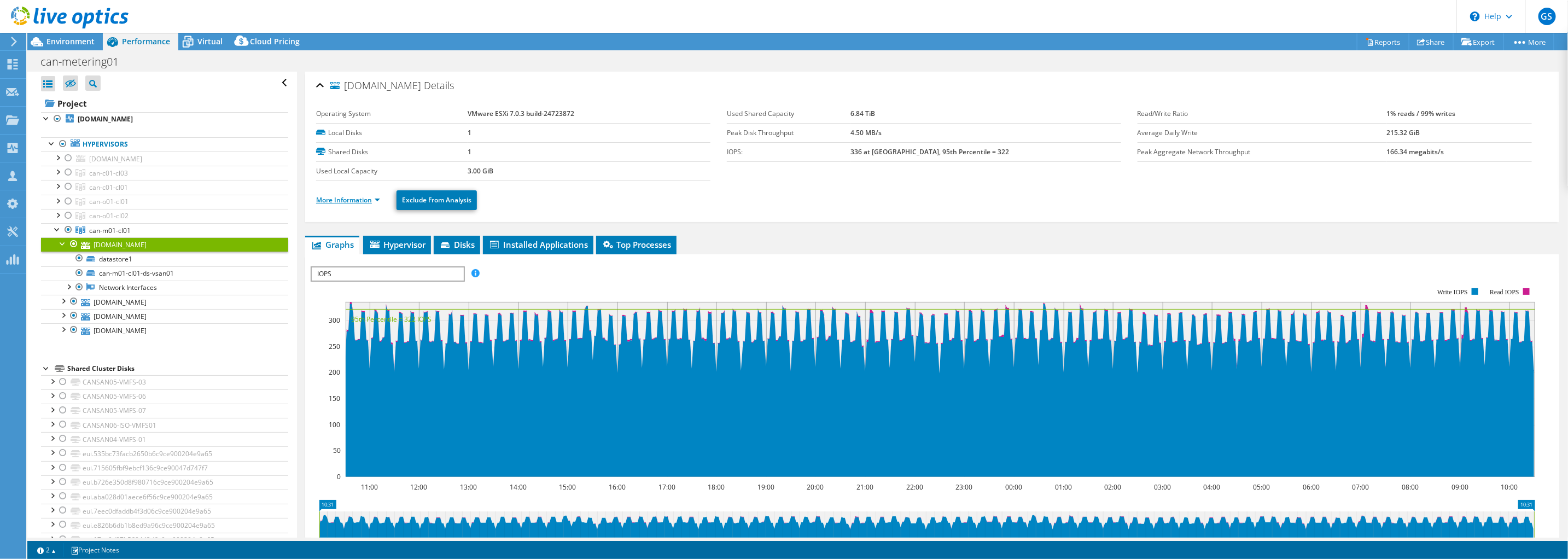
click at [367, 201] on link "More Information" at bounding box center [347, 200] width 64 height 9
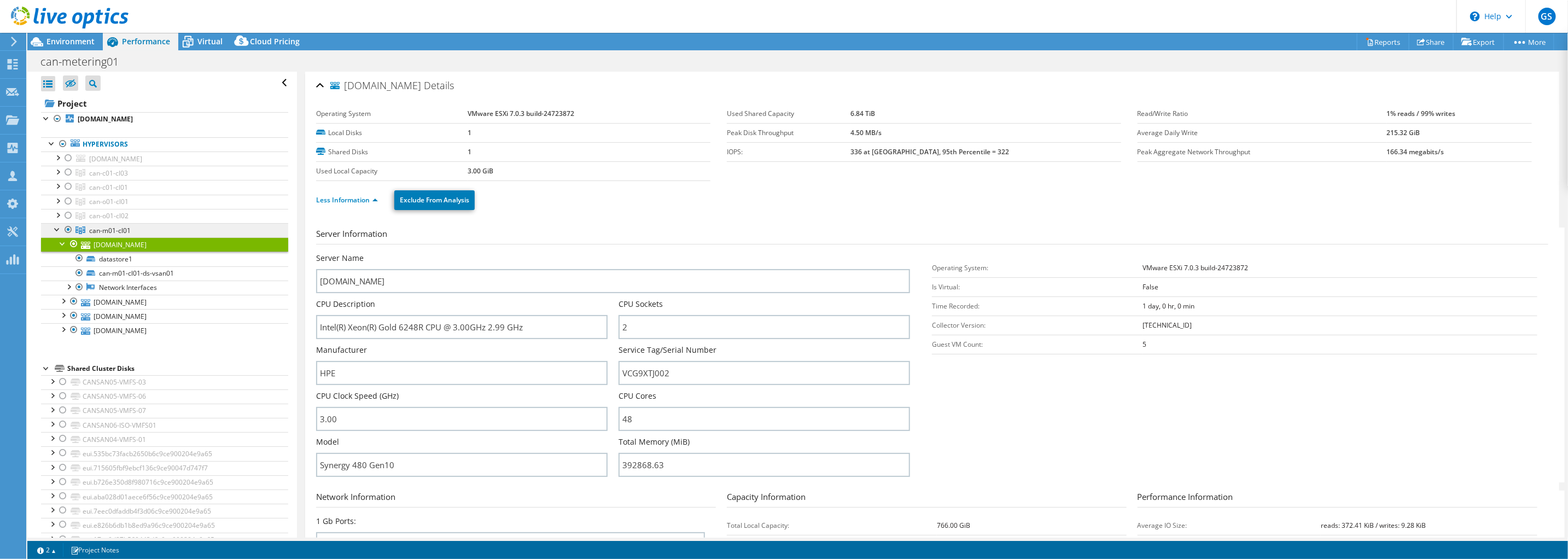
click at [114, 232] on span "can-m01-cl01" at bounding box center [110, 231] width 42 height 9
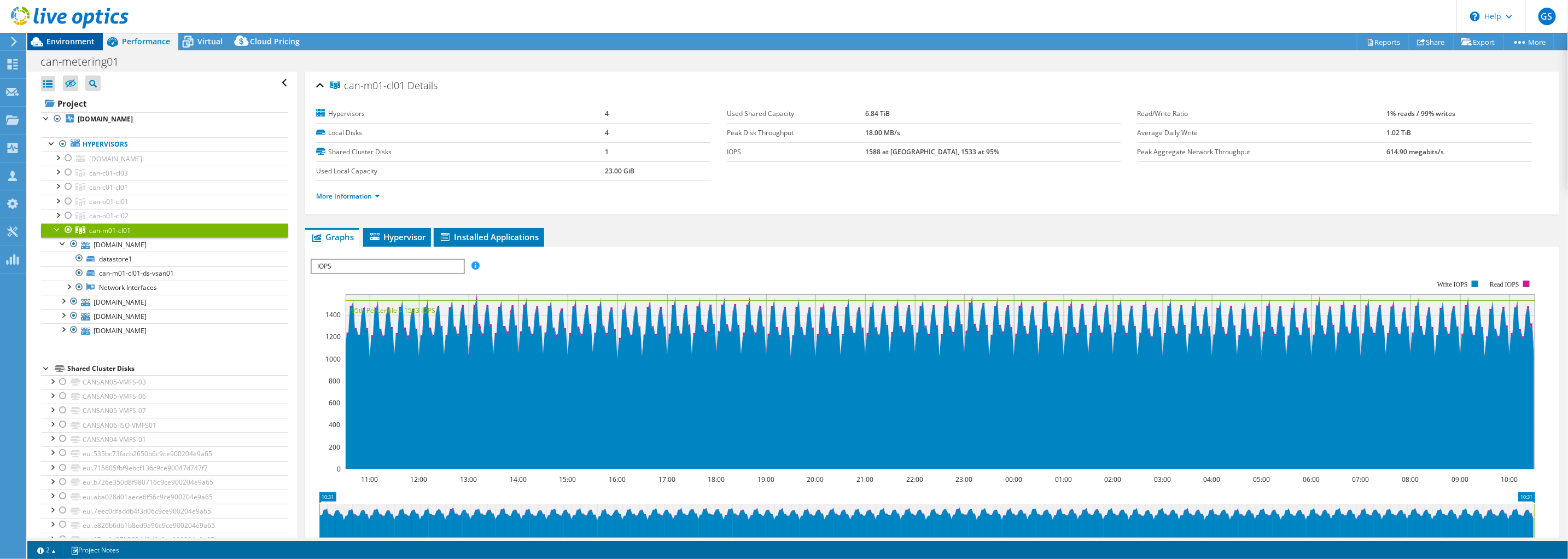
click at [66, 41] on span "Environment" at bounding box center [70, 42] width 48 height 11
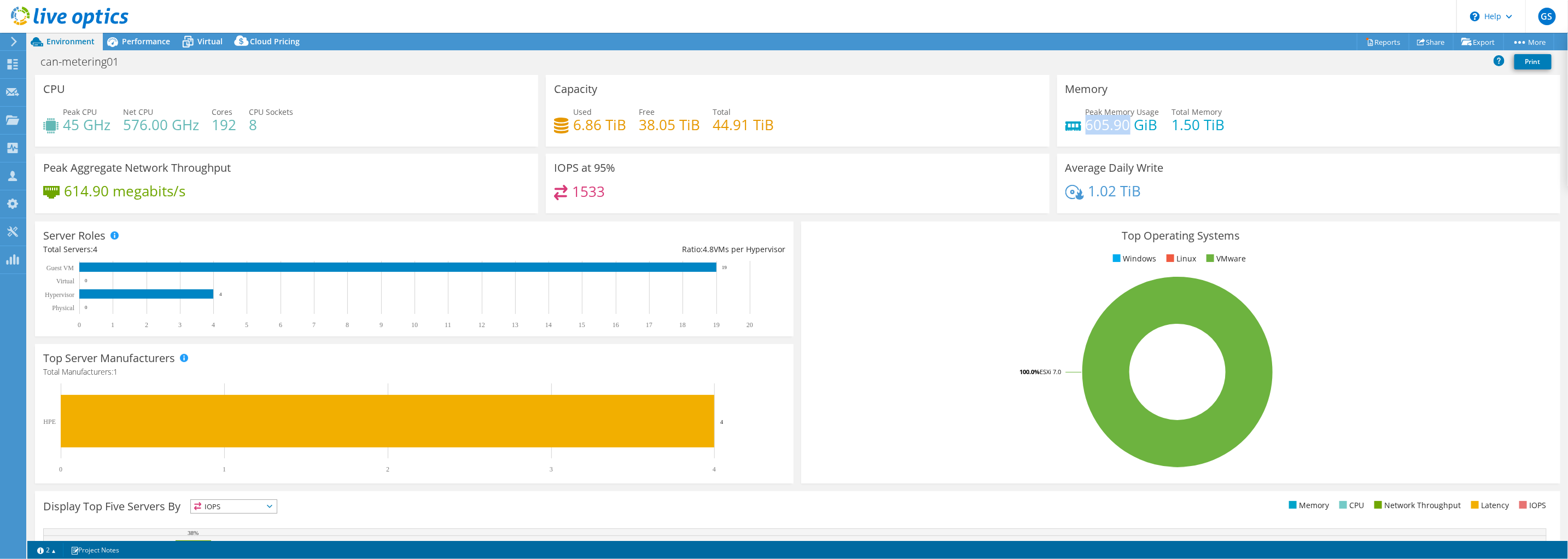
drag, startPoint x: 1080, startPoint y: 125, endPoint x: 1124, endPoint y: 124, distance: 44.0
click at [1124, 124] on h4 "605.90 GiB" at bounding box center [1123, 125] width 74 height 12
copy h4 "605.90"
click at [139, 43] on span "Performance" at bounding box center [146, 42] width 48 height 11
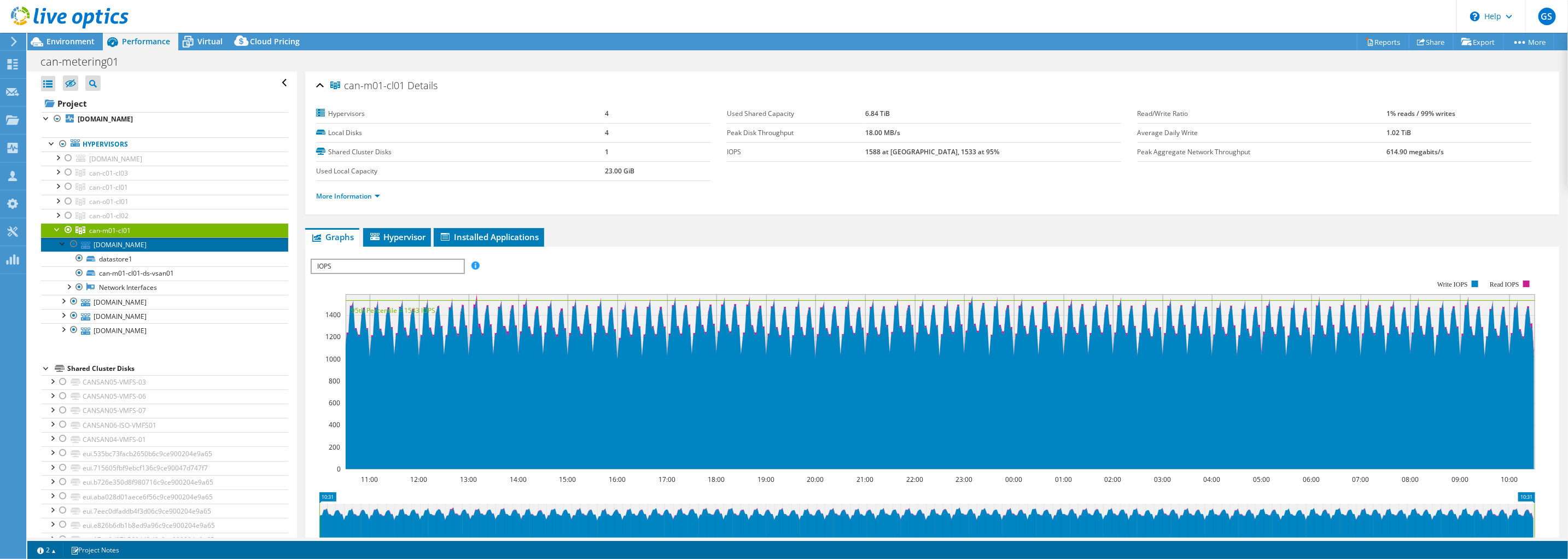
click at [158, 242] on link "[DOMAIN_NAME]" at bounding box center [164, 245] width 247 height 15
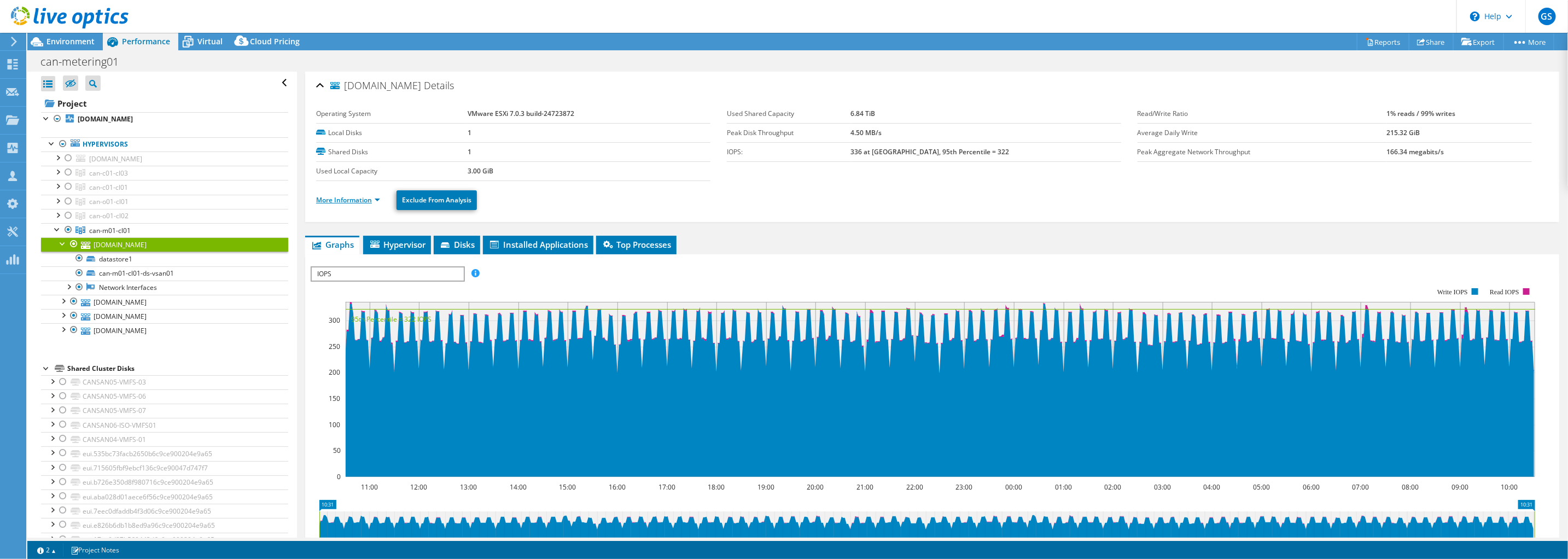
click at [373, 195] on link "More Information" at bounding box center [347, 200] width 64 height 9
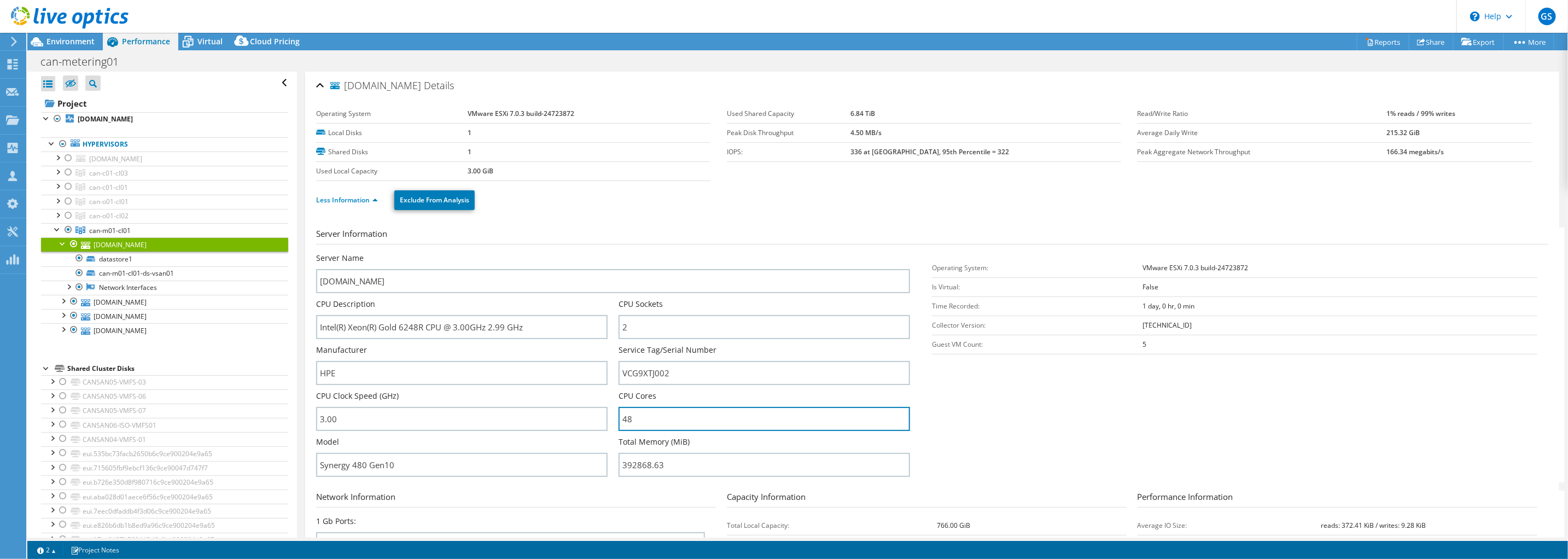
drag, startPoint x: 643, startPoint y: 422, endPoint x: 610, endPoint y: 417, distance: 33.4
click at [610, 253] on div "Server Name [DOMAIN_NAME] CPU Description Intel(R) Xeon(R) Gold 6248R CPU @ 3.0…" at bounding box center [618, 253] width 605 height 0
click at [73, 38] on span "Environment" at bounding box center [70, 42] width 48 height 11
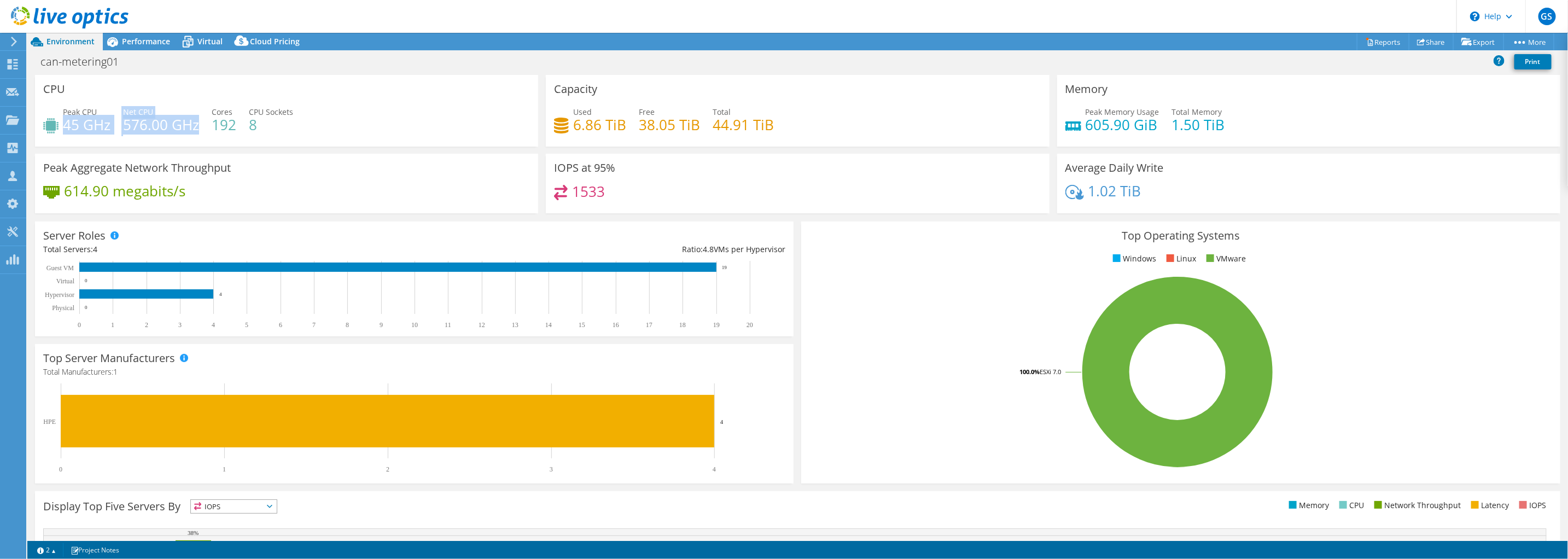
drag, startPoint x: 70, startPoint y: 125, endPoint x: 196, endPoint y: 128, distance: 126.0
click at [196, 128] on div "Peak CPU 45 GHz Net CPU 576.00 GHz Cores 192 CPU Sockets 8" at bounding box center [286, 124] width 487 height 35
drag, startPoint x: 196, startPoint y: 128, endPoint x: 162, endPoint y: 42, distance: 92.5
click at [164, 38] on span "Performance" at bounding box center [146, 42] width 48 height 11
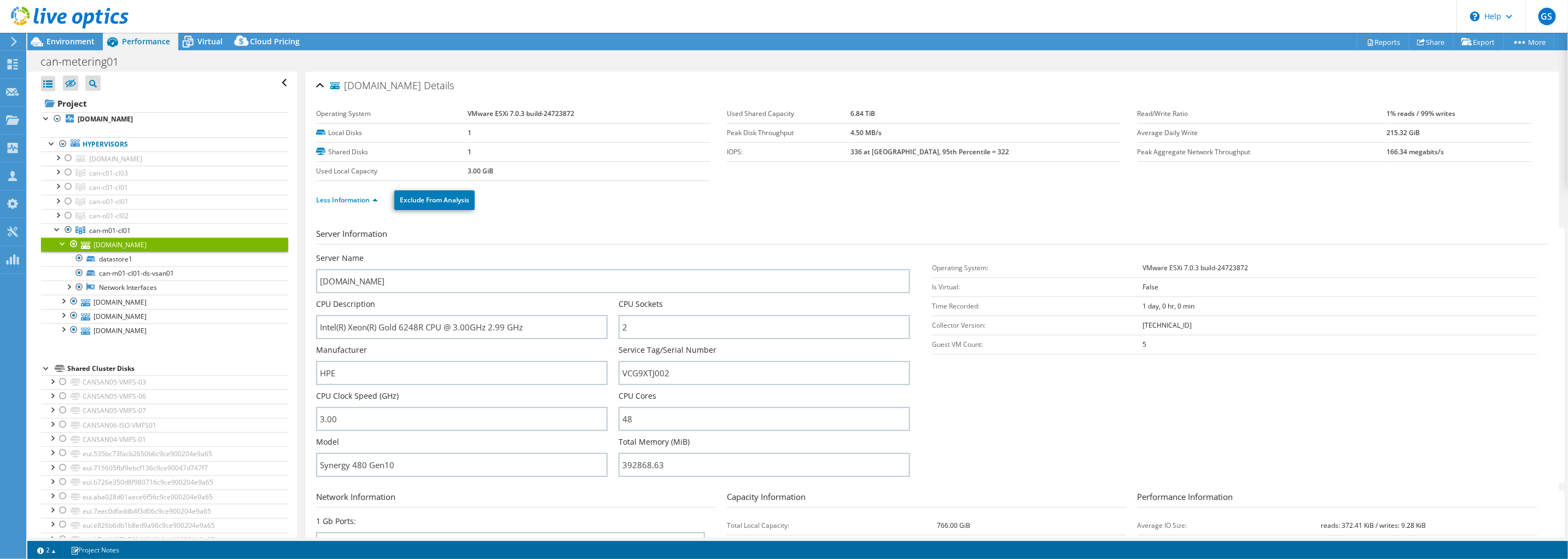
click at [161, 45] on span "Performance" at bounding box center [146, 42] width 48 height 11
click at [61, 244] on div at bounding box center [63, 243] width 11 height 11
click at [145, 244] on link "[DOMAIN_NAME]" at bounding box center [164, 245] width 247 height 15
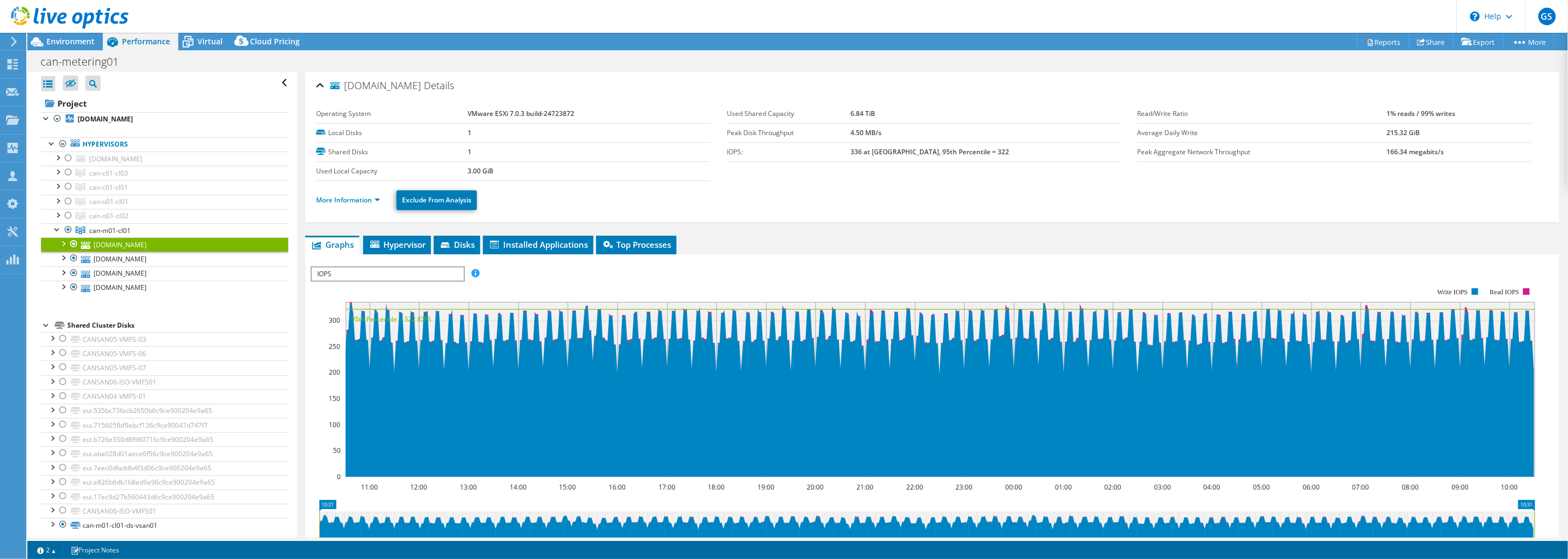
click at [129, 242] on link "[DOMAIN_NAME]" at bounding box center [164, 245] width 247 height 15
click at [355, 198] on link "More Information" at bounding box center [347, 200] width 64 height 9
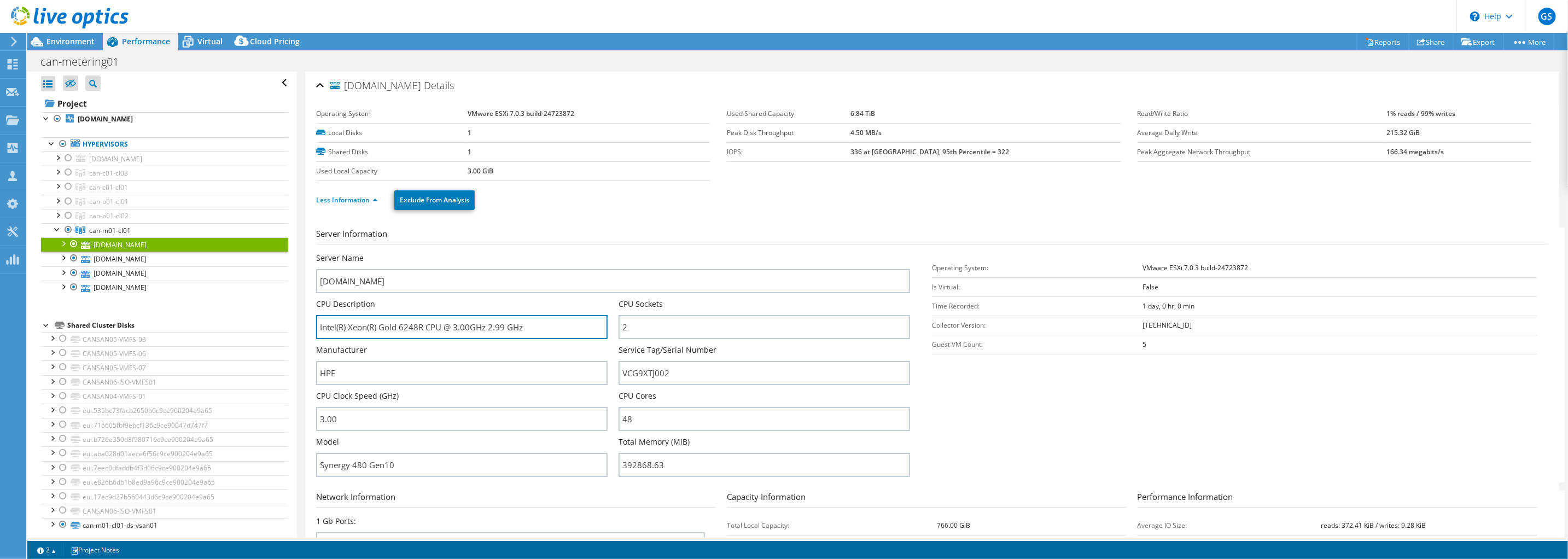
drag, startPoint x: 533, startPoint y: 324, endPoint x: 313, endPoint y: 324, distance: 220.0
click at [316, 321] on input "Intel(R) Xeon(R) Gold 6248R CPU @ 3.00GHz 2.99 GHz" at bounding box center [461, 327] width 291 height 24
click at [537, 321] on input "Intel(R) Xeon(R) Gold 6248R CPU @ 3.00GHz 2.99 GHz" at bounding box center [461, 327] width 291 height 24
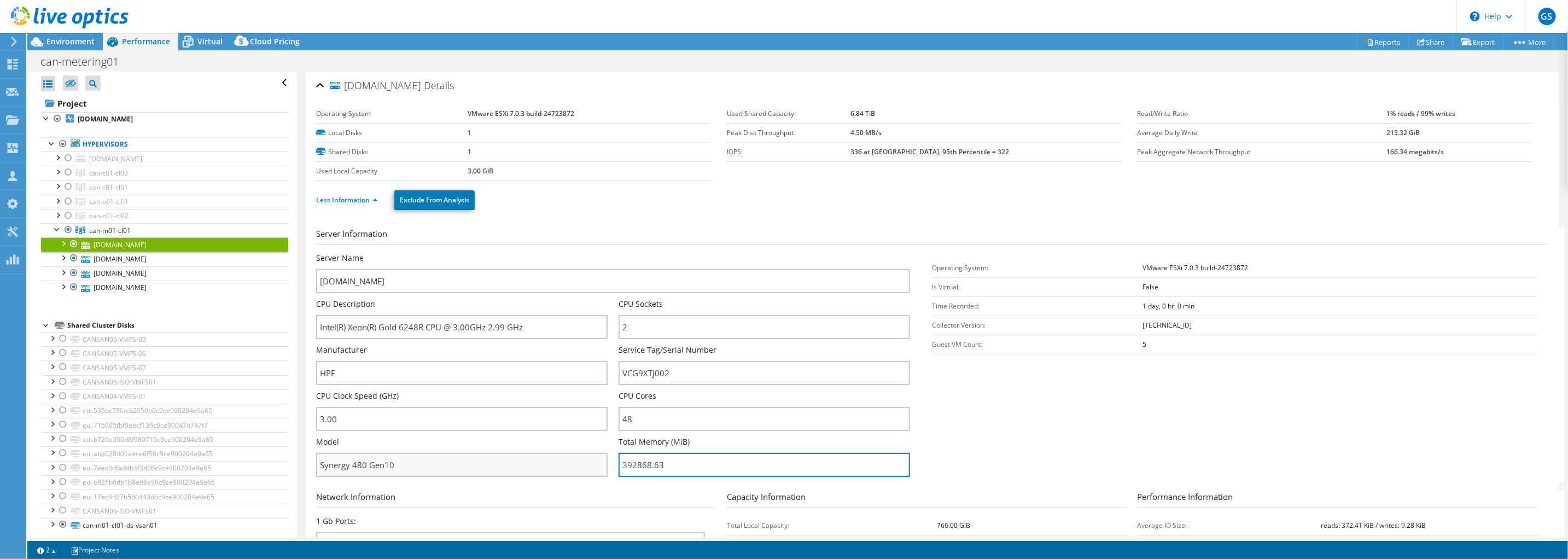
drag, startPoint x: 695, startPoint y: 464, endPoint x: 596, endPoint y: 454, distance: 99.5
click at [596, 253] on div "Server Name [DOMAIN_NAME] CPU Description Intel(R) Xeon(R) Gold 6248R CPU @ 3.0…" at bounding box center [618, 253] width 605 height 0
click at [93, 37] on span "Environment" at bounding box center [70, 42] width 48 height 11
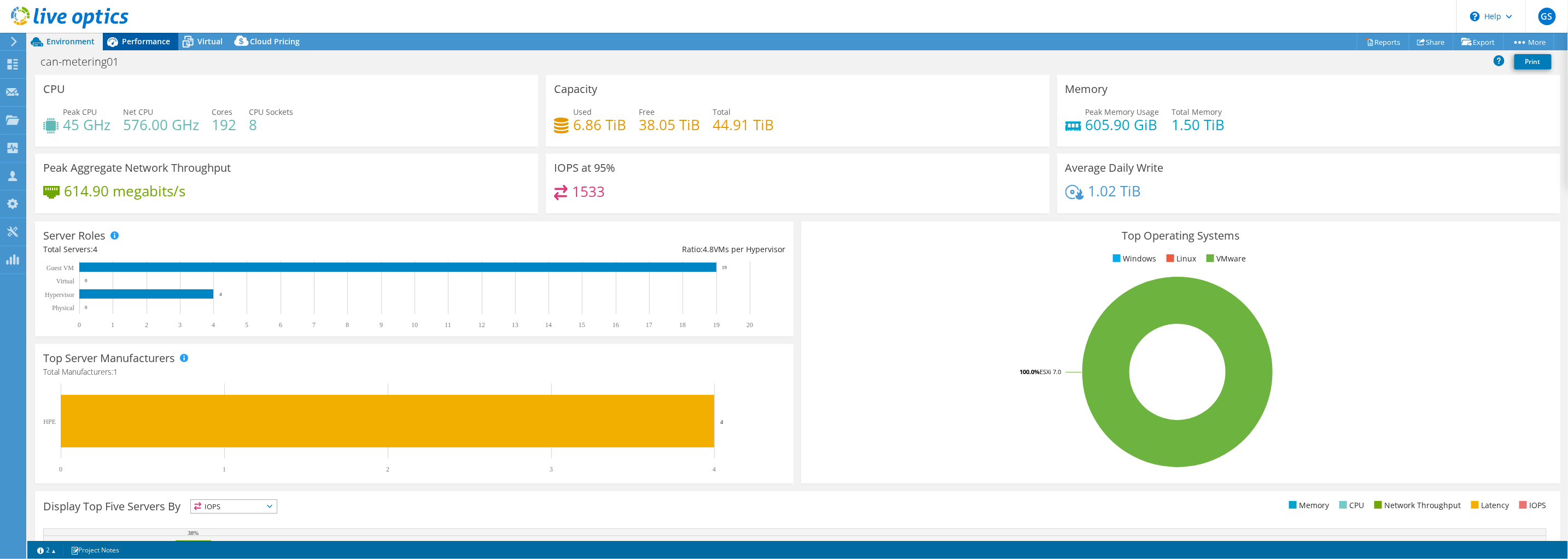
click at [131, 41] on span "Performance" at bounding box center [146, 42] width 48 height 11
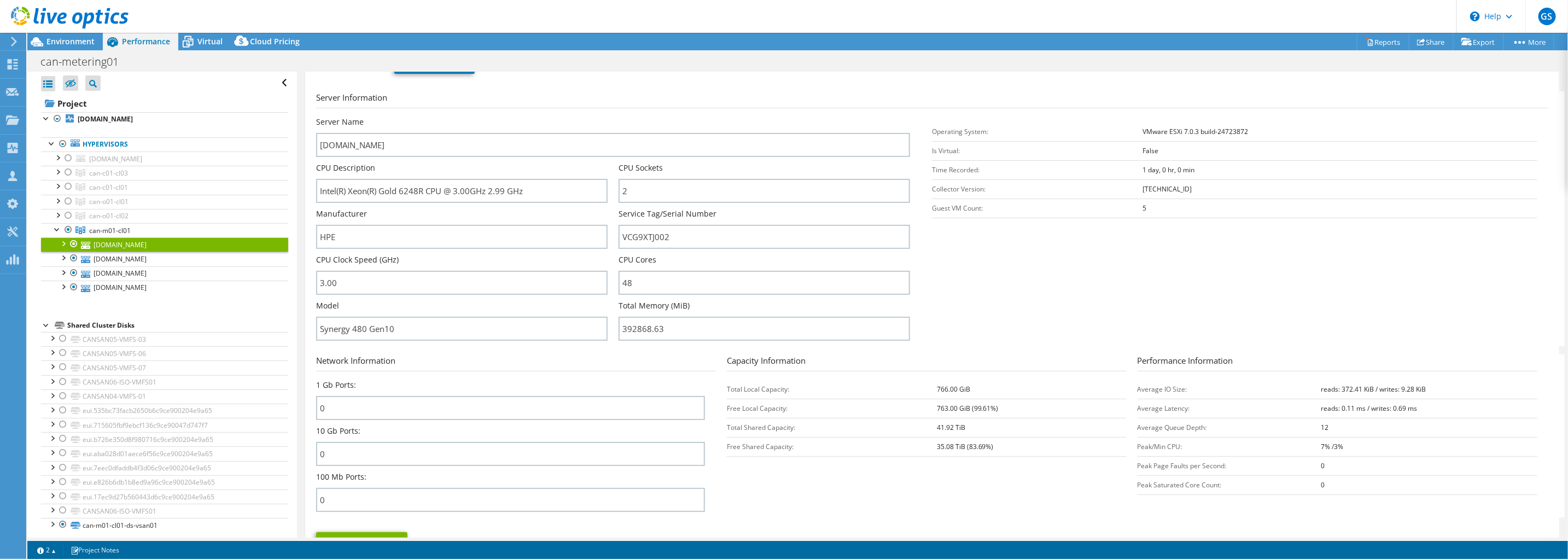
scroll to position [68, 0]
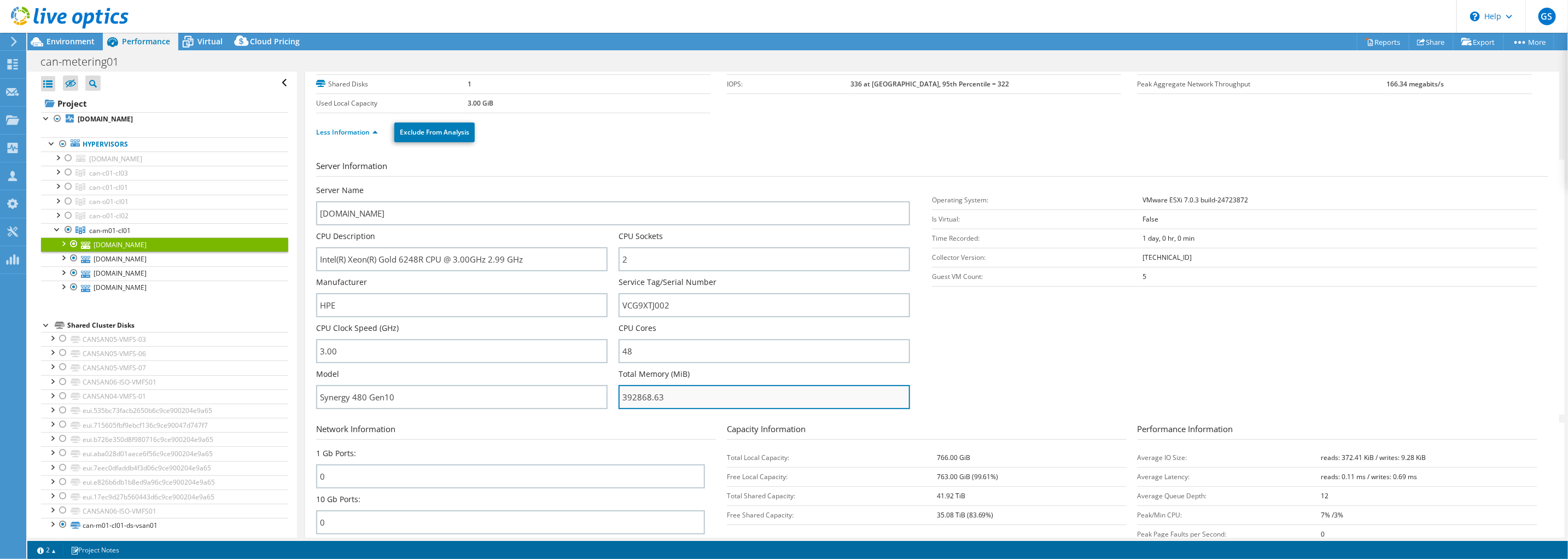
drag, startPoint x: 677, startPoint y: 398, endPoint x: 620, endPoint y: 394, distance: 57.1
click at [620, 394] on input "392868.63" at bounding box center [764, 397] width 291 height 24
click at [71, 41] on span "Environment" at bounding box center [70, 42] width 48 height 11
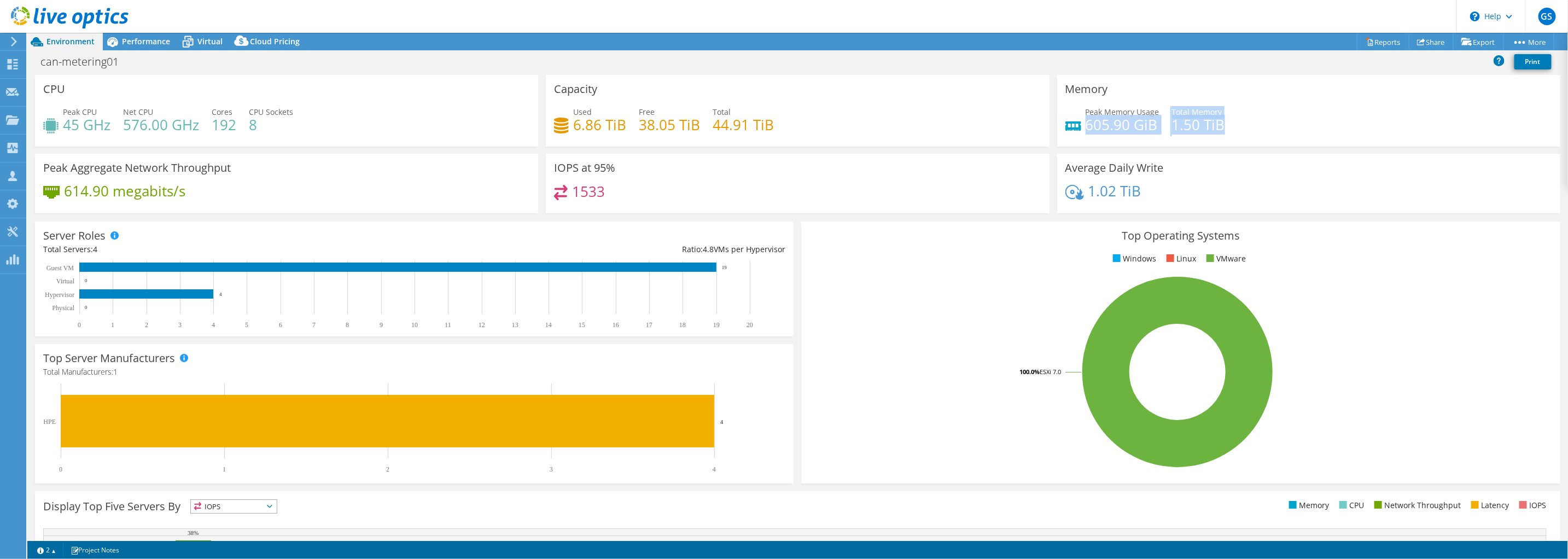
drag, startPoint x: 1079, startPoint y: 125, endPoint x: 1224, endPoint y: 128, distance: 145.0
click at [1224, 129] on div "Peak Memory Usage 605.90 GiB Total Memory 1.50 TiB" at bounding box center [1308, 124] width 487 height 35
click at [1225, 126] on div "Peak Memory Usage 605.90 GiB Total Memory 1.50 TiB" at bounding box center [1308, 124] width 487 height 35
drag, startPoint x: 1211, startPoint y: 125, endPoint x: 1234, endPoint y: 128, distance: 23.2
click at [1234, 128] on div "Peak Memory Usage 605.90 GiB Total Memory 1.50 TiB" at bounding box center [1308, 124] width 487 height 35
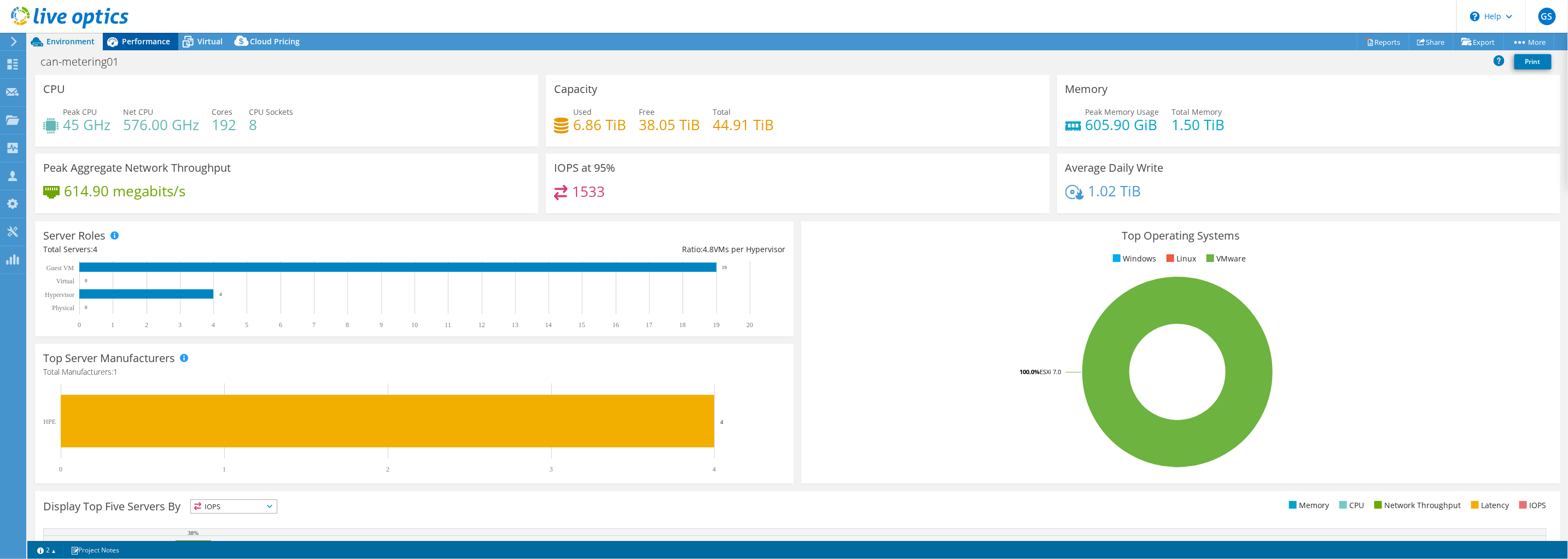
click at [142, 39] on span "Performance" at bounding box center [146, 42] width 48 height 11
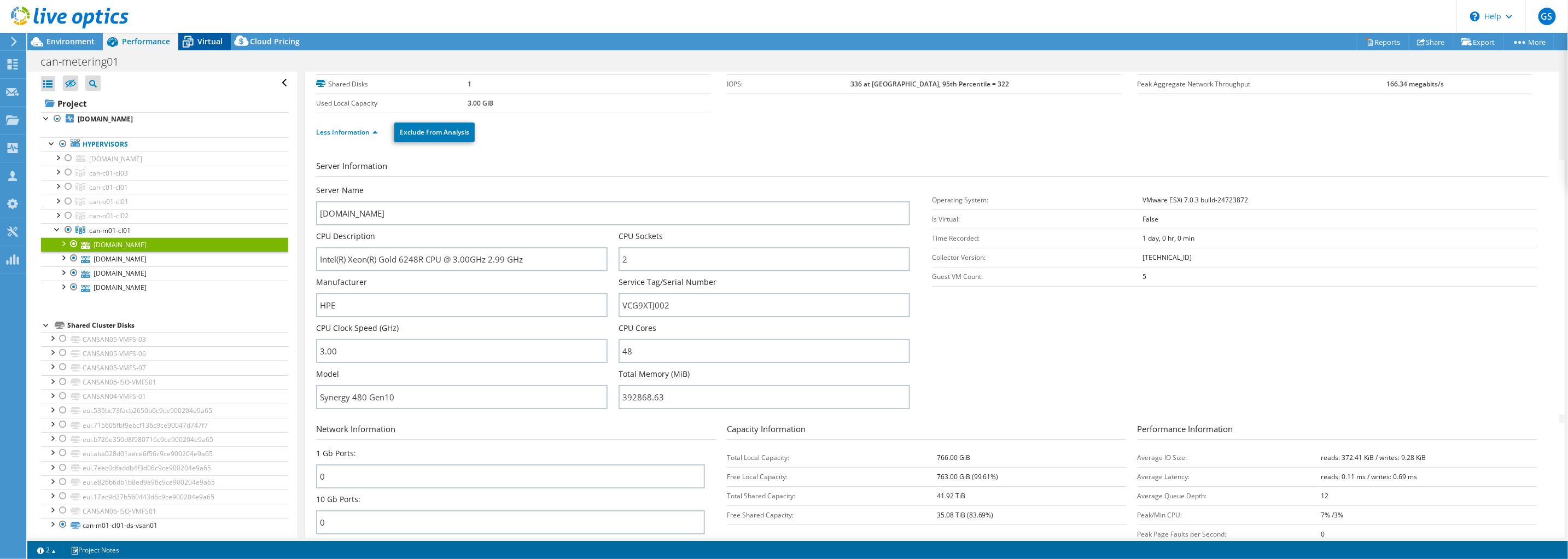
click at [205, 41] on span "Virtual" at bounding box center [210, 42] width 25 height 11
